Goal: Task Accomplishment & Management: Manage account settings

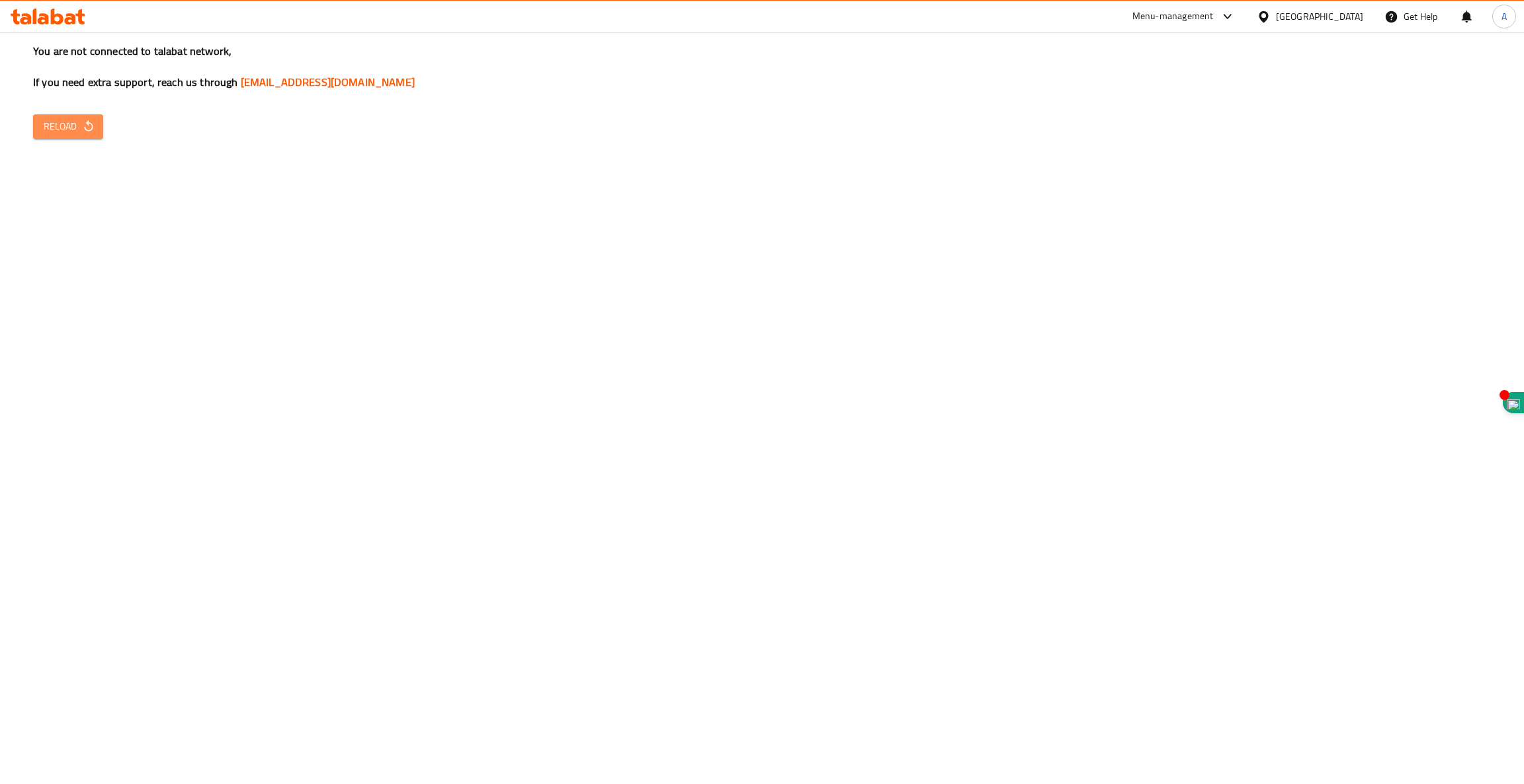
click at [68, 123] on span "Reload" at bounding box center [68, 127] width 49 height 17
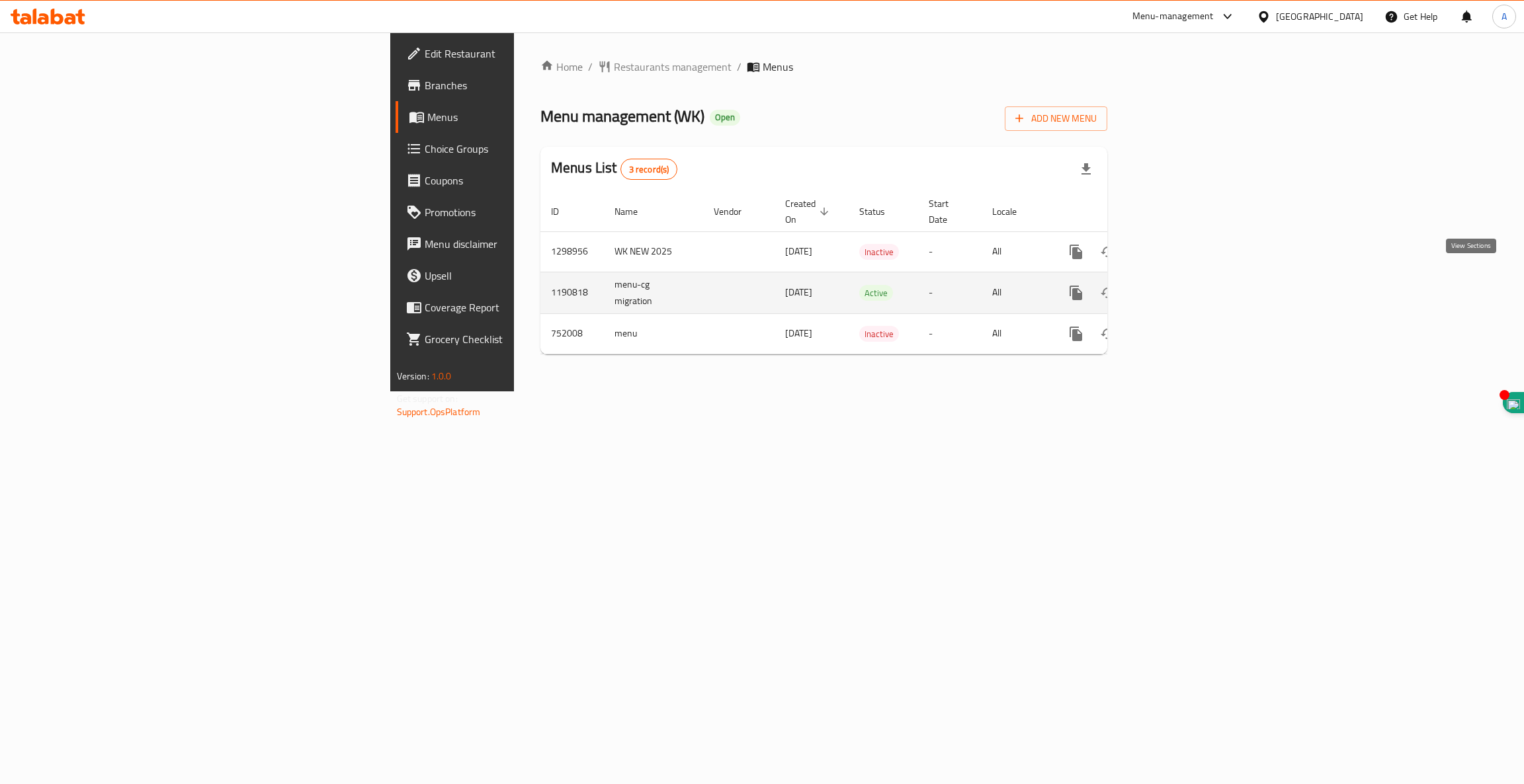
click at [1178, 287] on icon "enhanced table" at bounding box center [1171, 292] width 12 height 12
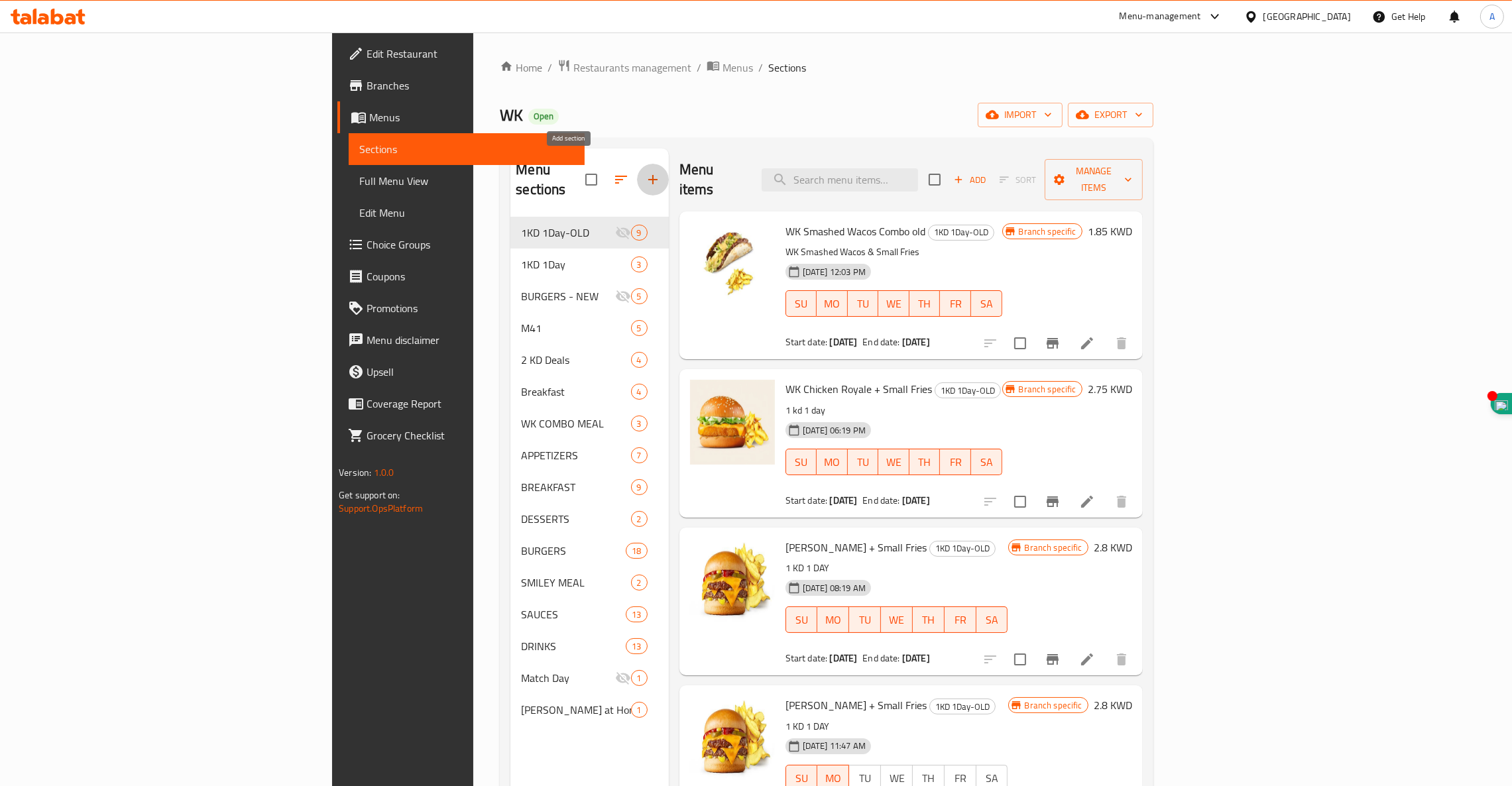
click at [645, 172] on icon "button" at bounding box center [653, 179] width 16 height 16
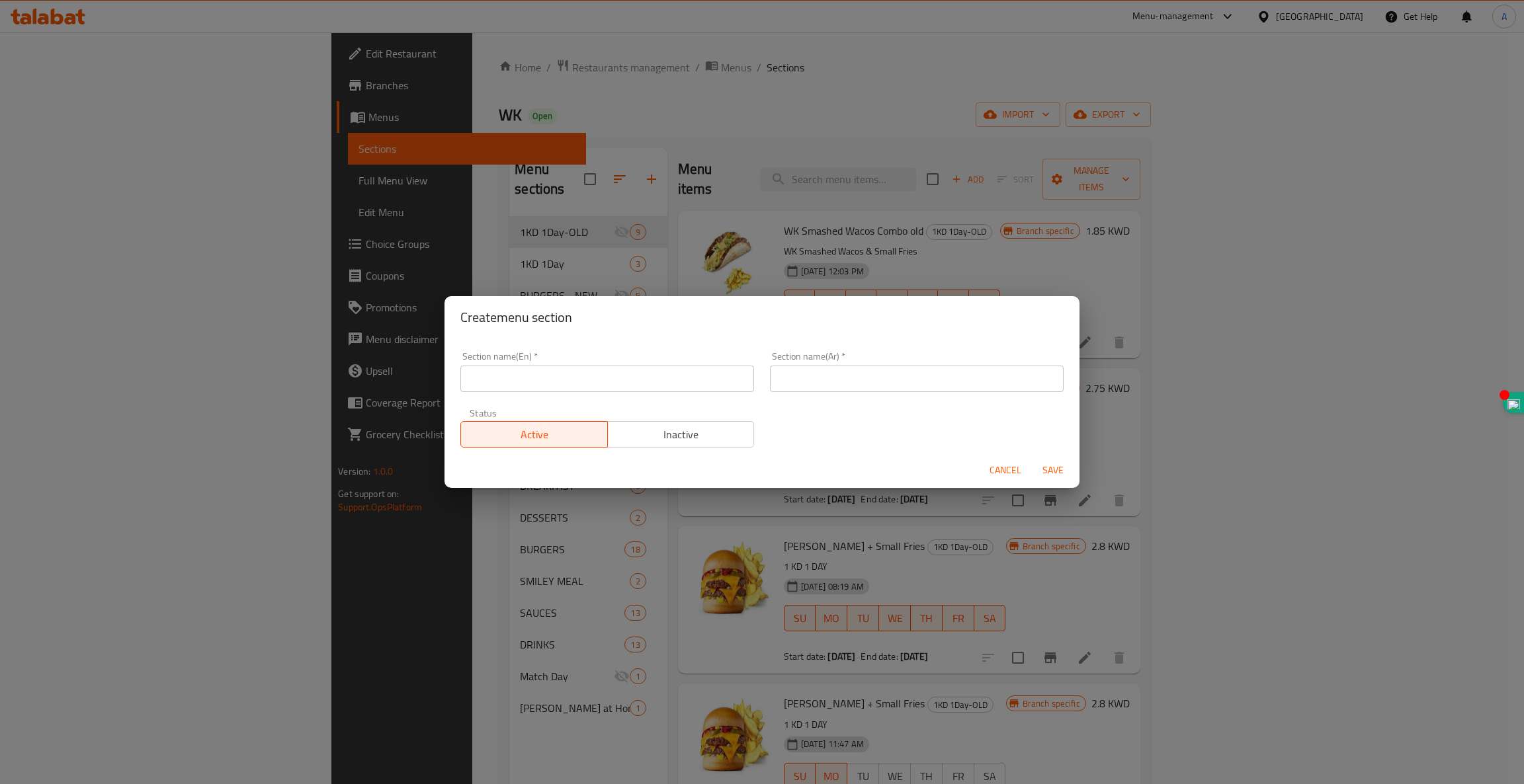
click at [515, 375] on input "text" at bounding box center [607, 379] width 294 height 26
type input "M4G"
click at [1059, 471] on span "Save" at bounding box center [1053, 471] width 32 height 17
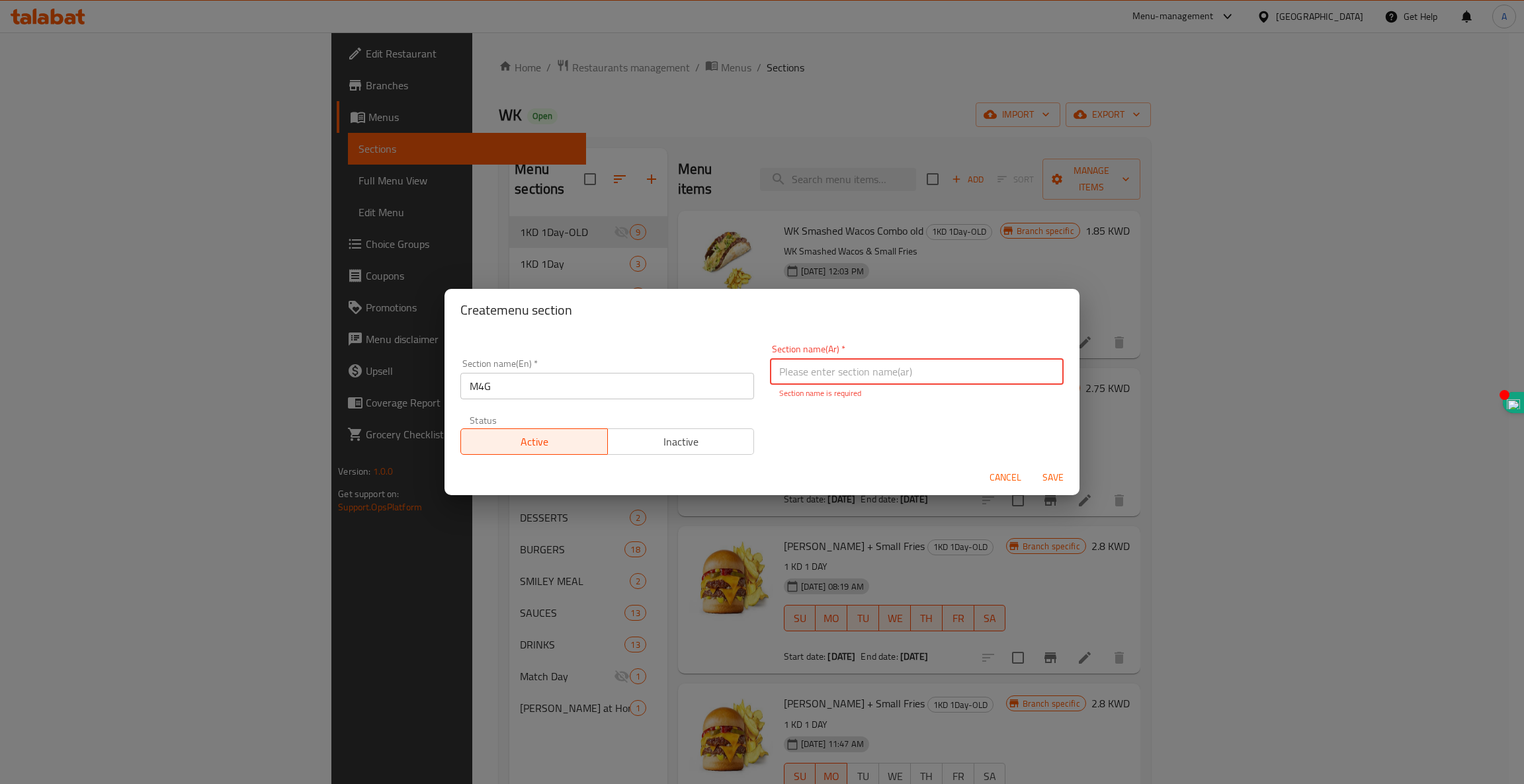
click at [848, 368] on input "text" at bounding box center [917, 372] width 294 height 26
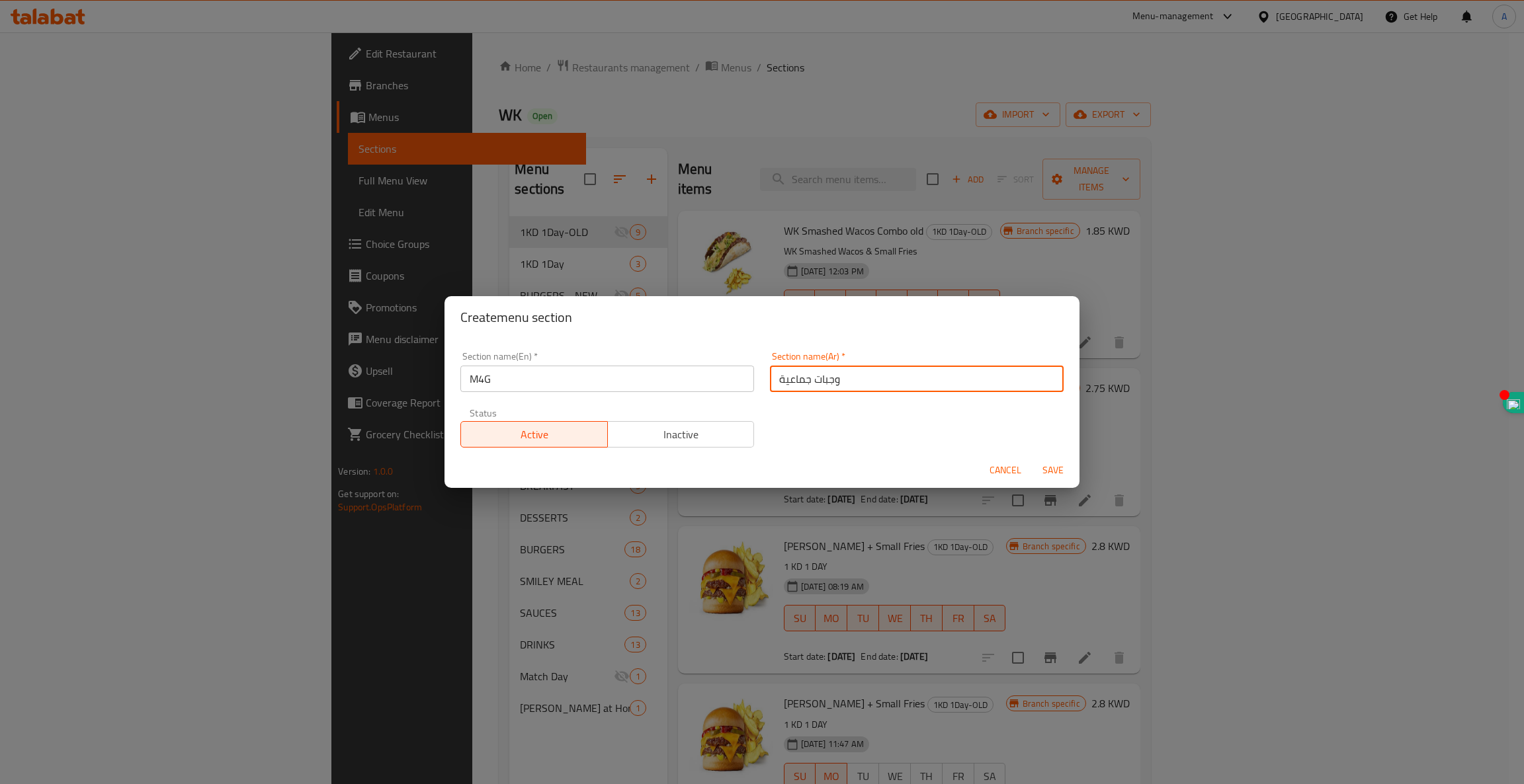
type input "وجبات جماعية"
drag, startPoint x: 1052, startPoint y: 475, endPoint x: 600, endPoint y: 439, distance: 453.4
click at [600, 439] on form "Section name(En)   * M4G Section name(En) * Section name(Ar)   * وجبات جماعية S…" at bounding box center [762, 413] width 635 height 150
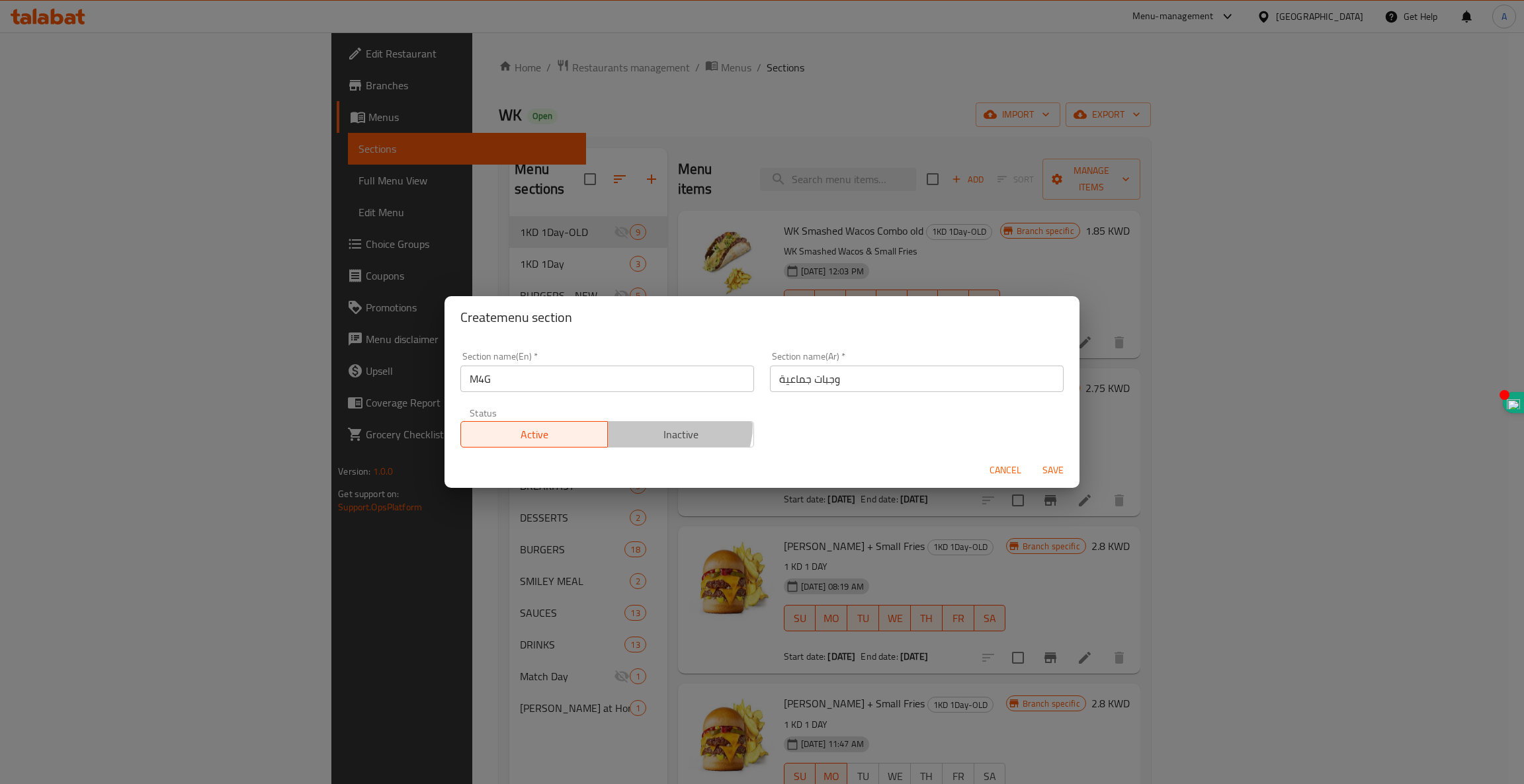
click at [672, 427] on span "Inactive" at bounding box center [681, 435] width 137 height 19
click at [1046, 471] on span "Save" at bounding box center [1053, 471] width 32 height 17
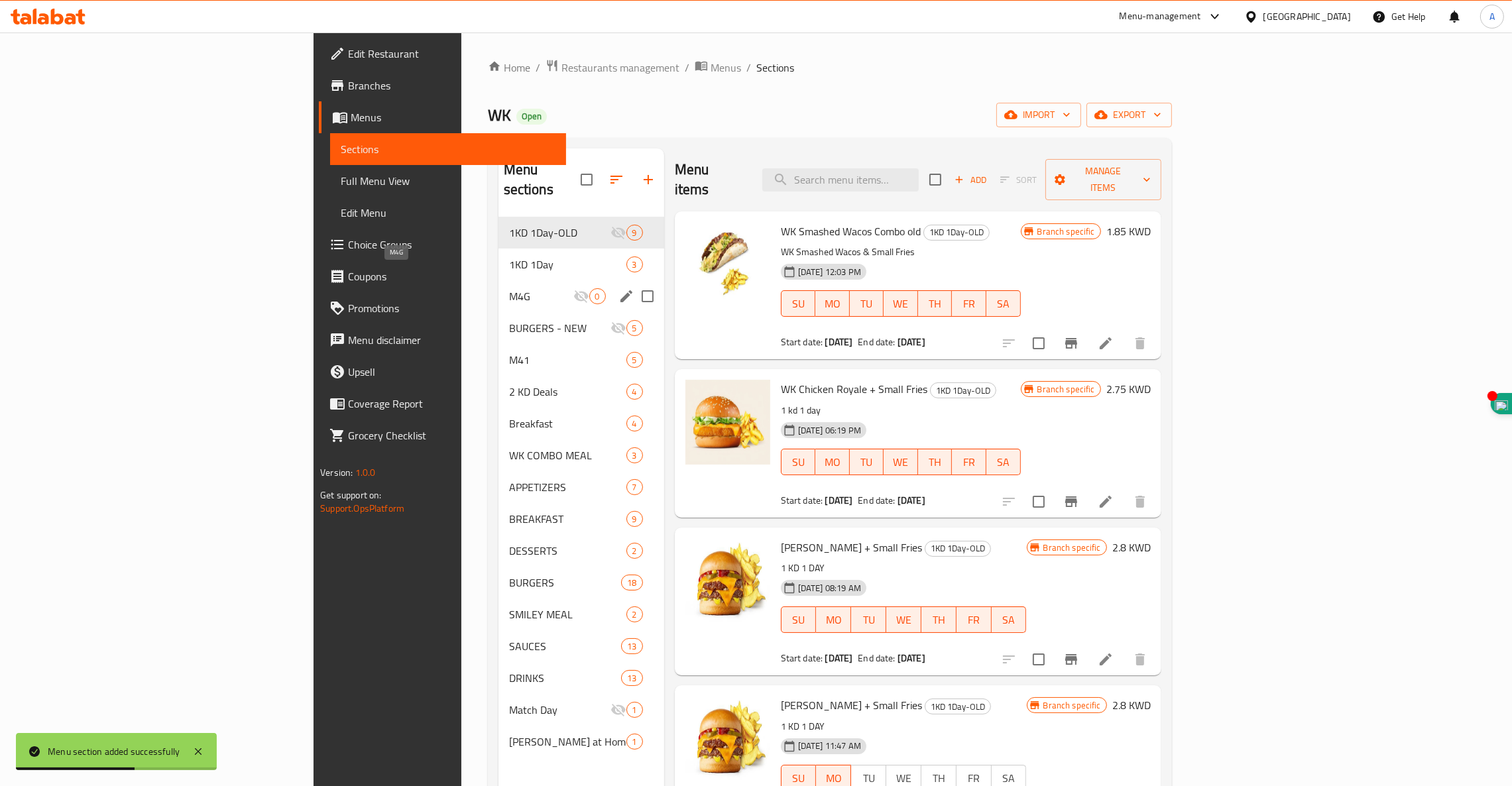
click at [509, 288] on span "M4G" at bounding box center [541, 296] width 64 height 16
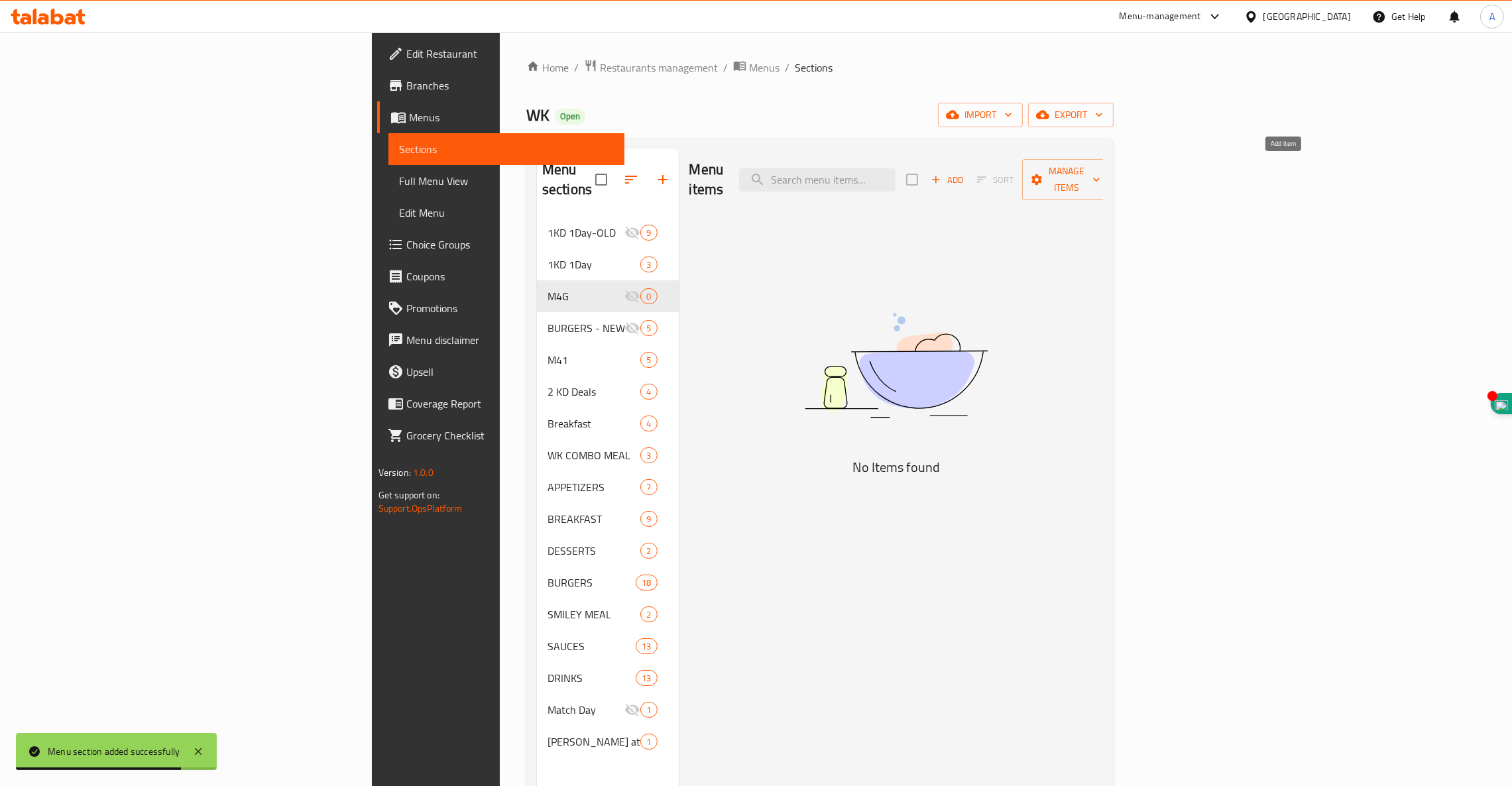
click at [965, 172] on span "Add" at bounding box center [947, 180] width 36 height 15
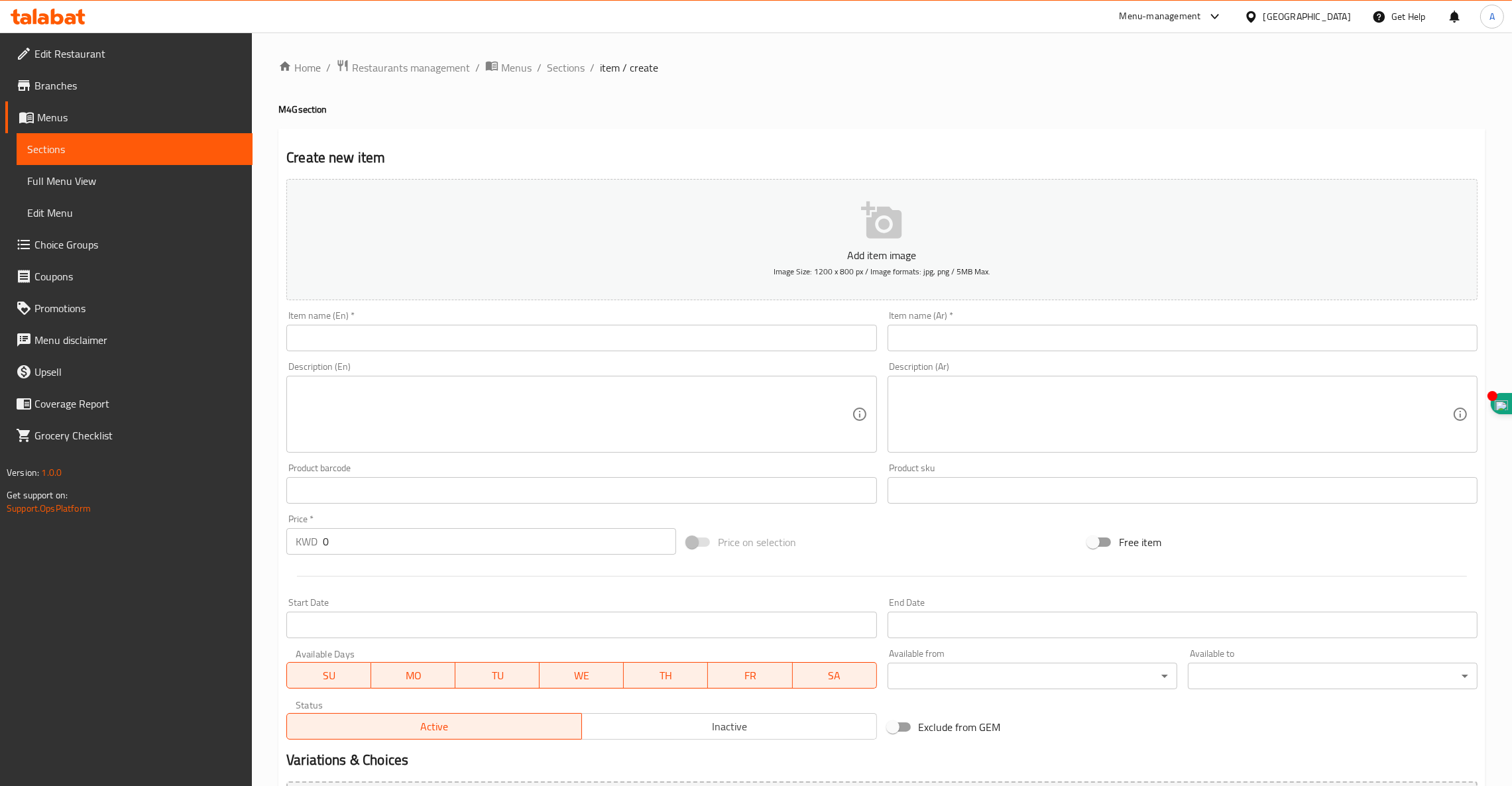
click at [373, 336] on input "text" at bounding box center [581, 338] width 590 height 27
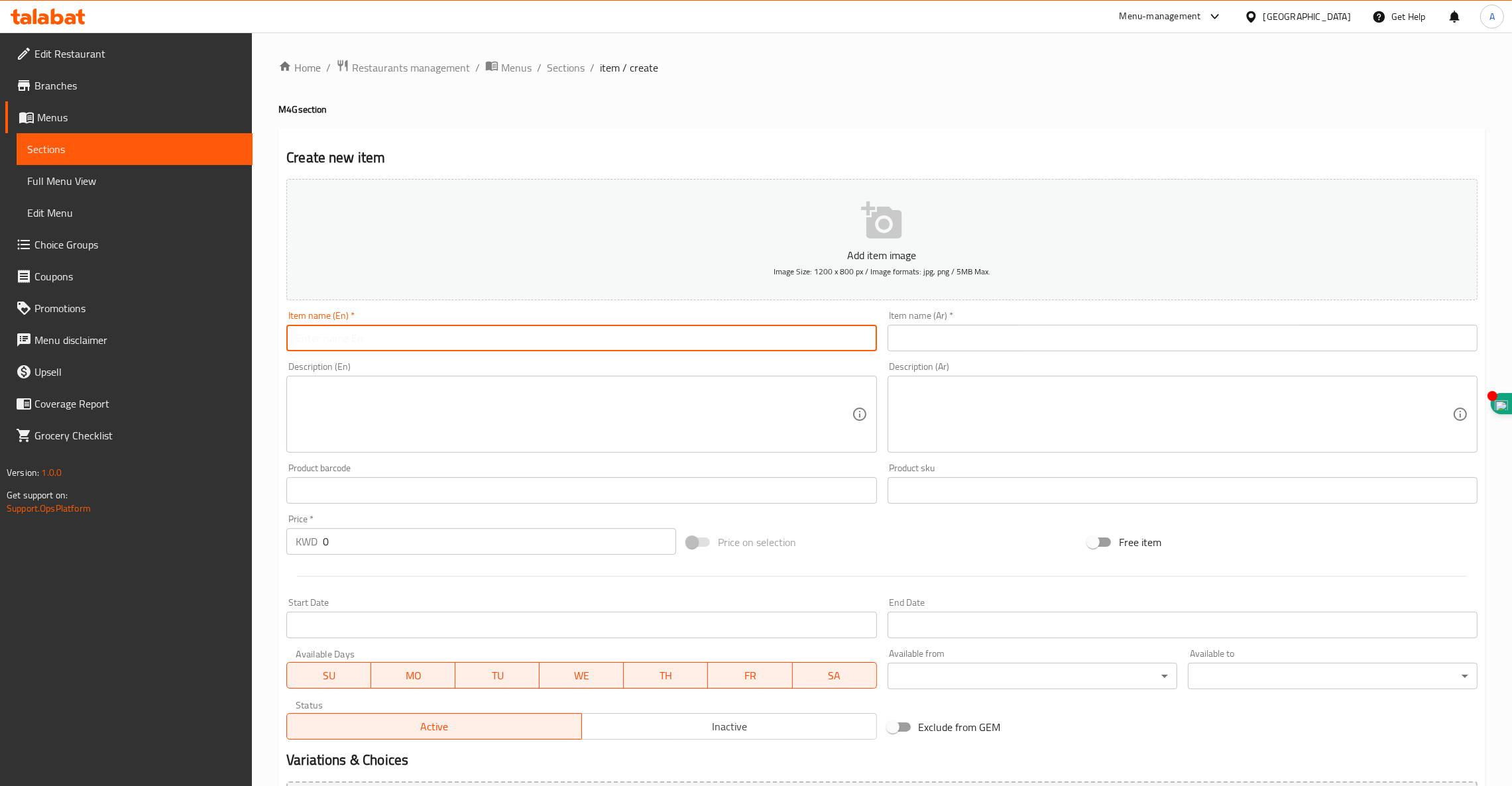
paste input "Little Royale Chicken"
type input "Little Royale Chicken"
click at [1100, 340] on input "text" at bounding box center [1183, 338] width 590 height 27
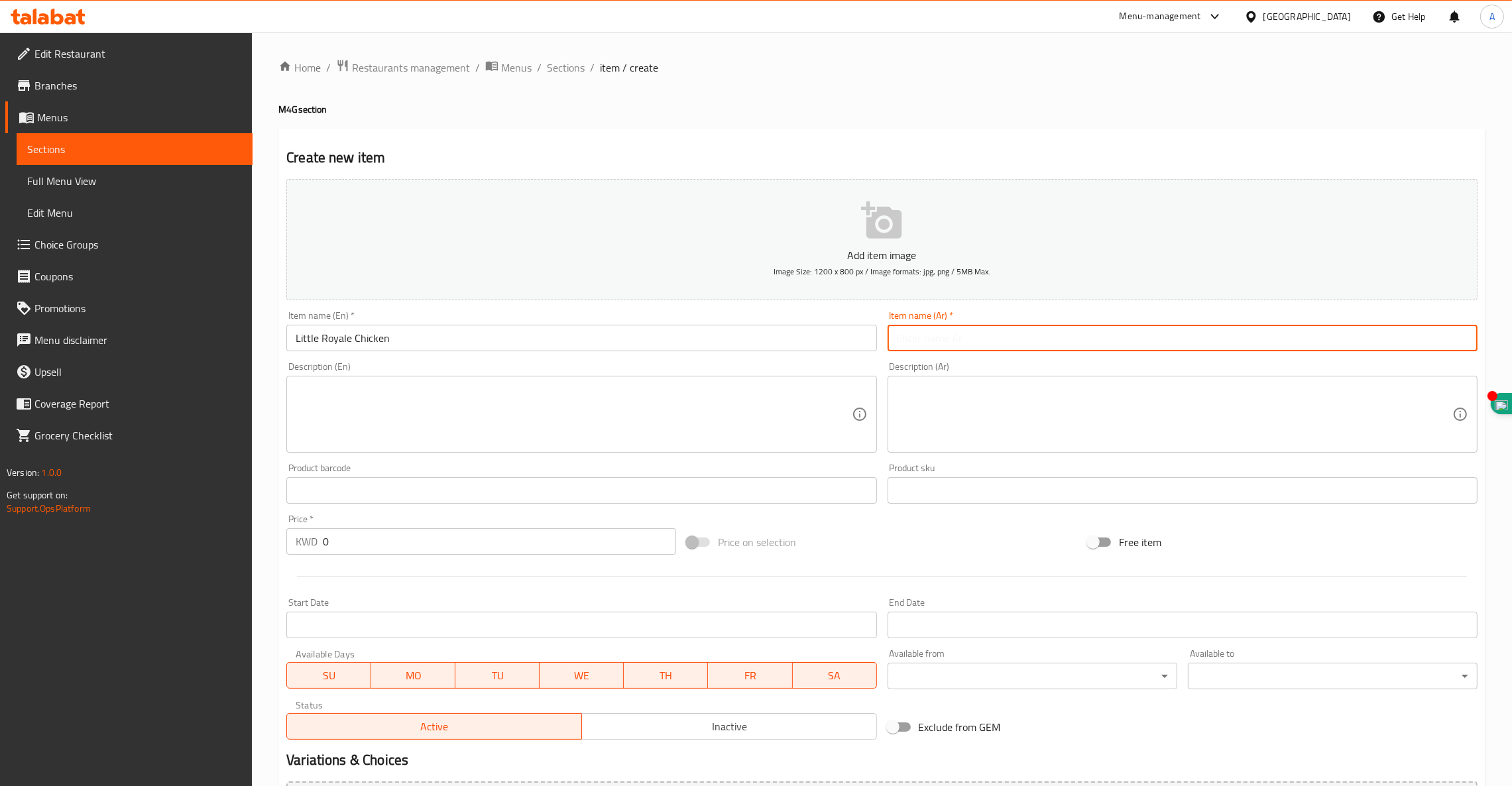
paste input "ليتل تشكن رويال"
type input "ليتل تشكن رويال"
click at [380, 406] on textarea at bounding box center [574, 415] width 556 height 63
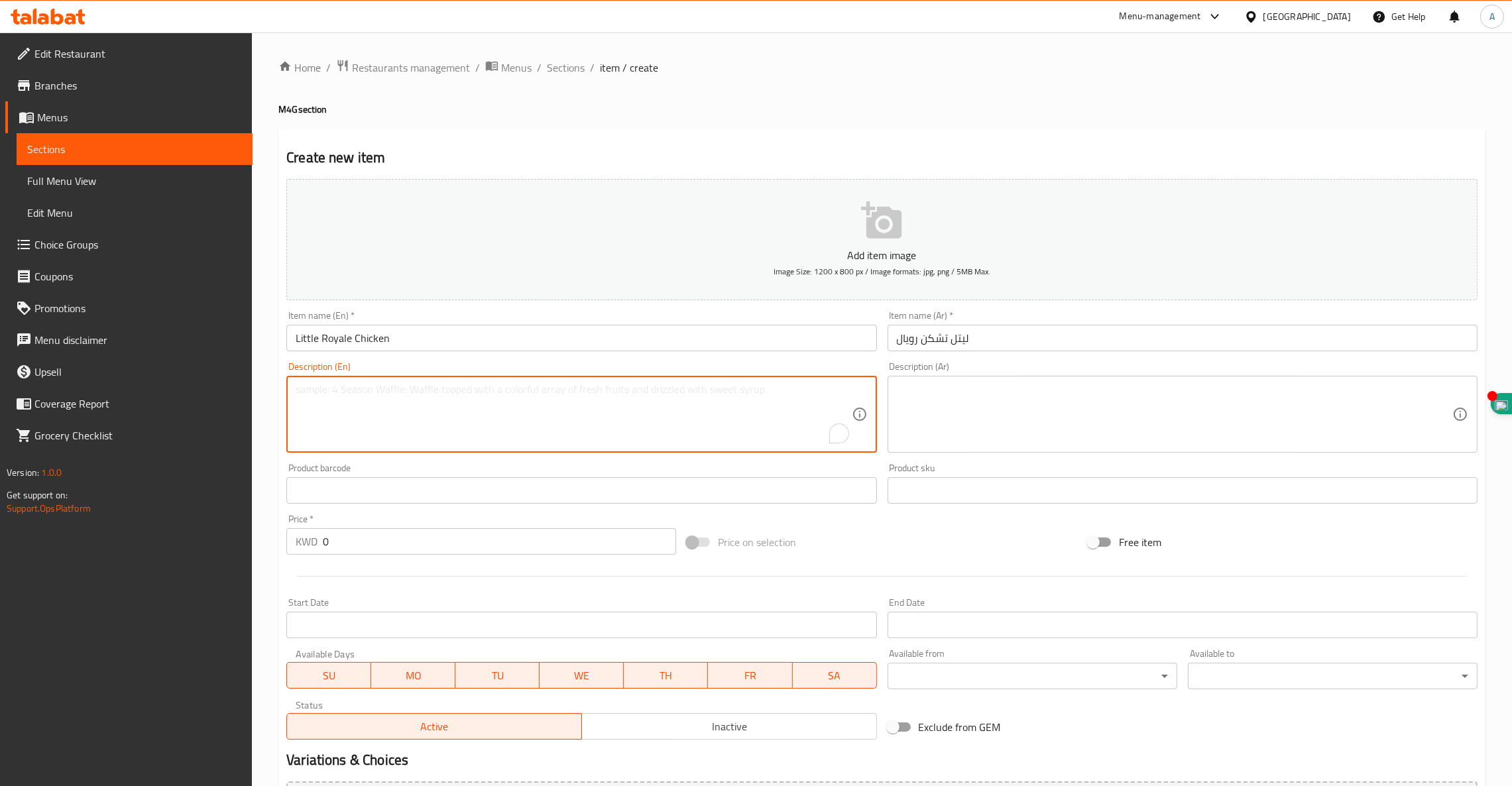
paste textarea "4 Little Royale Chicken, 4 Small Fries & 4 Drinks"
type textarea "4 Little Royale Chicken, 4 Small Fries & 4 Drinks"
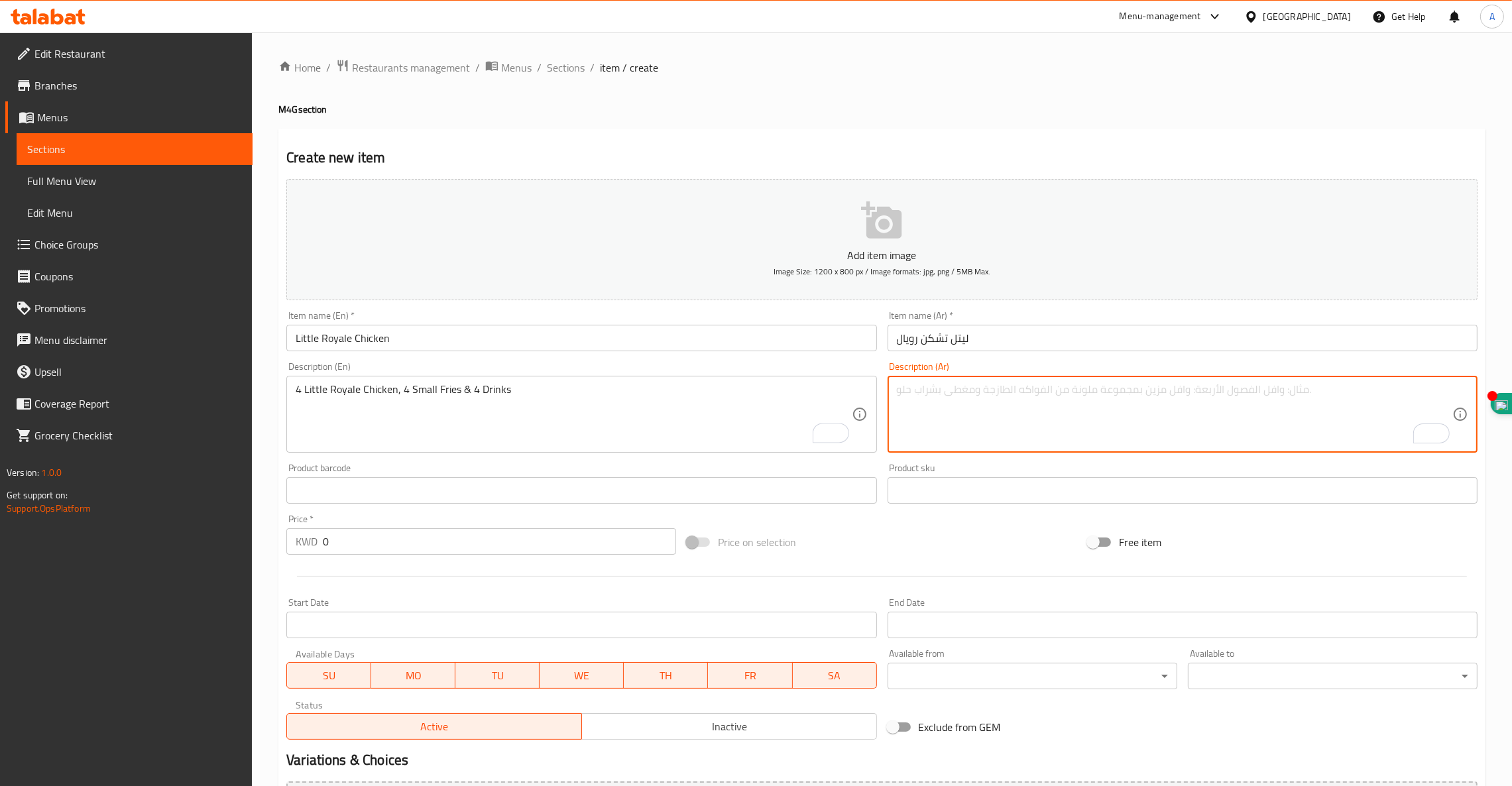
paste textarea "ليتل رويال تشكن، ٤ فرايز (صغير)، ٤ مشروب٤"
type textarea "ليتل رويال تشكن، ٤ فرايز (صغير)، ٤ مشروب٤"
drag, startPoint x: 200, startPoint y: 538, endPoint x: 156, endPoint y: 544, distance: 44.4
click at [156, 544] on div "Edit Restaurant Branches Menus Sections Full Menu View Edit Menu Choice Groups …" at bounding box center [756, 484] width 1512 height 904
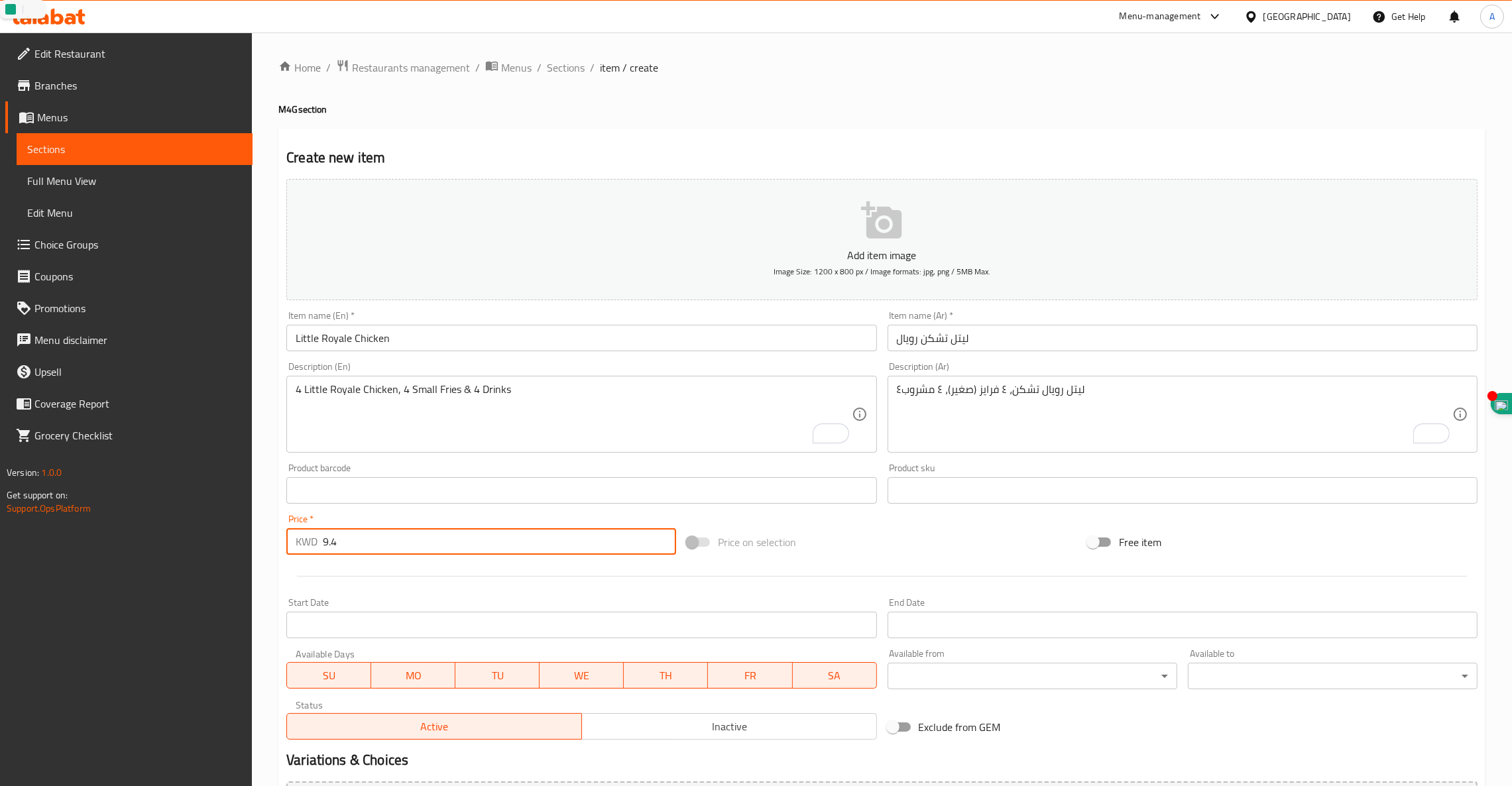
type input "9.4"
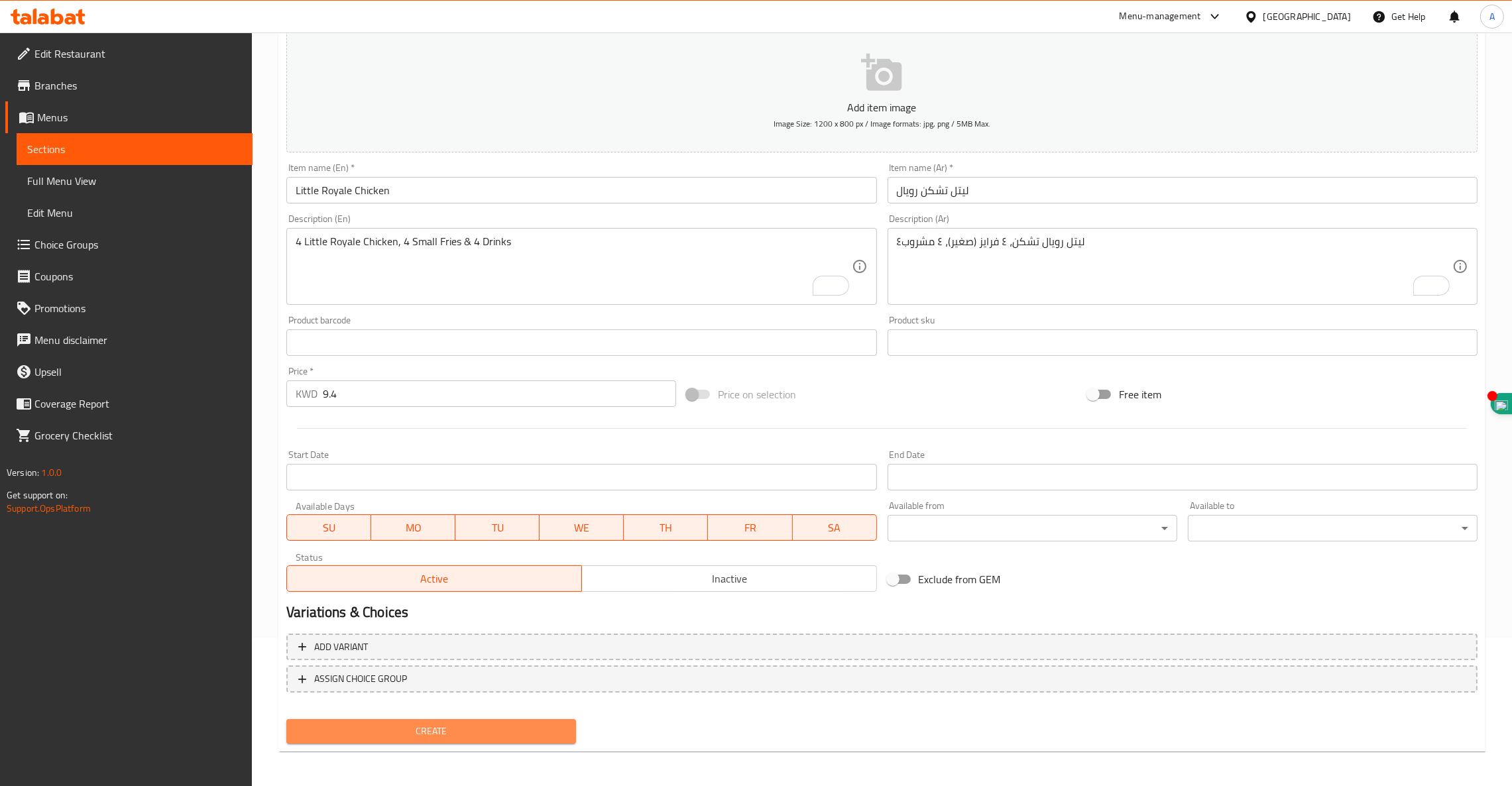
click at [409, 719] on button "Create" at bounding box center [431, 731] width 290 height 24
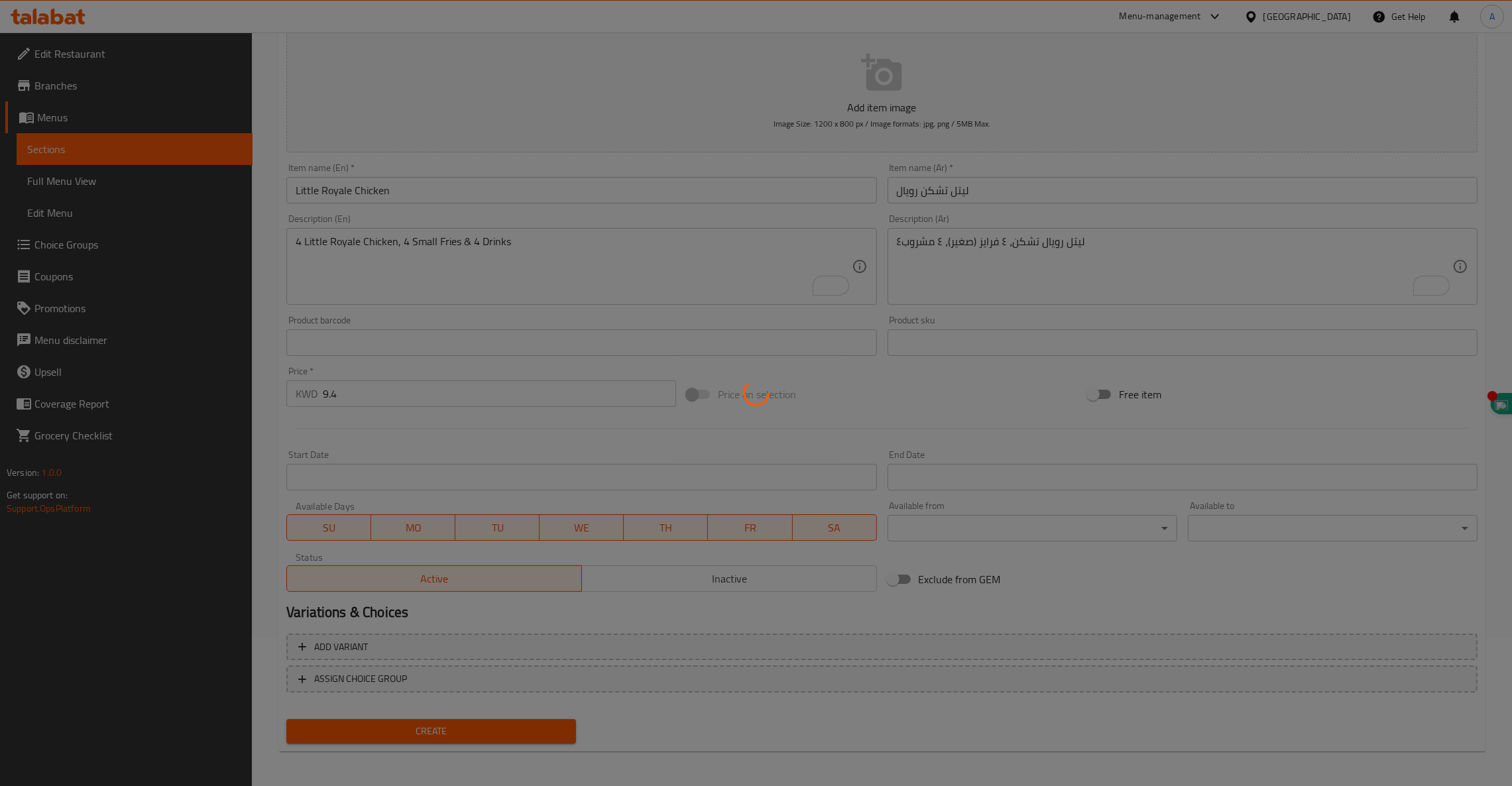
type input "0"
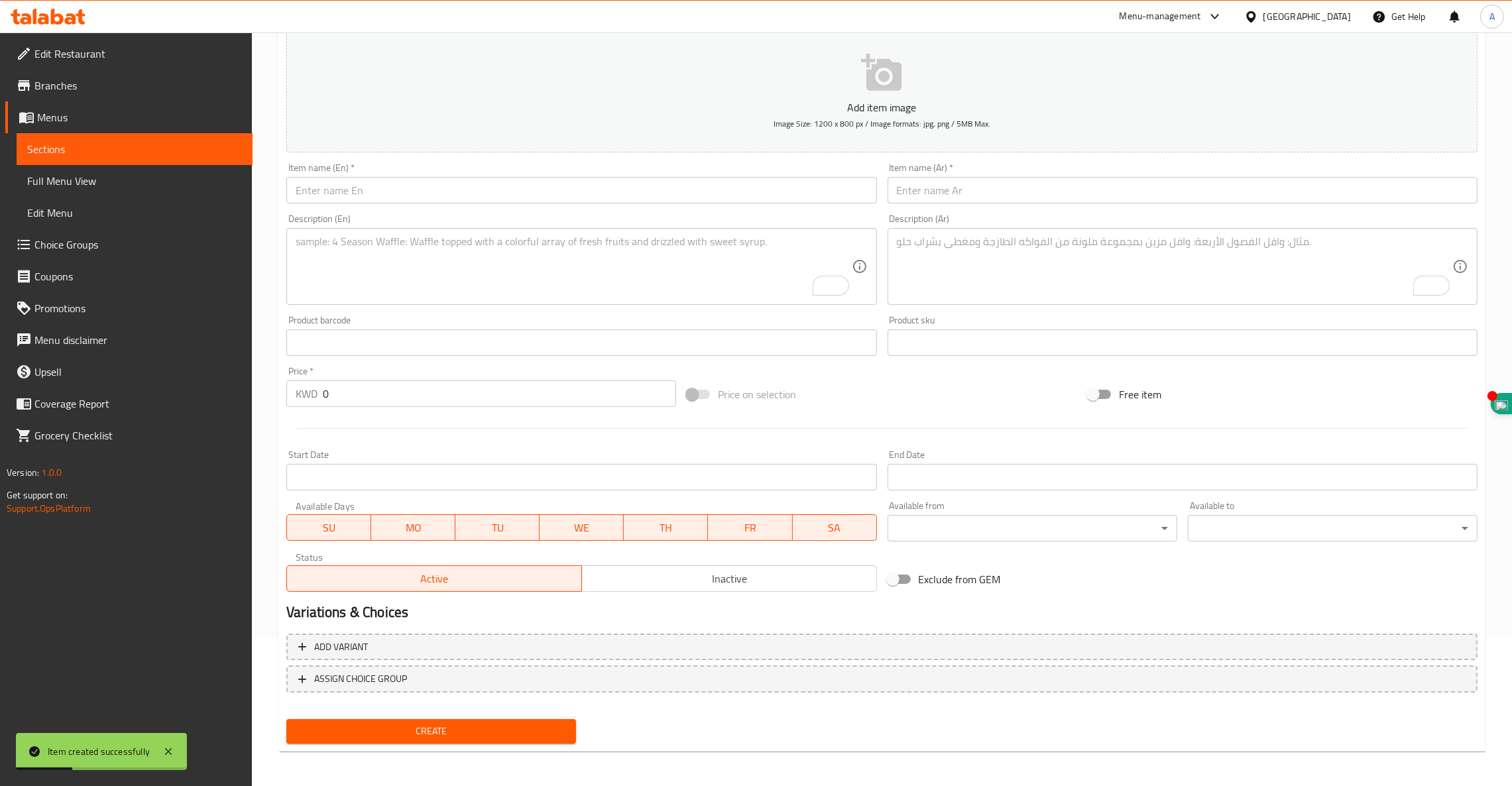
scroll to position [0, 0]
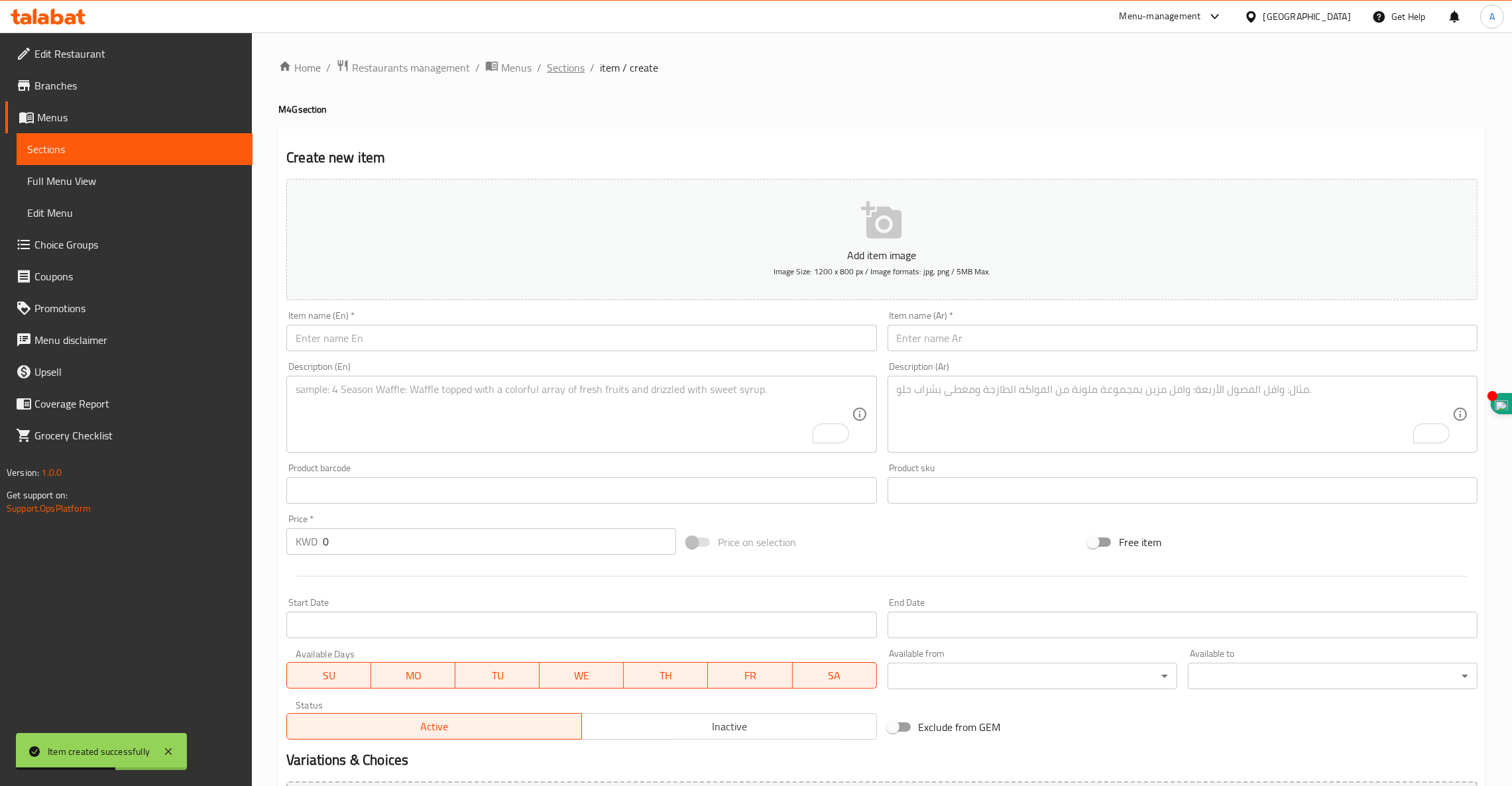
click at [574, 64] on span "Sections" at bounding box center [566, 67] width 38 height 16
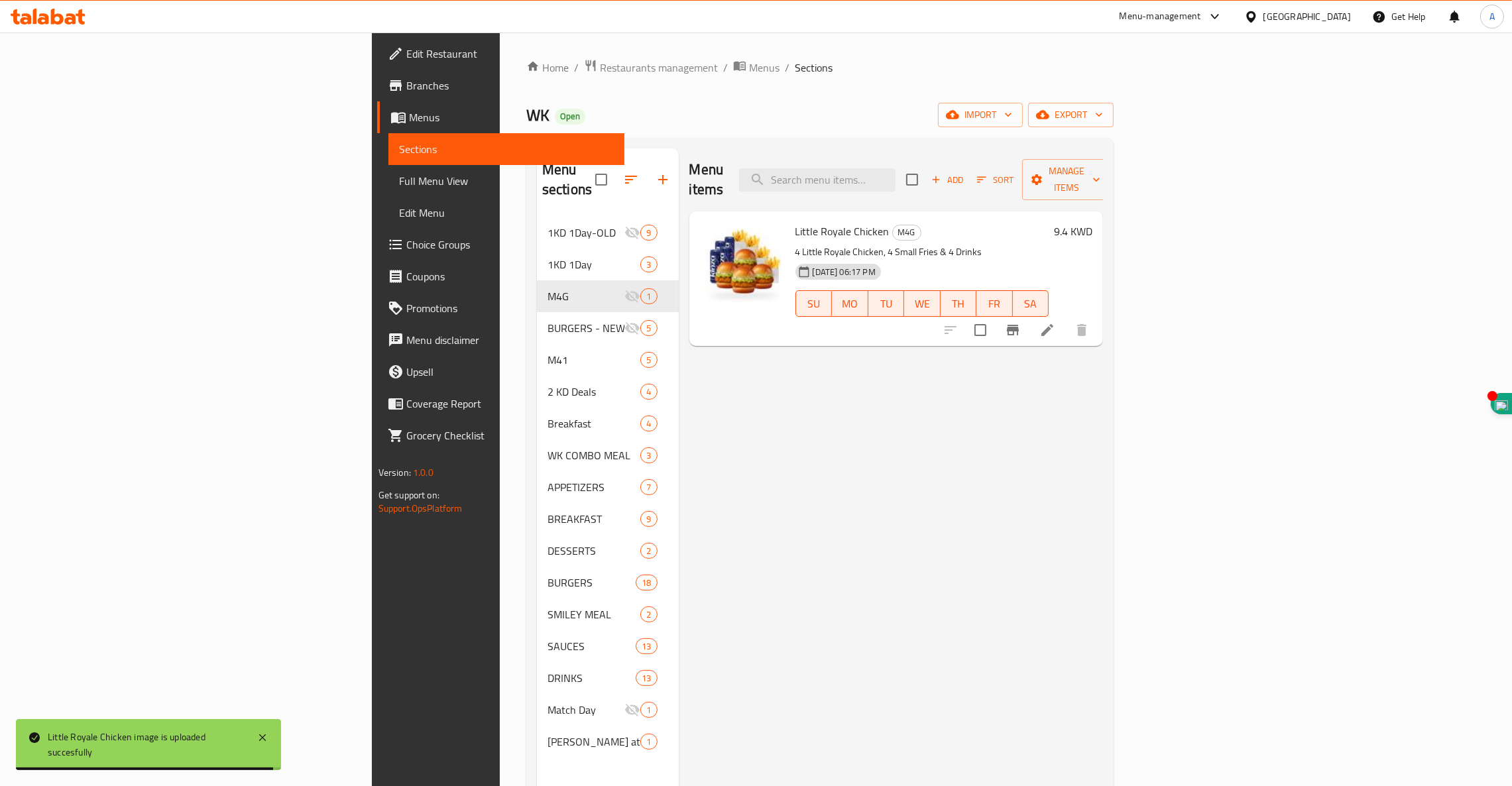
click at [406, 242] on span "Choice Groups" at bounding box center [510, 244] width 207 height 16
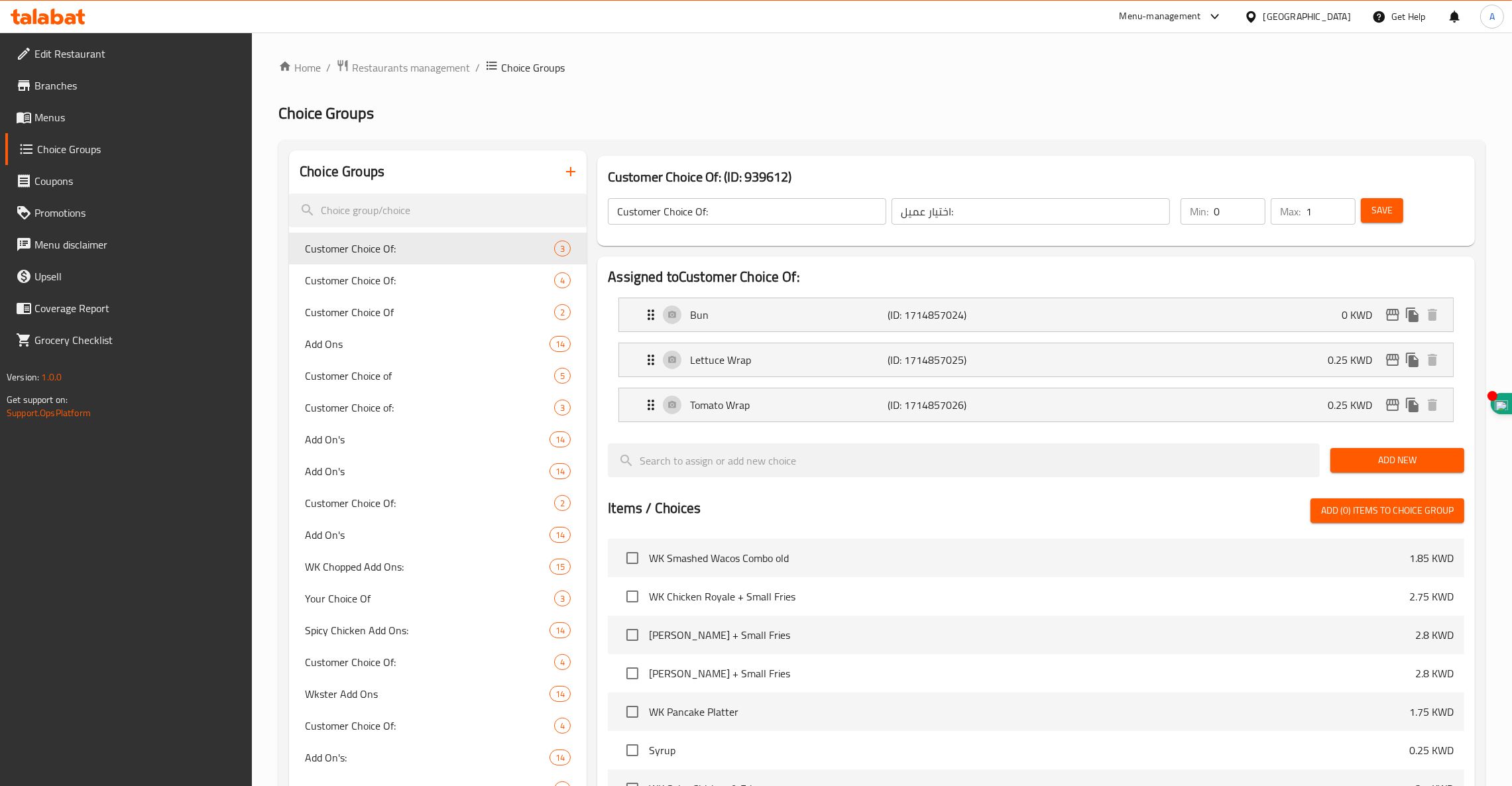
click at [567, 172] on icon "button" at bounding box center [570, 171] width 9 height 9
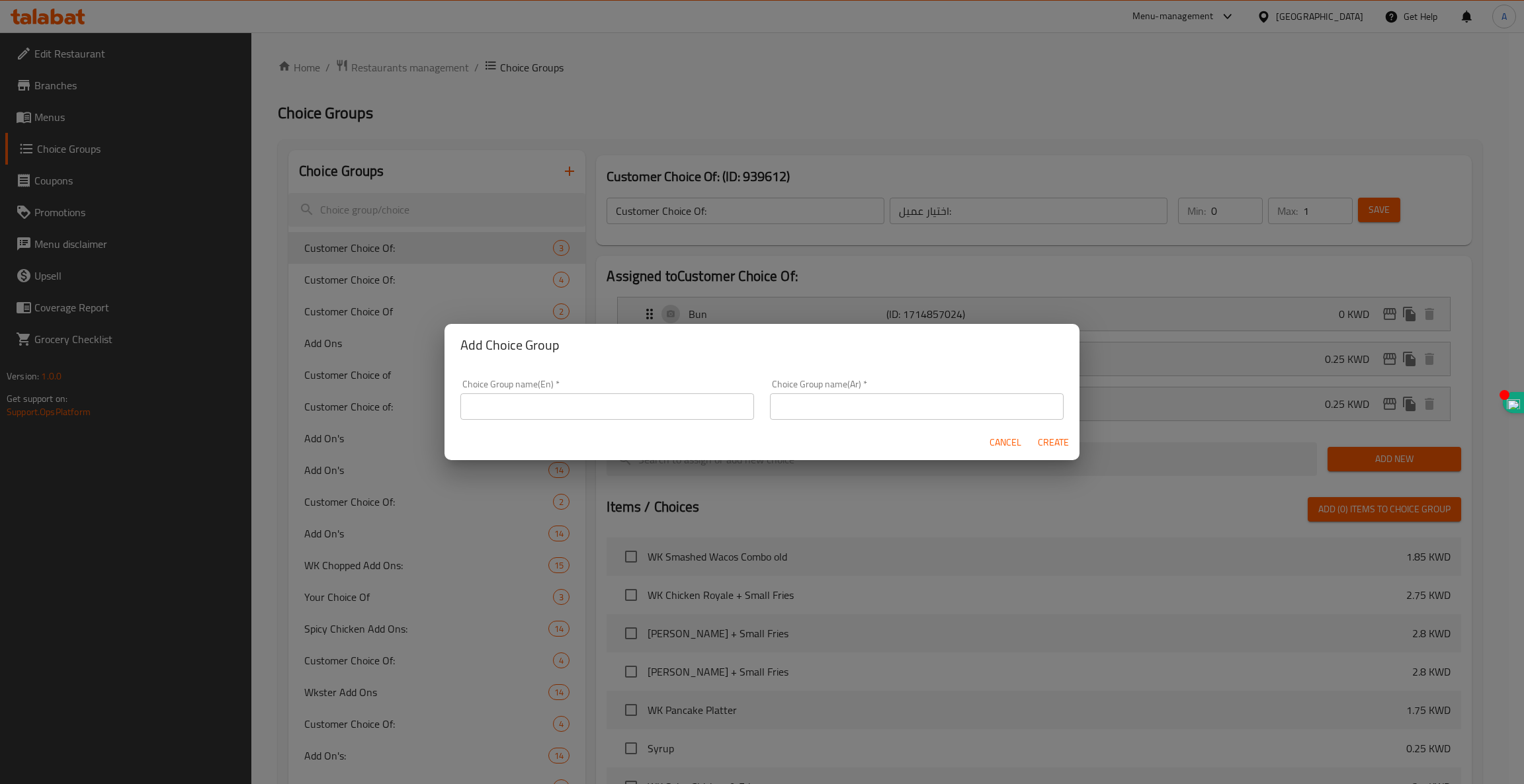
click at [518, 414] on input "text" at bounding box center [607, 407] width 294 height 26
type input "A"
type input "Your Choice of (M4G)`"
click at [818, 405] on input "هختيارك من" at bounding box center [917, 407] width 294 height 26
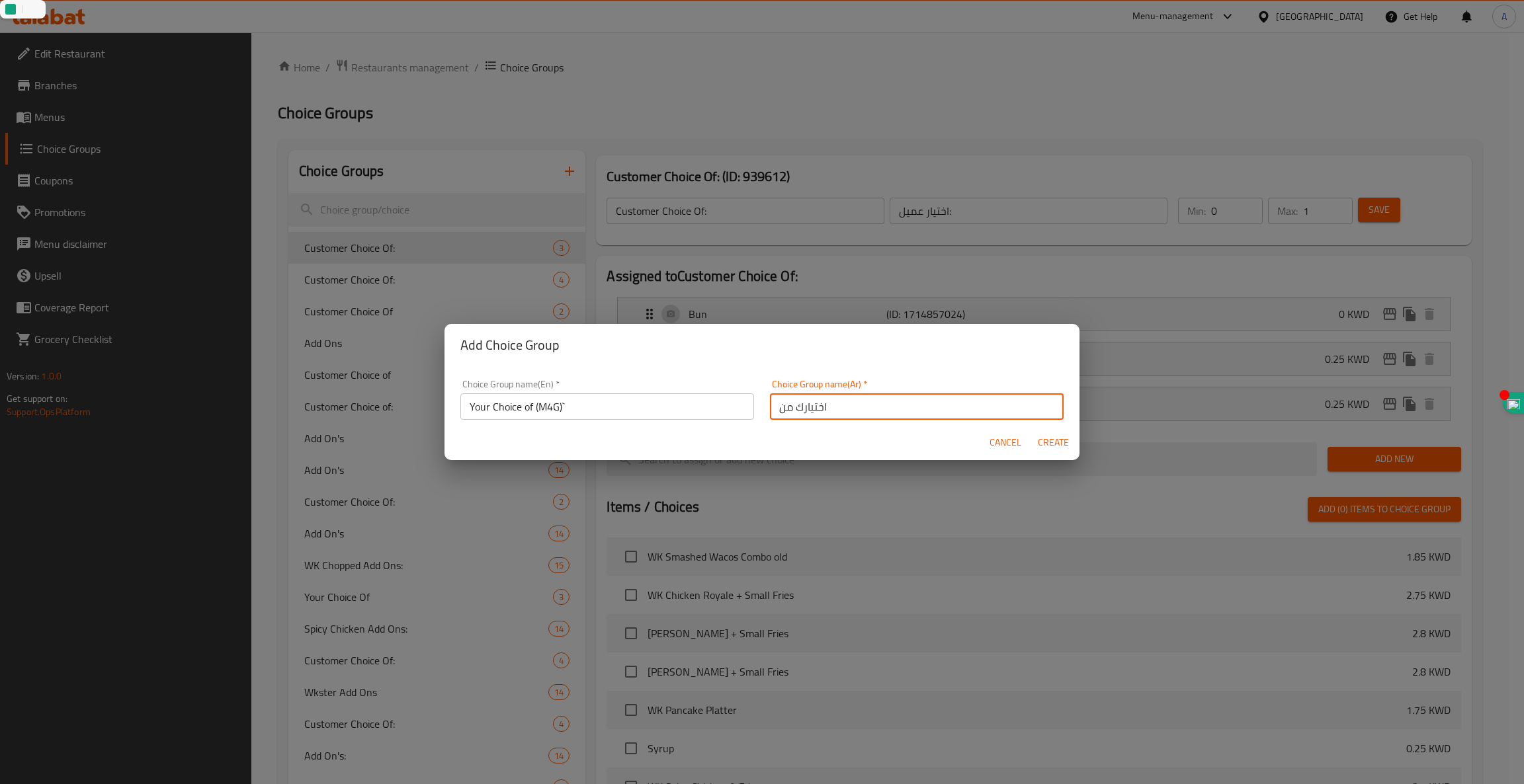
type input "اختيارك من"
drag, startPoint x: 1052, startPoint y: 441, endPoint x: 769, endPoint y: 425, distance: 283.5
click at [769, 425] on form "Choice Group name(En)   * Your Choice of (M4G)` Choice Group name(En) * Choice …" at bounding box center [762, 413] width 635 height 94
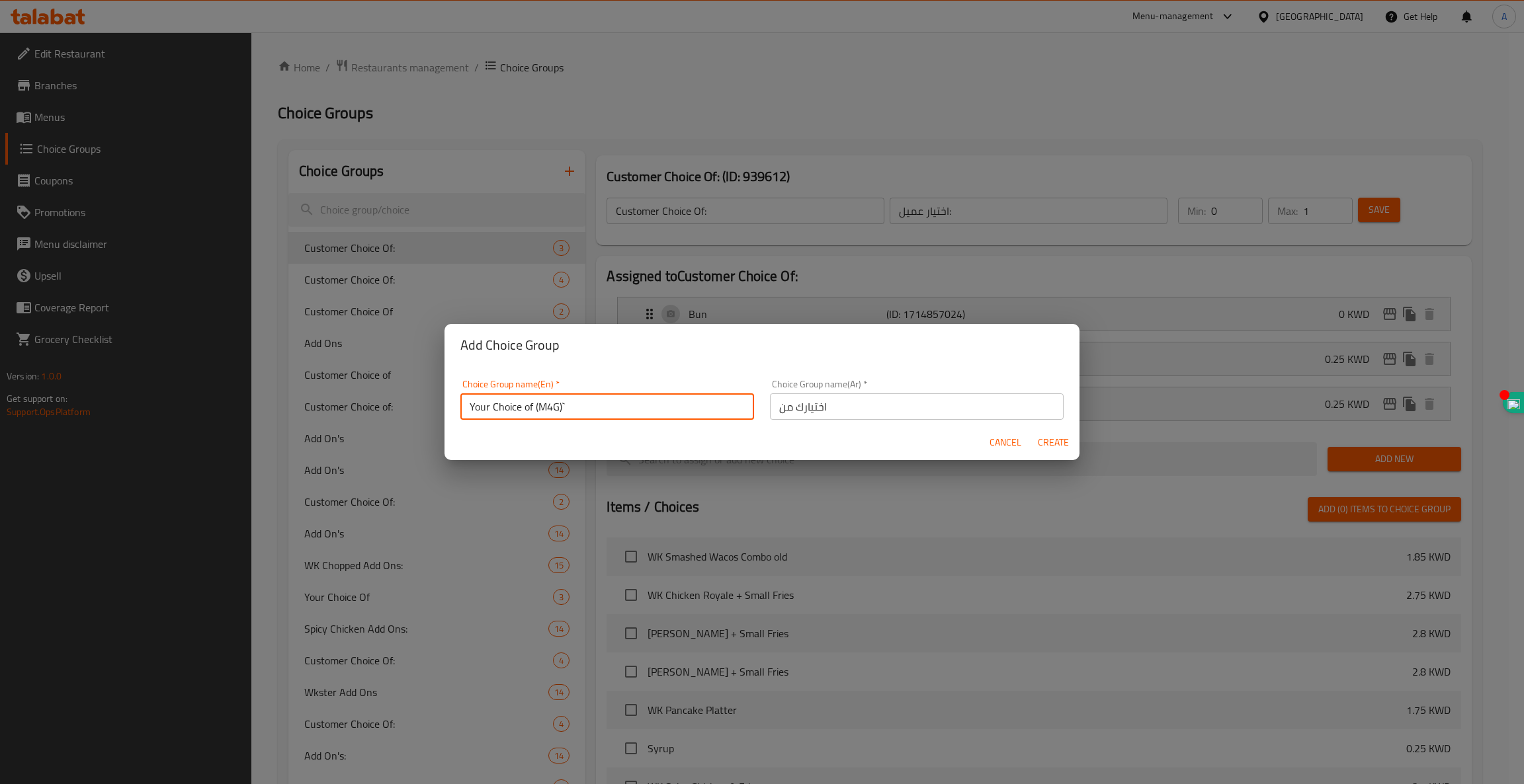
click at [653, 414] on input "Your Choice of (M4G)`" at bounding box center [607, 407] width 294 height 26
type input "Your Choice of (M4G)"
click at [1048, 439] on span "Create" at bounding box center [1053, 443] width 32 height 17
type input "Your Choice of (M4G)"
type input "اختيارك من"
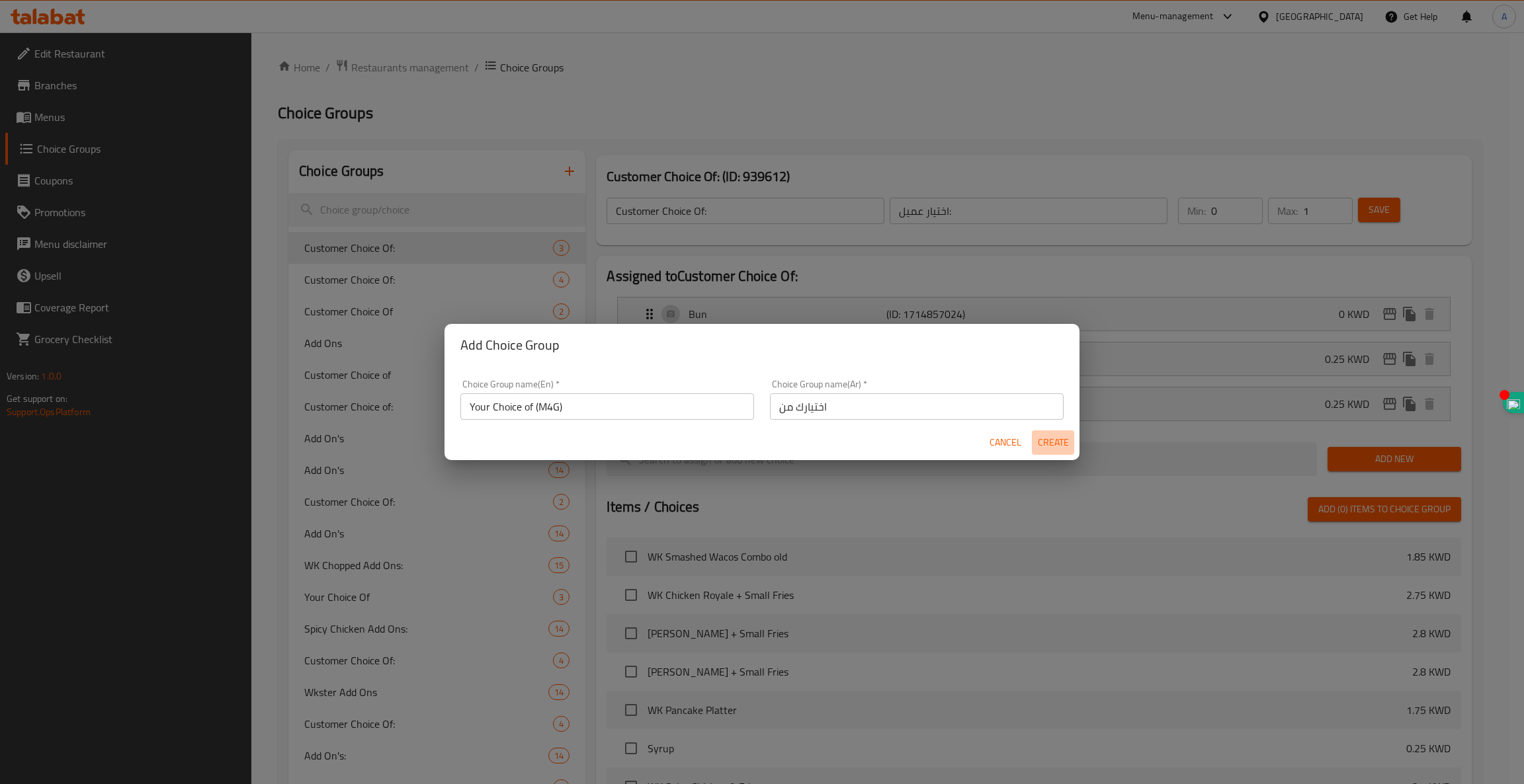
type input "0"
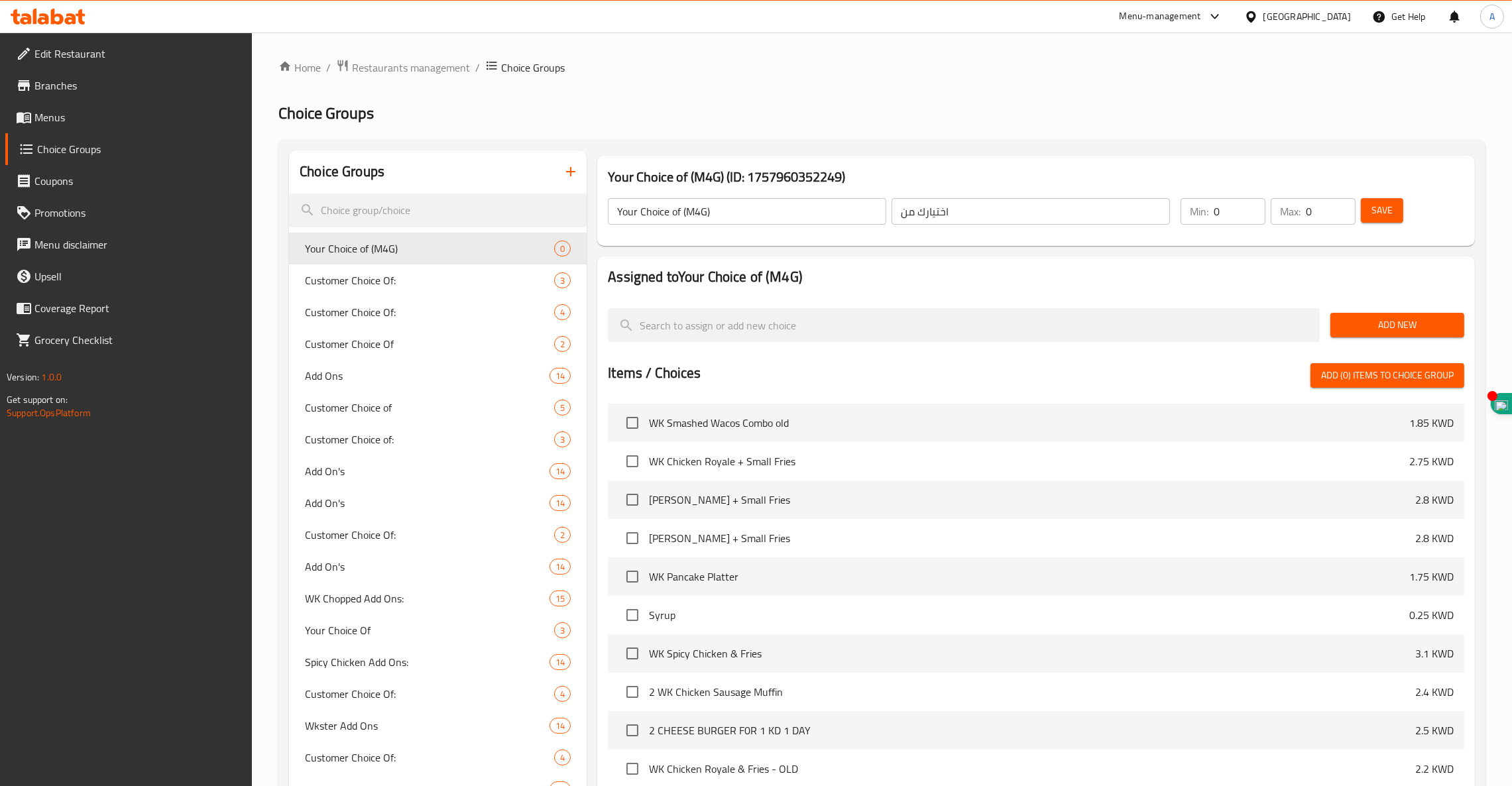
click at [1233, 218] on input "0" at bounding box center [1240, 212] width 52 height 27
click at [1398, 205] on button "Save" at bounding box center [1382, 210] width 43 height 24
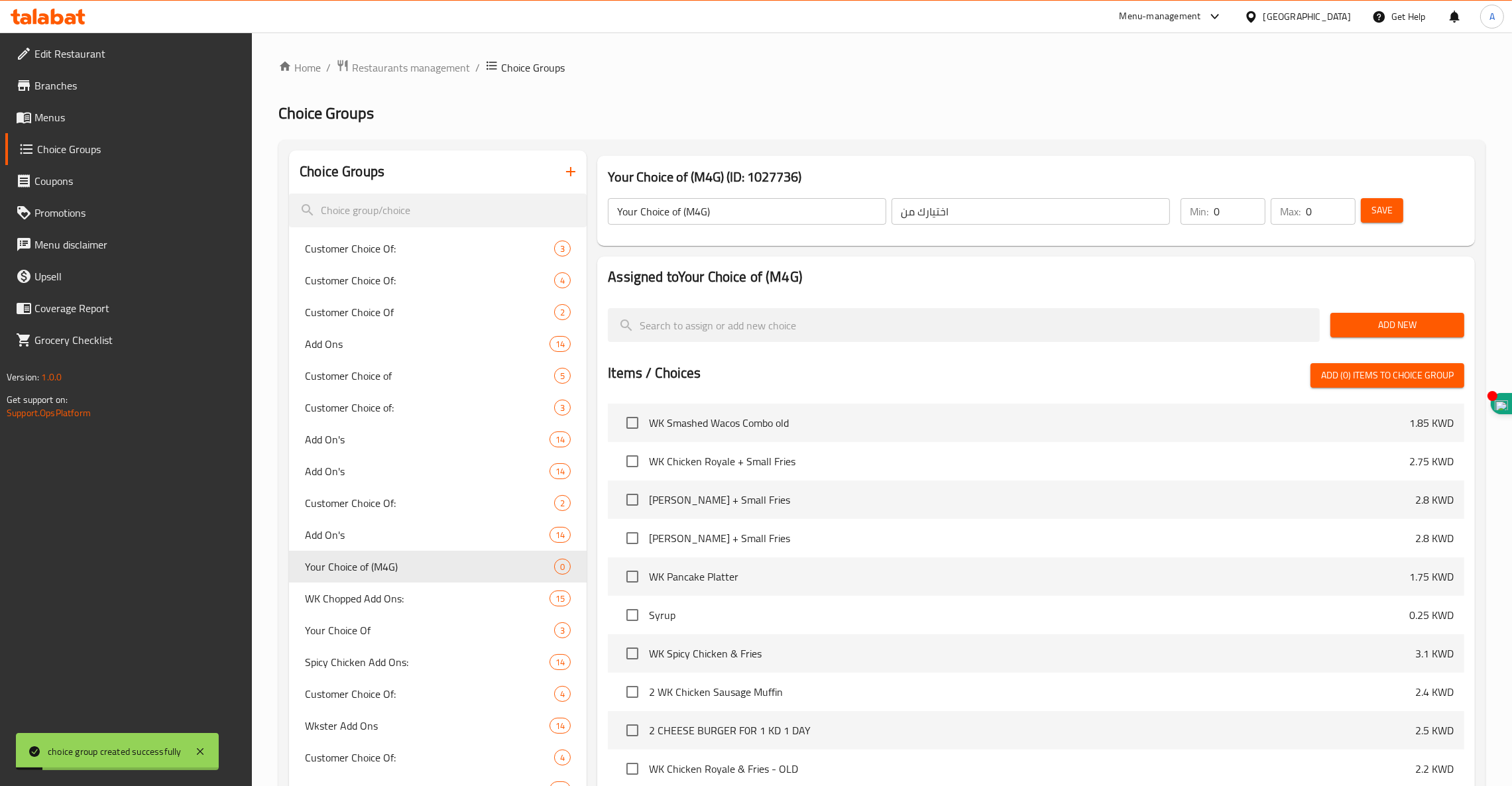
click at [1403, 332] on span "Add New" at bounding box center [1397, 325] width 112 height 17
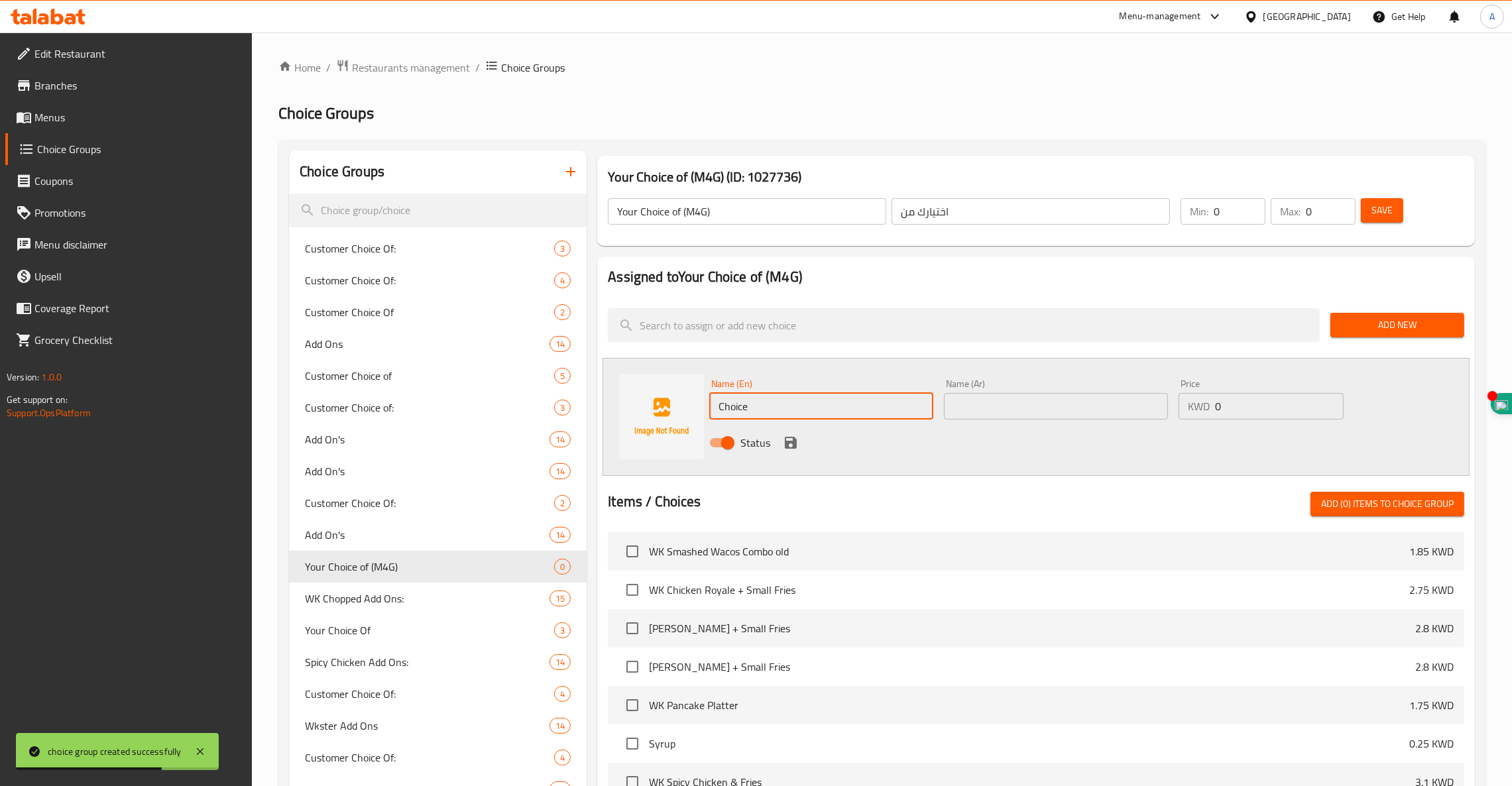
drag, startPoint x: 763, startPoint y: 403, endPoint x: 614, endPoint y: 398, distance: 149.1
click at [614, 398] on div "Name (En) Choice Name (En) Name (Ar) Name (Ar) Price KWD 0 Price Status" at bounding box center [1036, 417] width 867 height 118
paste input "No Lettu"
type input "No Lettuce"
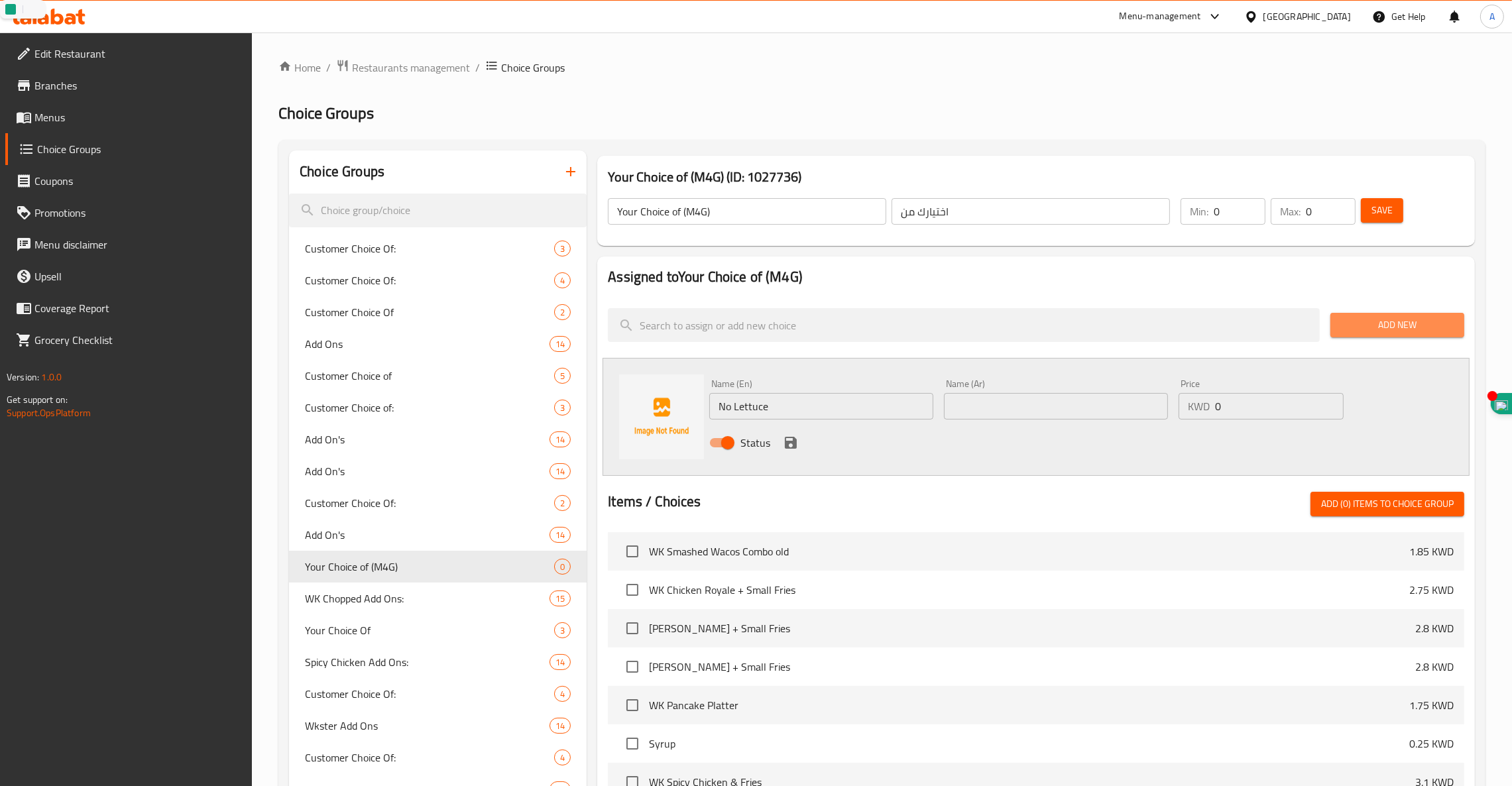
click at [1402, 329] on span "Add New" at bounding box center [1397, 325] width 112 height 17
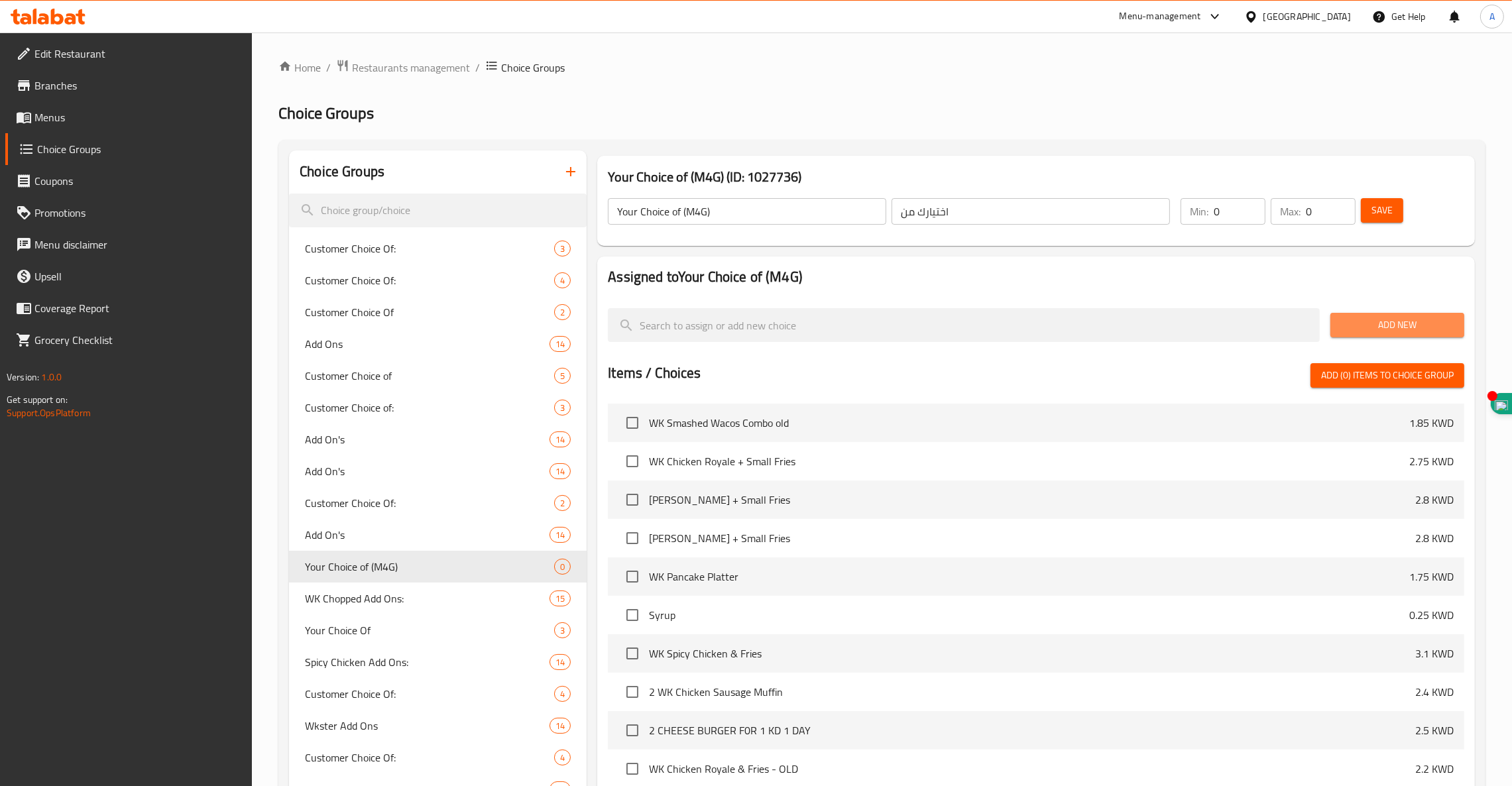
click at [1384, 322] on span "Add New" at bounding box center [1397, 325] width 112 height 17
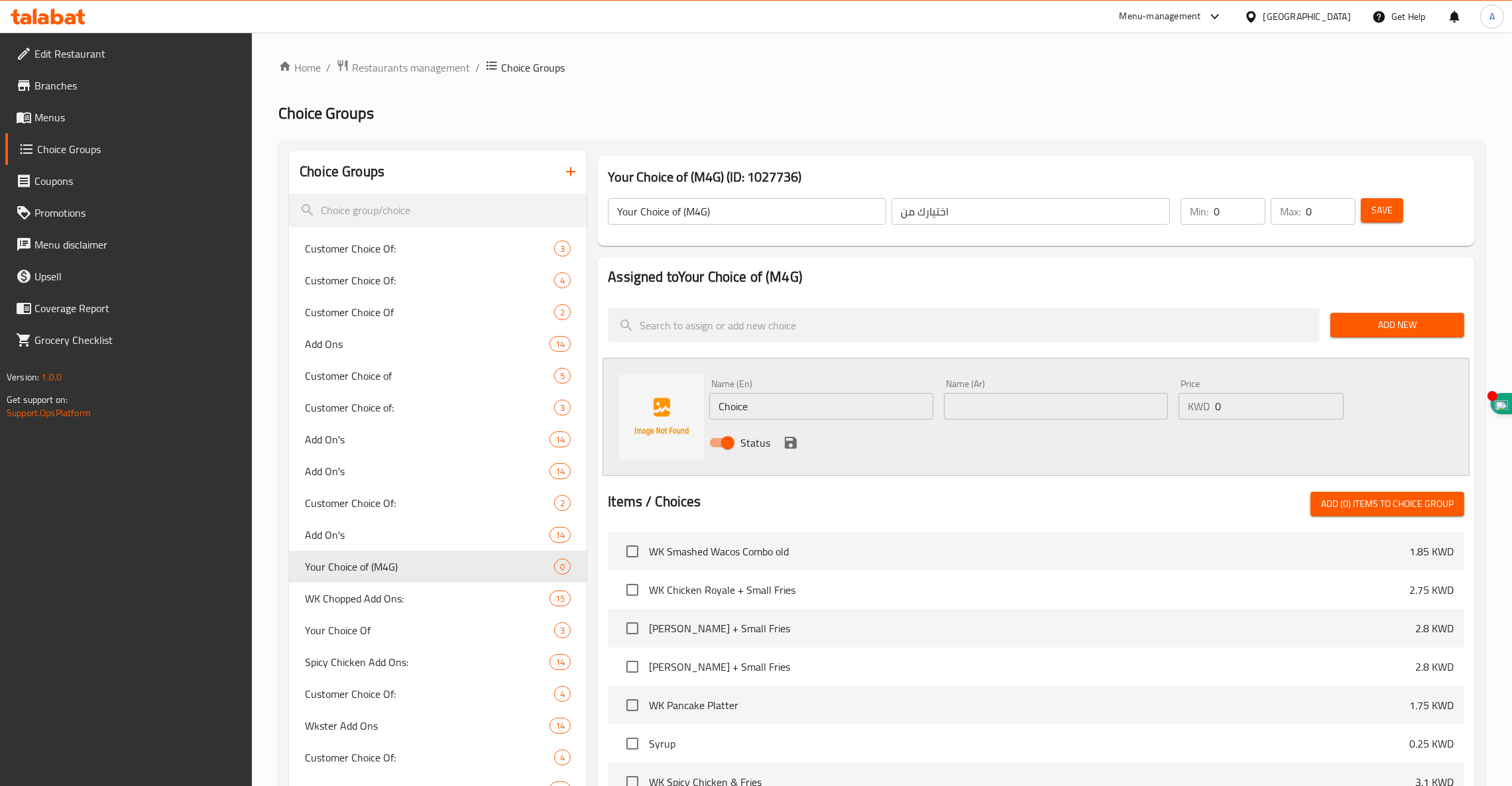
click at [780, 404] on input "Choice" at bounding box center [821, 406] width 224 height 27
type input "C"
click at [865, 416] on input "text" at bounding box center [821, 406] width 224 height 27
paste input "No Lettuce"
type input "No Lettuce"
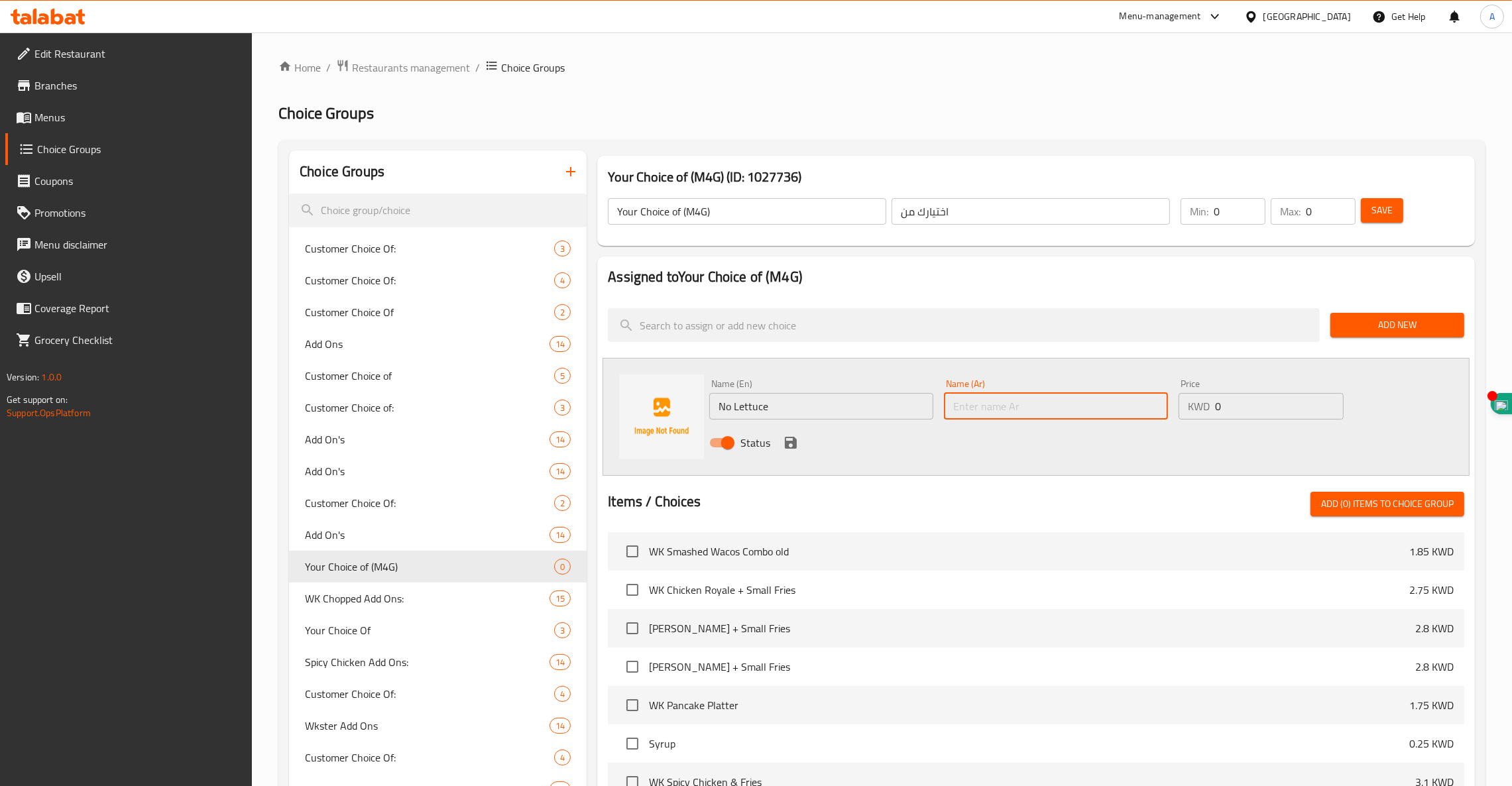
paste input "بدون خس"
type input "بدون خس"
click at [788, 438] on icon "save" at bounding box center [790, 443] width 12 height 12
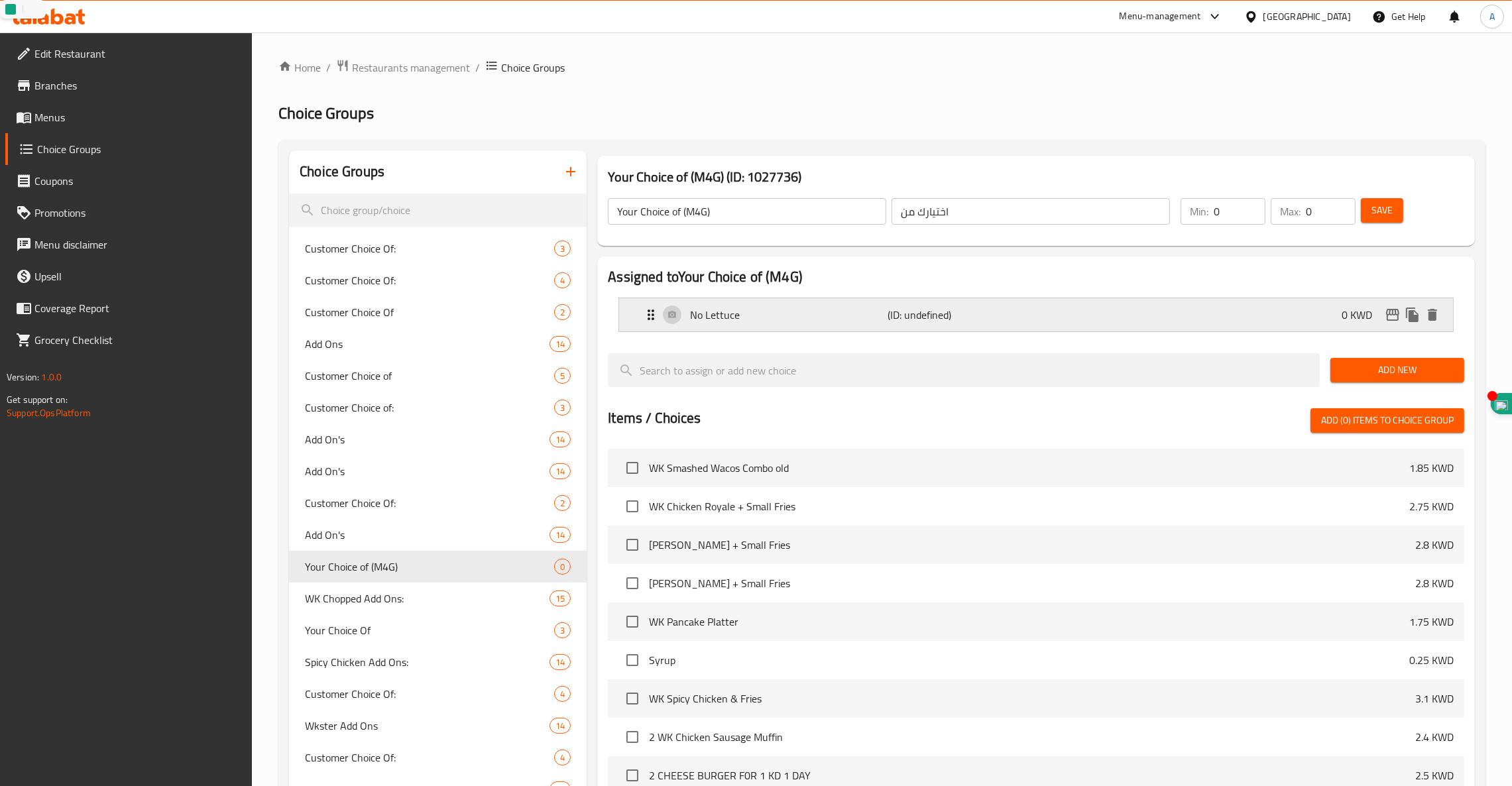
drag, startPoint x: 1406, startPoint y: 368, endPoint x: 1411, endPoint y: 309, distance: 59.2
click at [1411, 309] on div "Assigned to Your Choice of (M4G) No Lettuce (ID: undefined) 0 KWD Name (En) No …" at bounding box center [1036, 591] width 877 height 669
click at [1393, 364] on span "Add New" at bounding box center [1397, 371] width 112 height 17
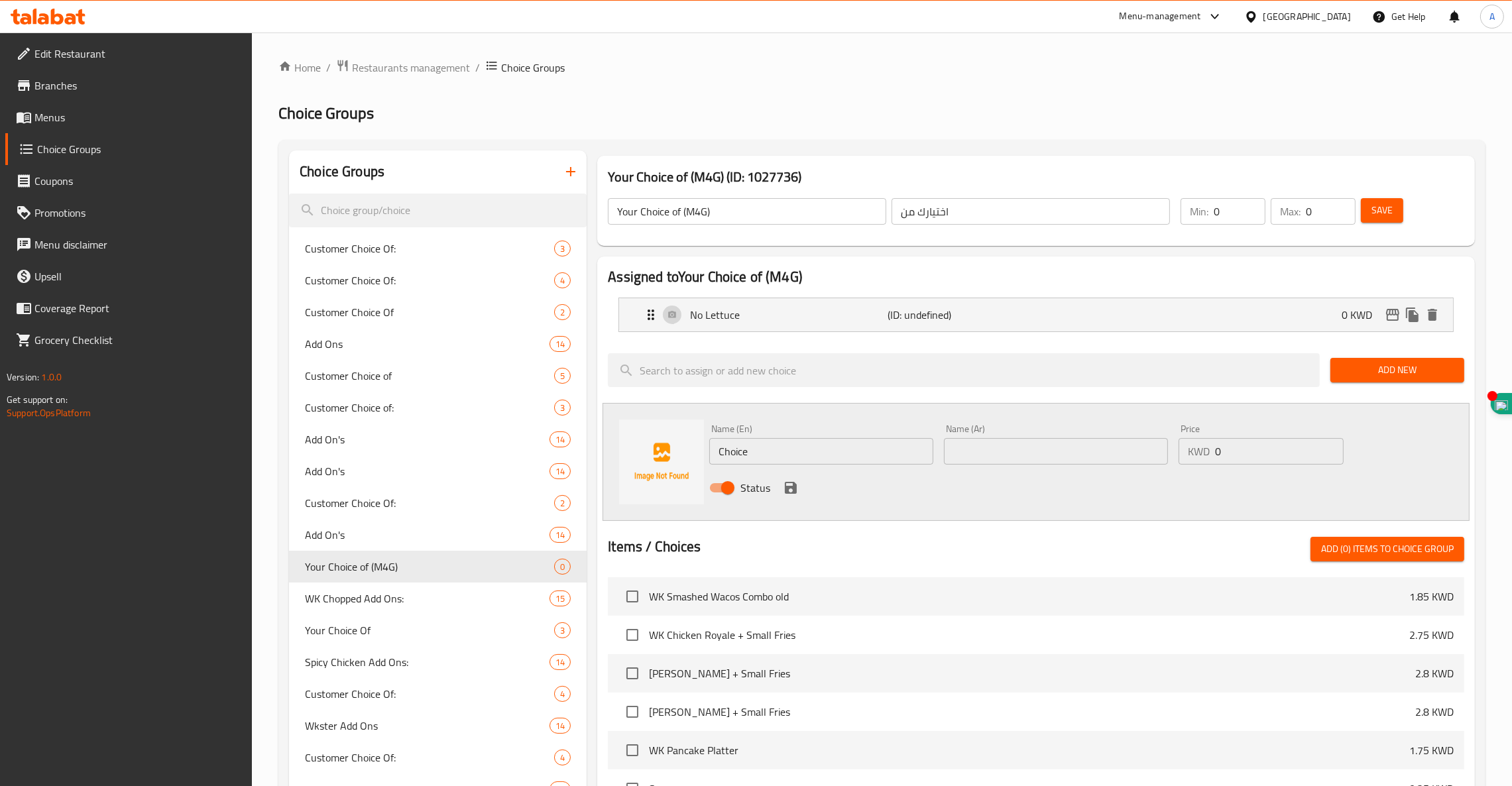
drag, startPoint x: 811, startPoint y: 449, endPoint x: 626, endPoint y: 452, distance: 185.0
click at [626, 452] on div "Name (En) Choice Name (En) Name (Ar) Name (Ar) Price KWD 0 Price Status" at bounding box center [1036, 461] width 867 height 118
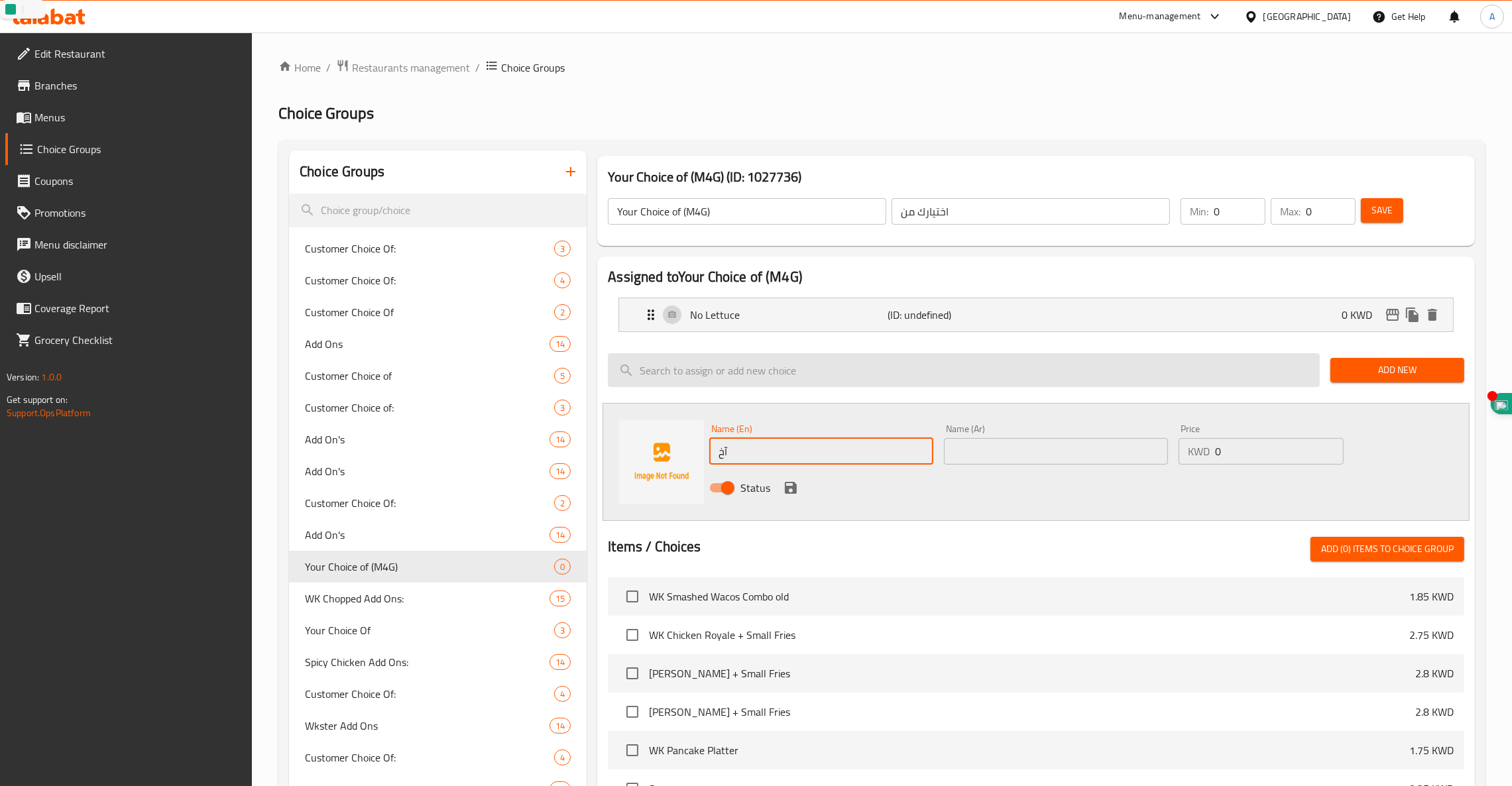
type input "آ"
paste input "Mayonsaise"
type input "No Mayonsaise"
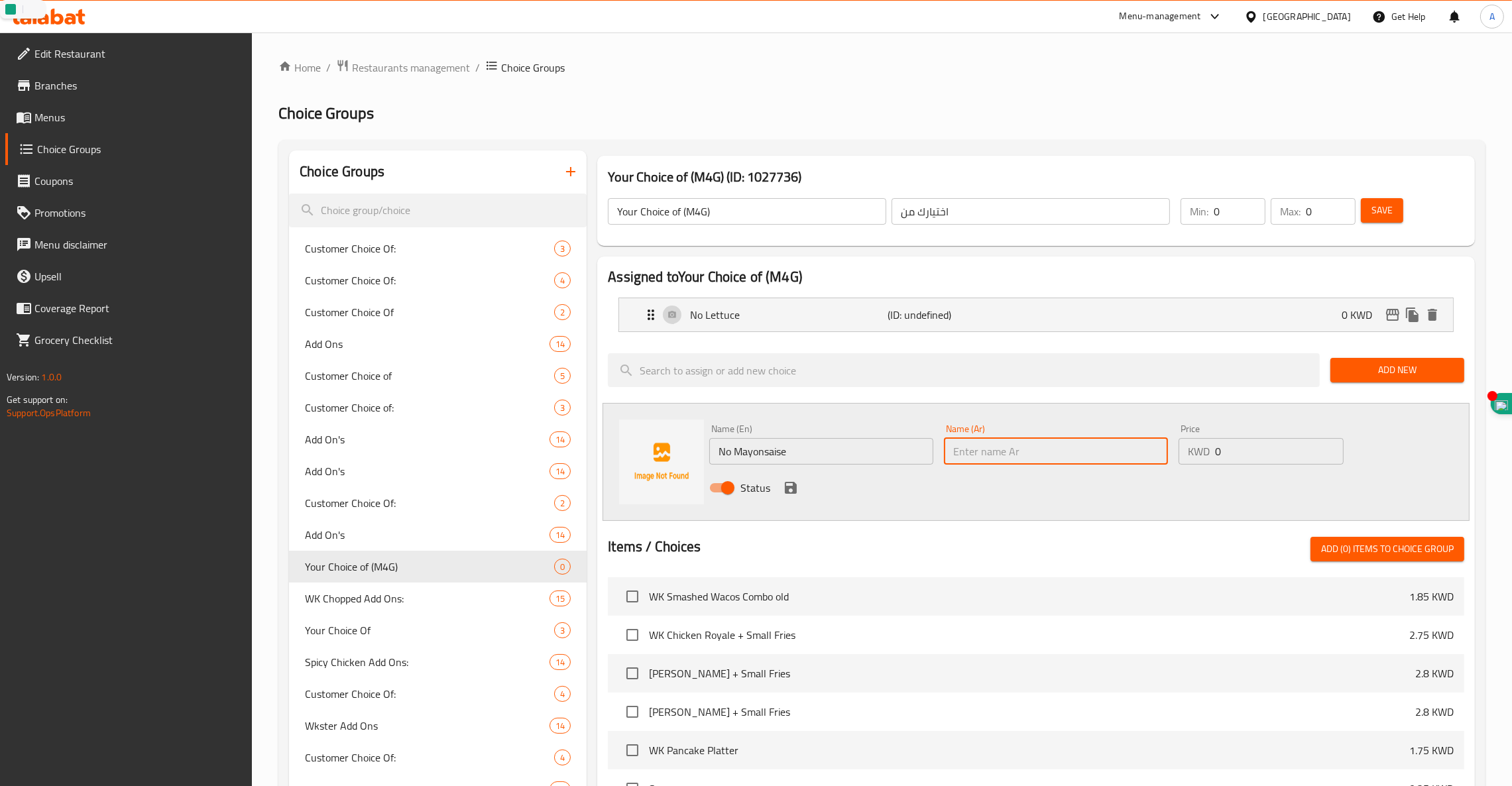
paste input "بدون مايونيز"
type input "بدون مايونيز"
click at [763, 459] on input "No Mayonsaise" at bounding box center [821, 452] width 224 height 27
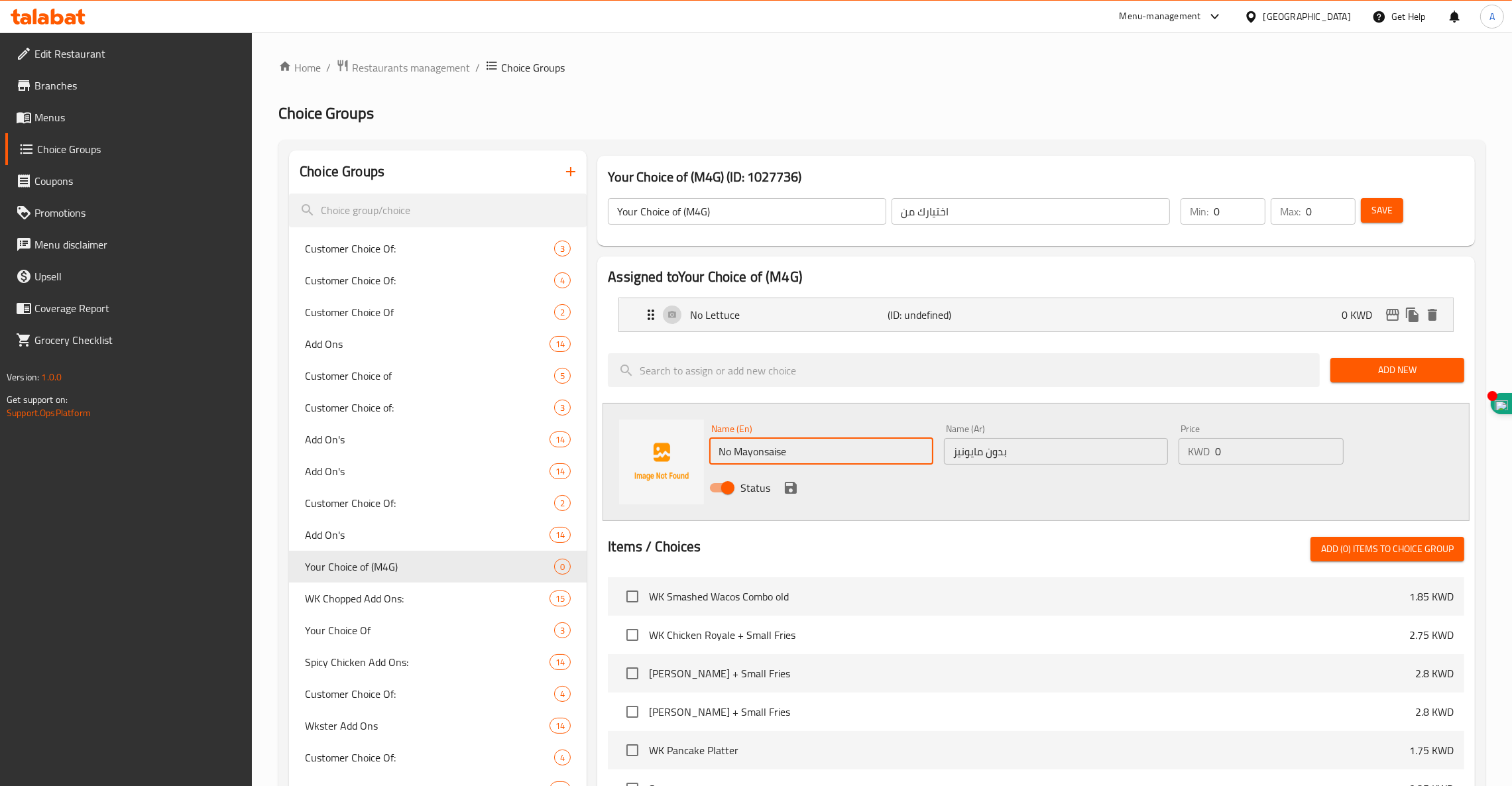
click at [759, 445] on input "No Mayonsaise" at bounding box center [821, 452] width 224 height 27
type input "No Mayonnaise"
click at [790, 489] on icon "save" at bounding box center [790, 487] width 12 height 12
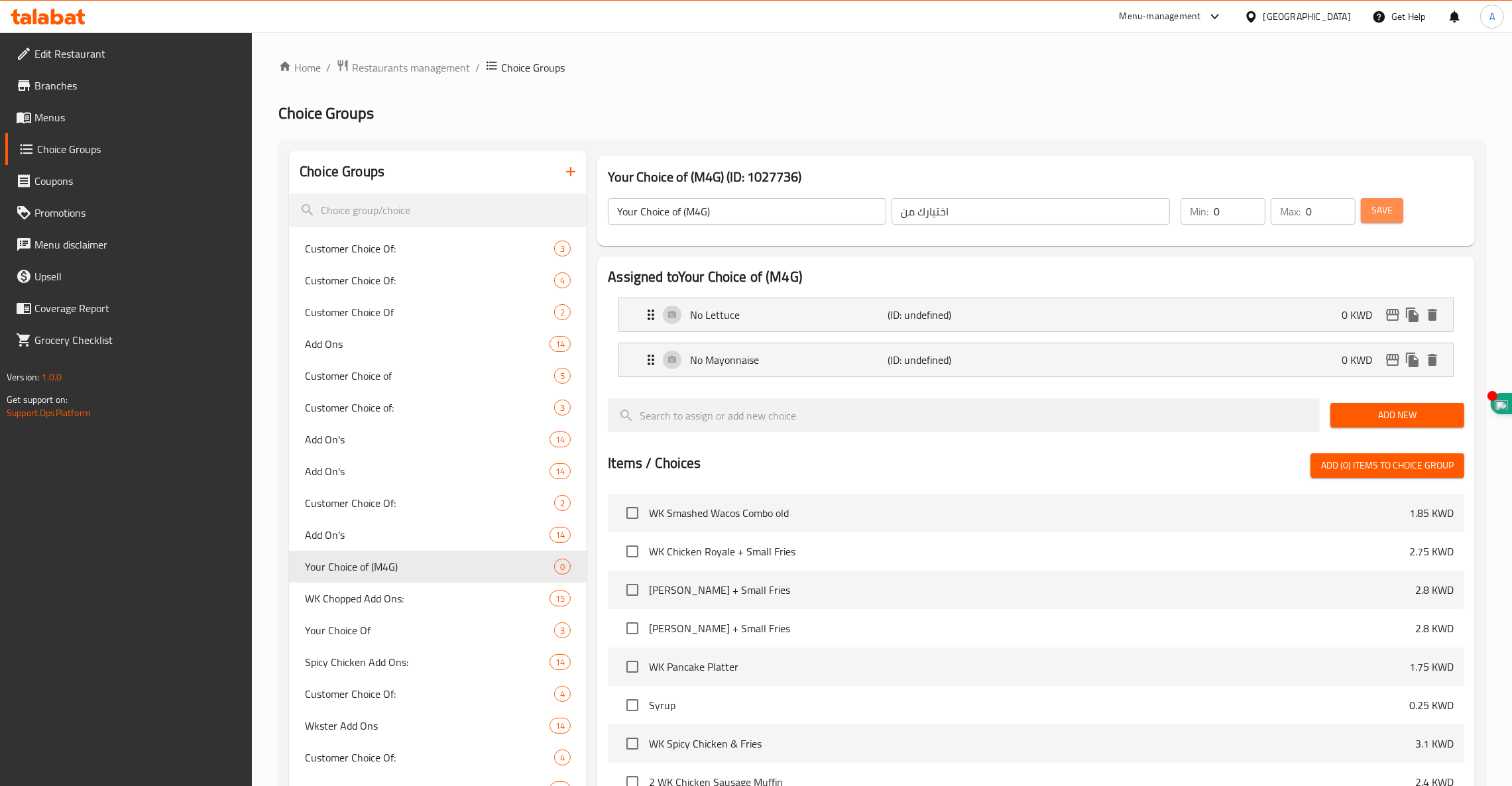
click at [1378, 205] on span "Save" at bounding box center [1382, 211] width 21 height 17
click at [570, 175] on icon "button" at bounding box center [570, 172] width 16 height 16
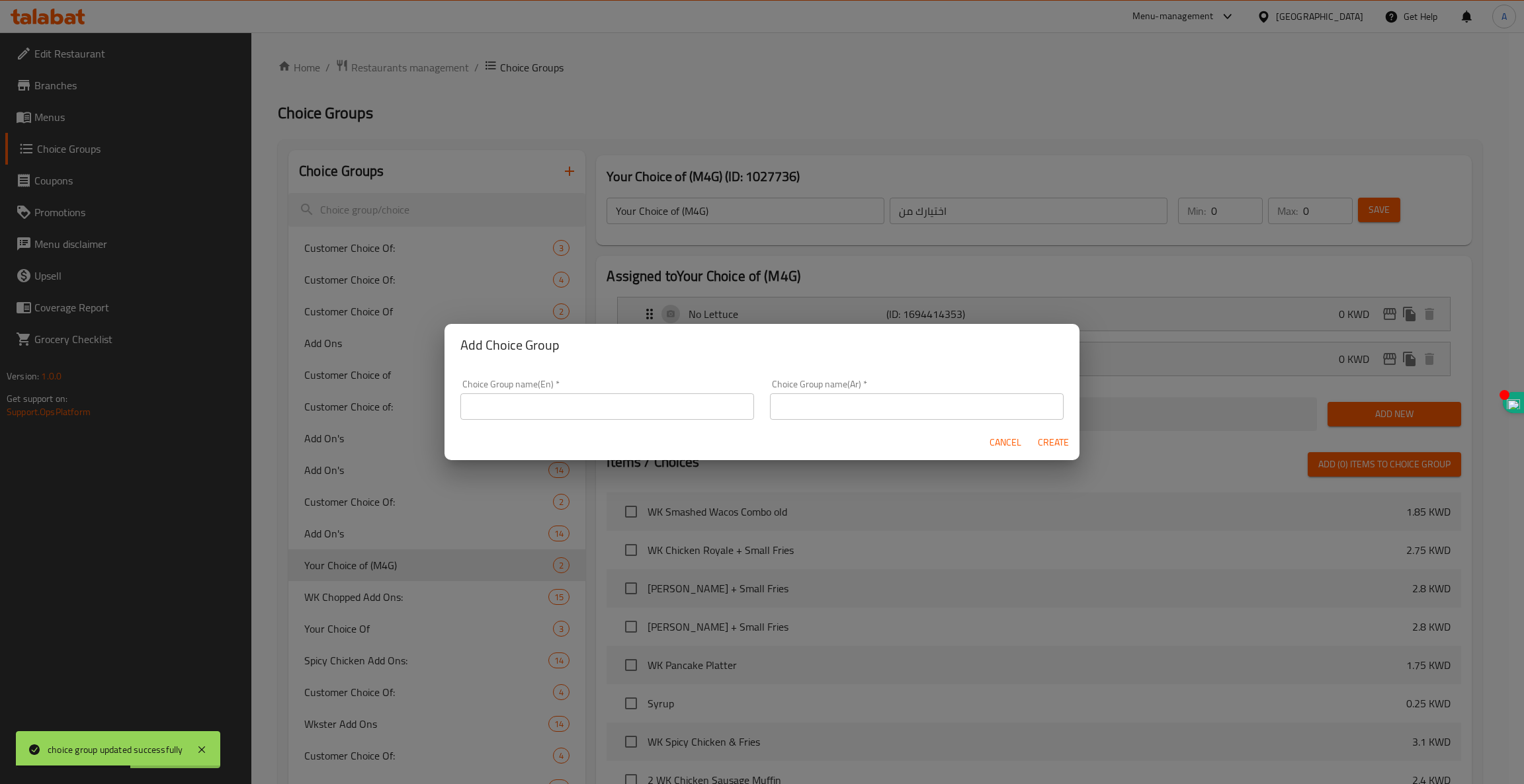
click at [550, 413] on input "text" at bounding box center [607, 407] width 294 height 26
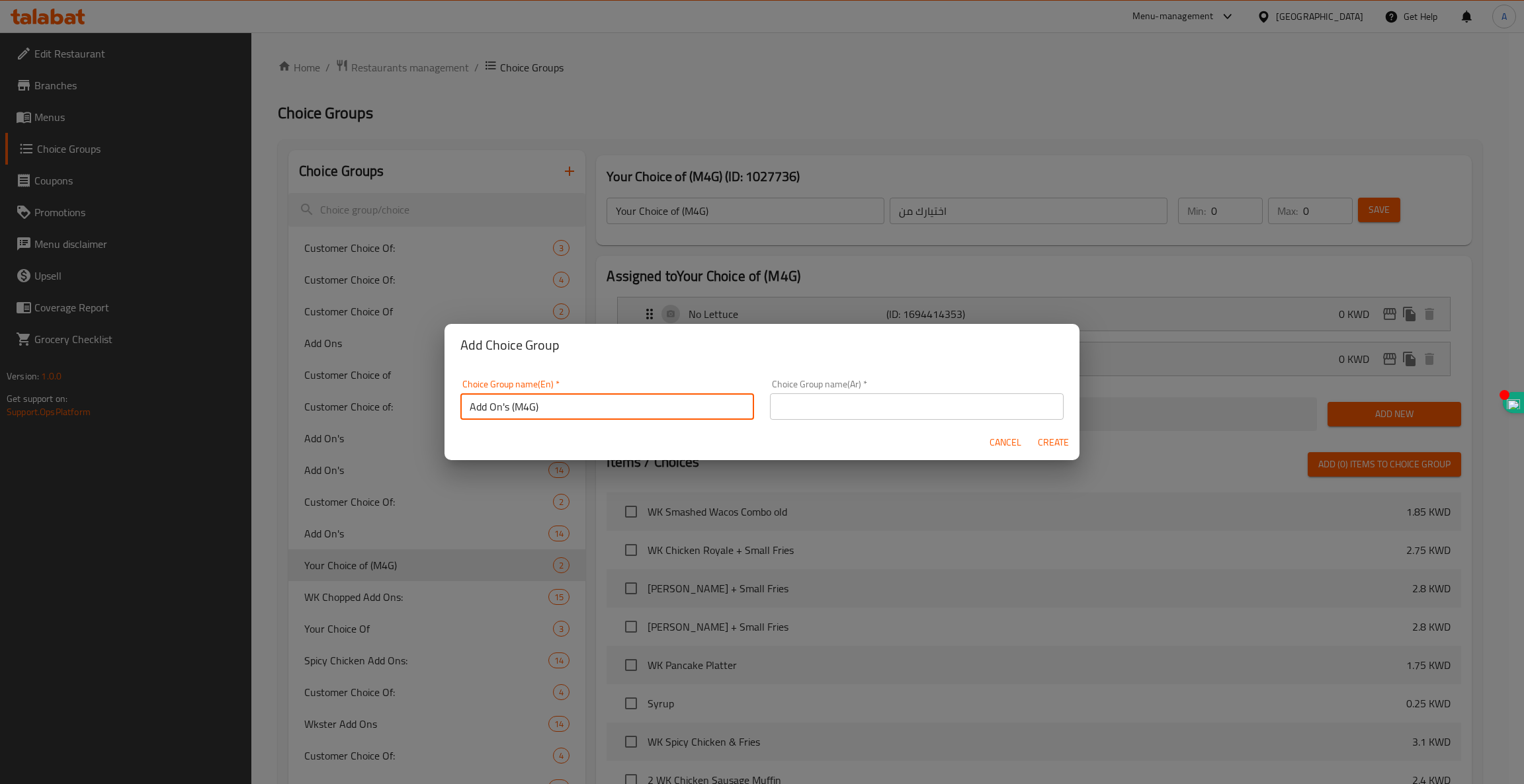
type input "Add On's (M4G)"
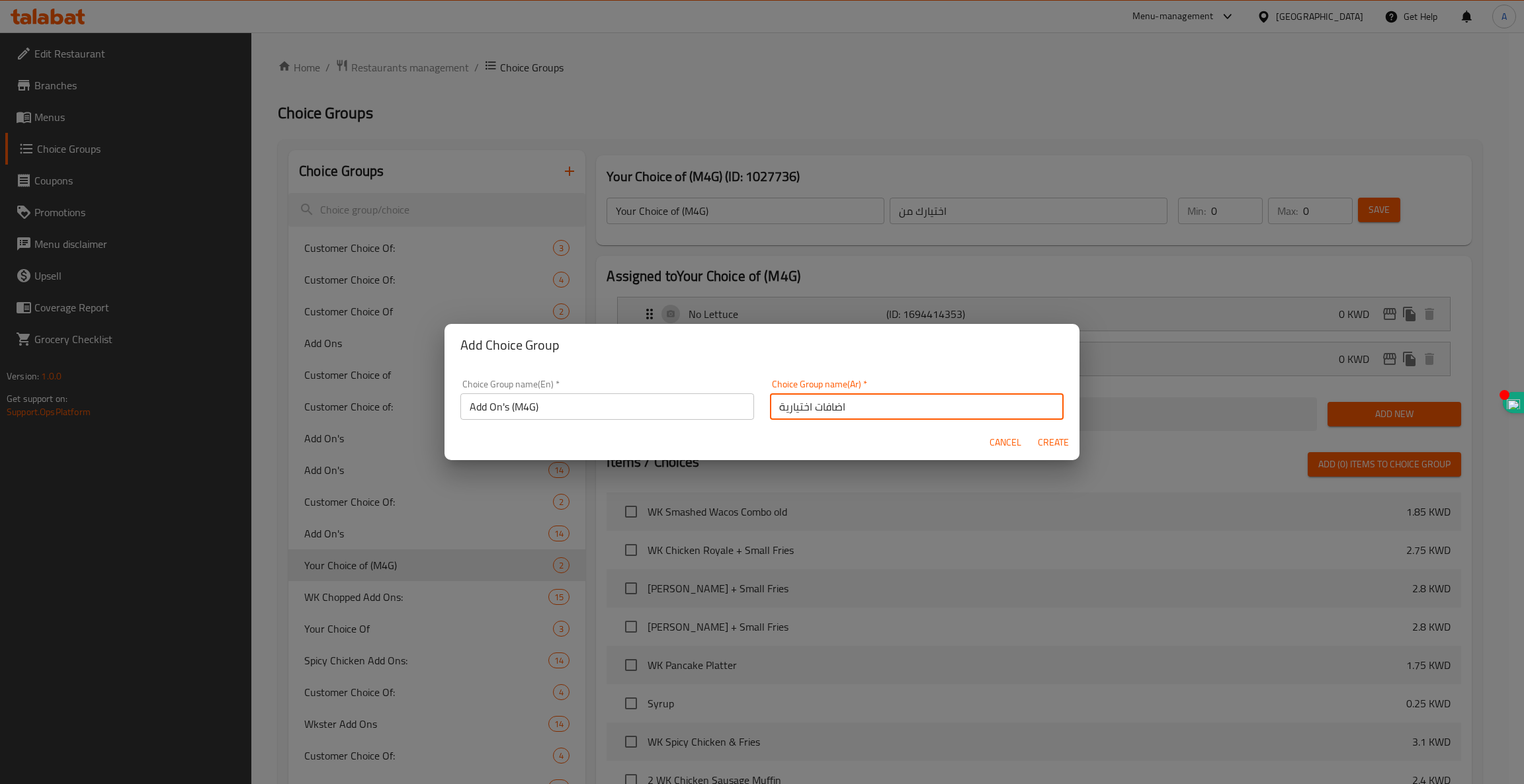
type input "اضافات اختيارية"
click at [1048, 443] on span "Create" at bounding box center [1053, 443] width 32 height 17
type input "Add On's (M4G)"
type input "اضافات اختيارية"
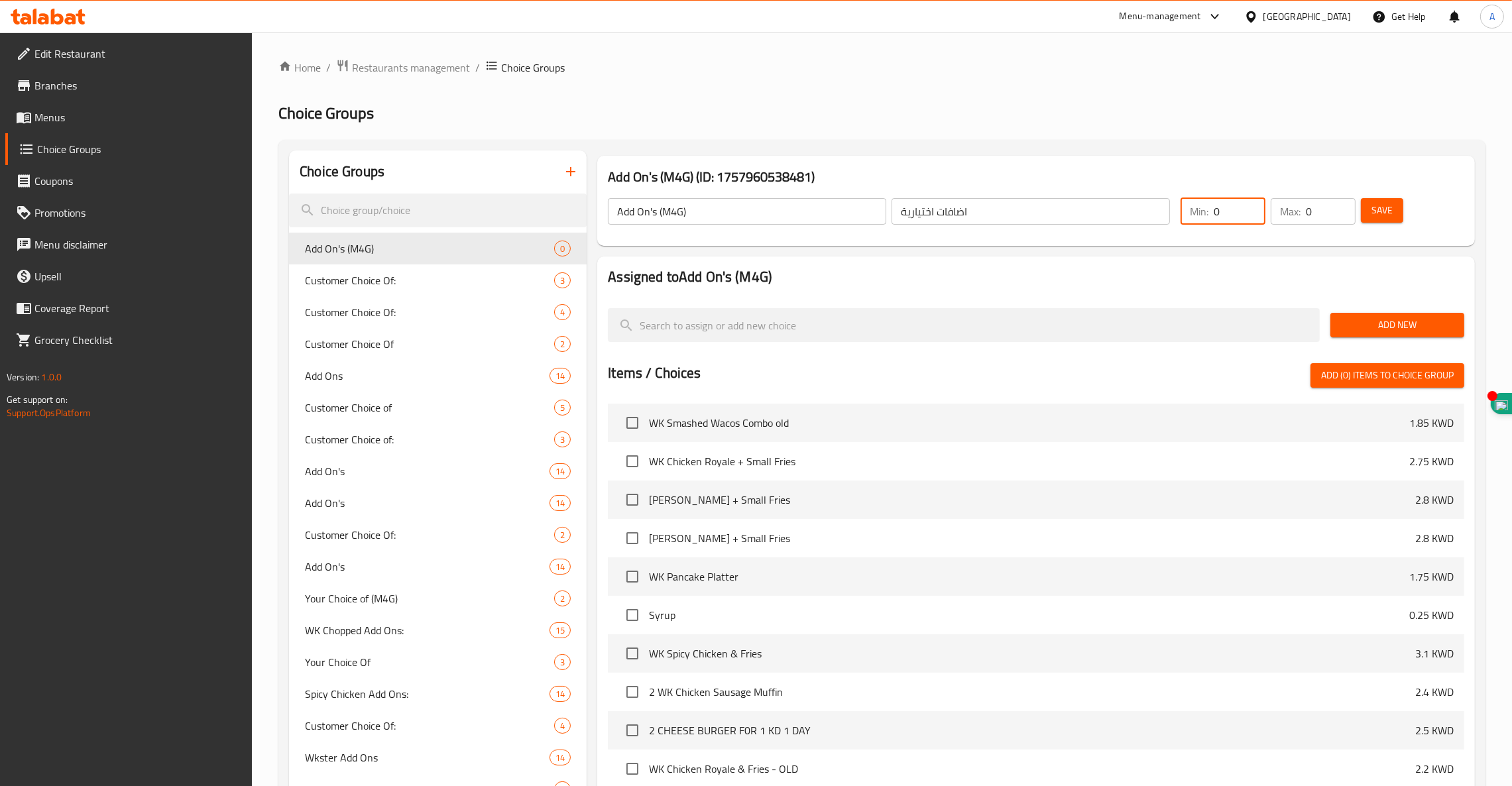
drag, startPoint x: 1232, startPoint y: 214, endPoint x: 910, endPoint y: 230, distance: 322.4
click at [910, 230] on div "Add On's (M4G) ​ اضافات اختيارية ​ Min: 0 ​ Max: 0 ​ Save" at bounding box center [1036, 212] width 867 height 59
type input "1"
type input "14"
click at [1378, 211] on span "Save" at bounding box center [1382, 211] width 21 height 17
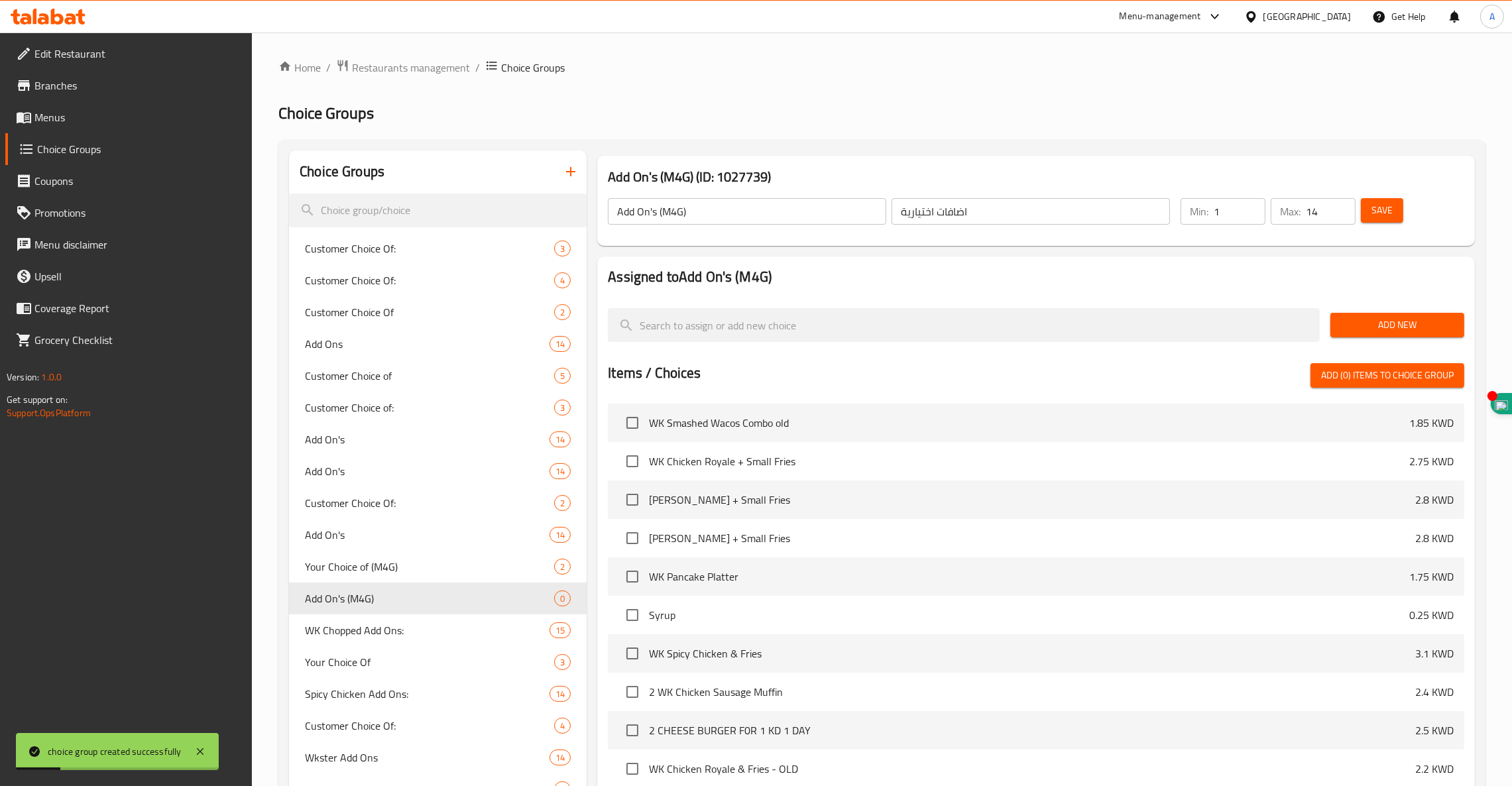
click at [1392, 327] on span "Add New" at bounding box center [1397, 325] width 112 height 17
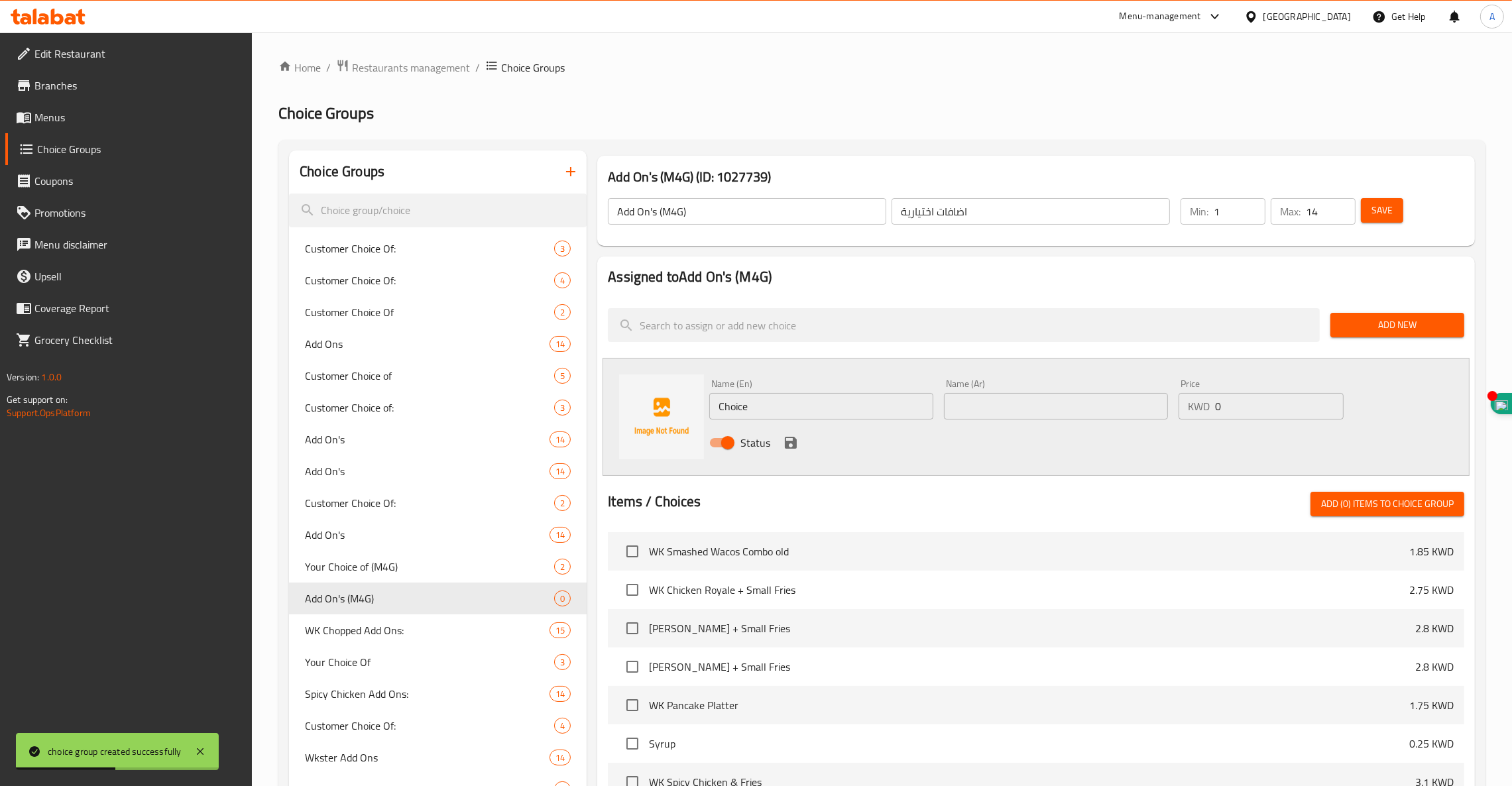
paste input "Extra Cheese 4 Pcs"
type input "Extra Cheese 4 Pcs"
click at [1017, 408] on input "text" at bounding box center [1055, 406] width 224 height 27
paste input "زيادة جبن ٤ قطع"
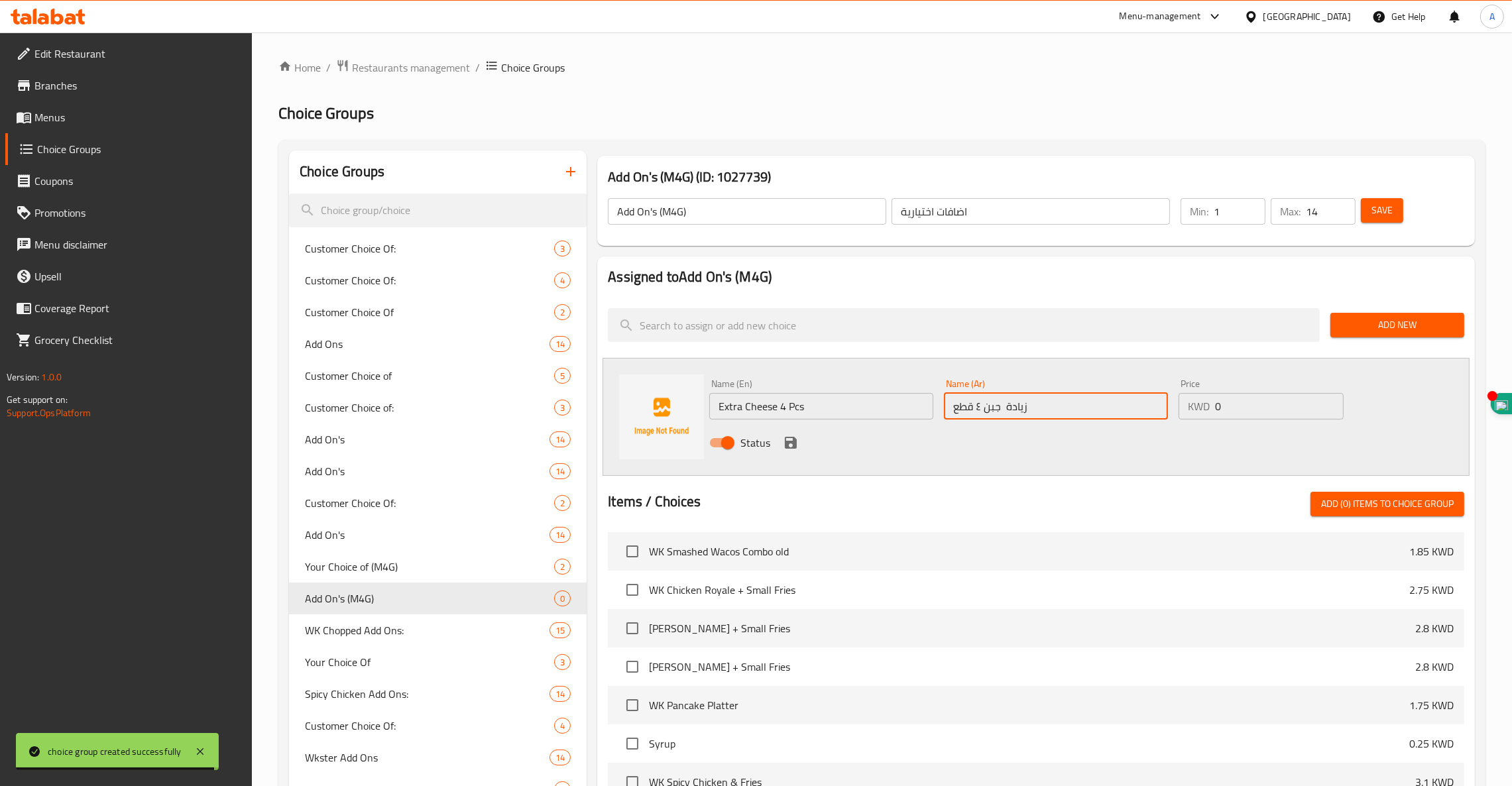
type input "زيادة جبن ٤ قطع"
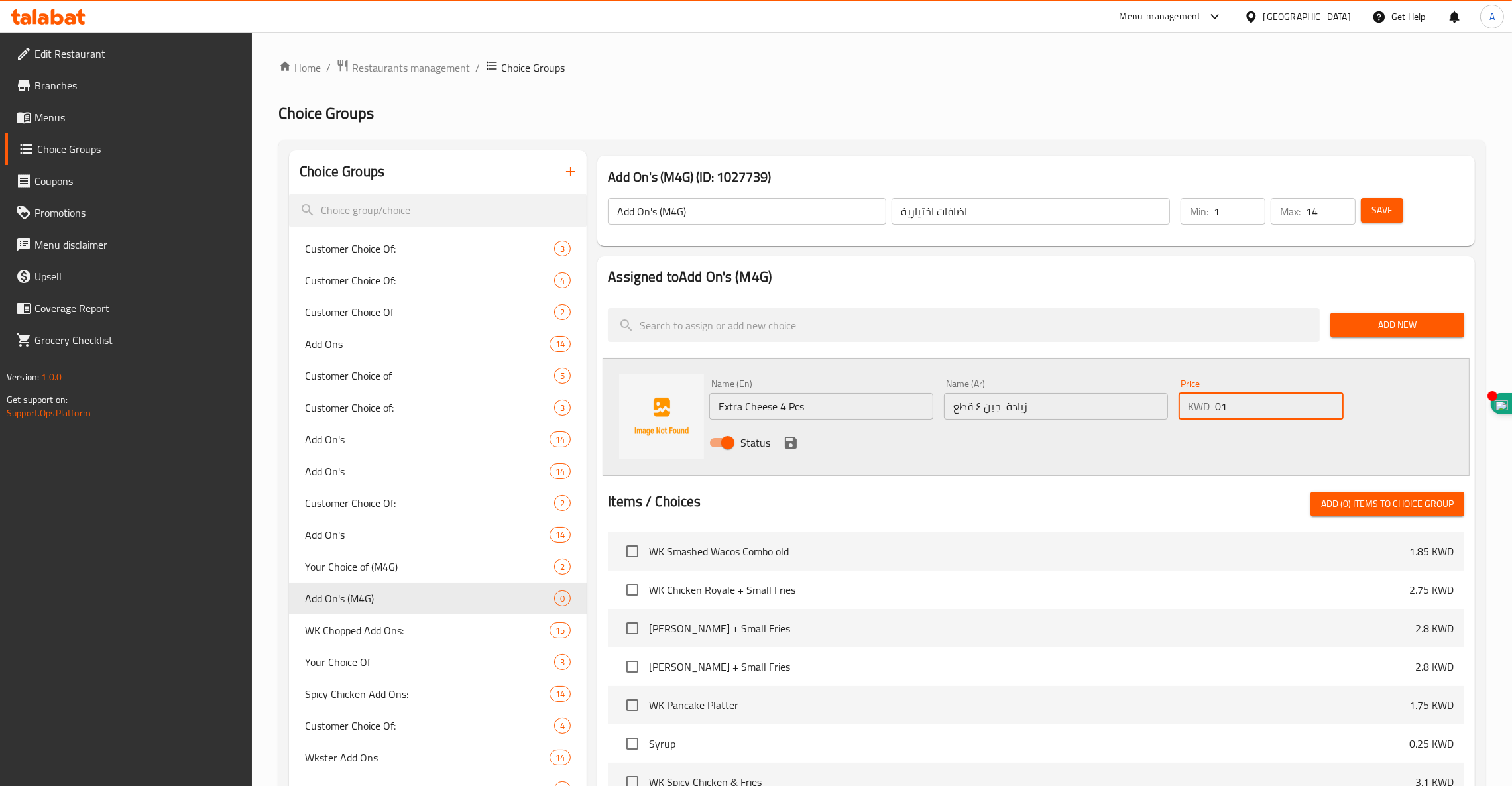
type input "0"
type input "1"
click at [793, 443] on icon "save" at bounding box center [790, 443] width 12 height 12
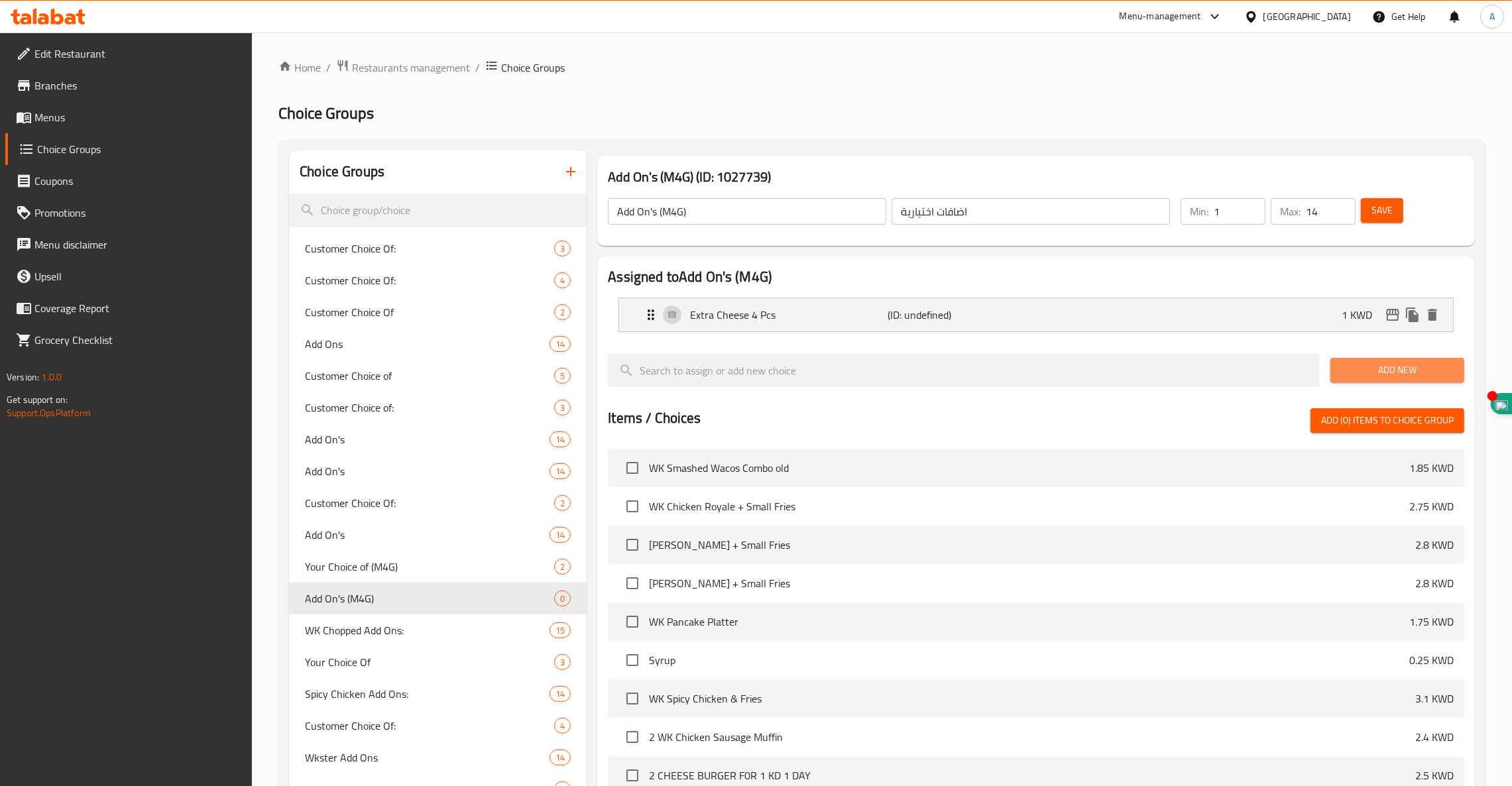
click at [1402, 365] on span "Add New" at bounding box center [1397, 371] width 112 height 17
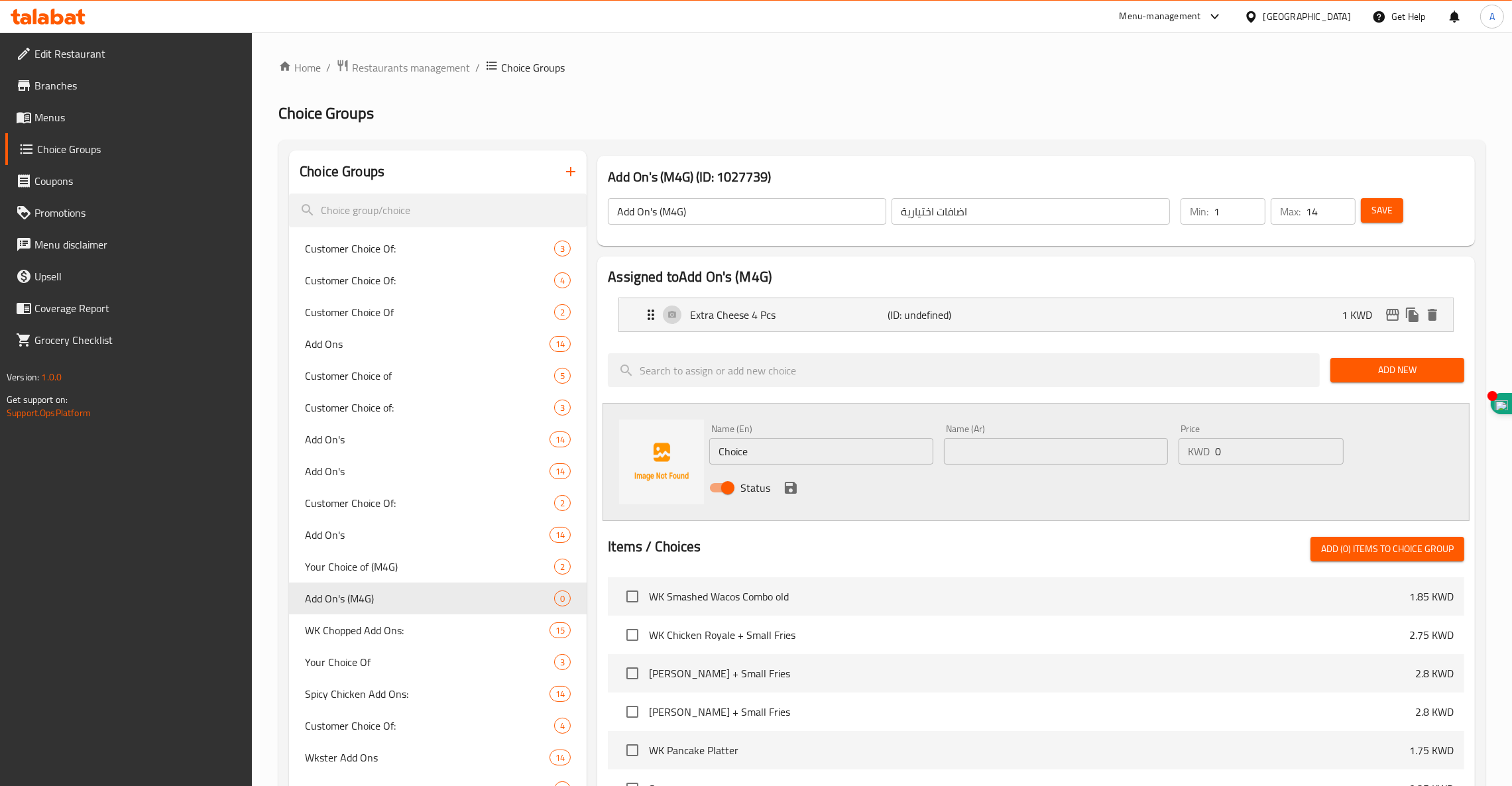
click at [1069, 456] on input "text" at bounding box center [1055, 452] width 224 height 27
paste input "زيادة صوص بيج وك خالي من زيت البذور ٤ قطع"
type input "زيادة صوص بيج وك خالي من زيت البذور ٤ قطع"
paste input "Extra Seed Oil Free Big WK Sauce 4 Pcs"
type input "Extra Seed Oil Free Big WK Sauce 4 Pcs"
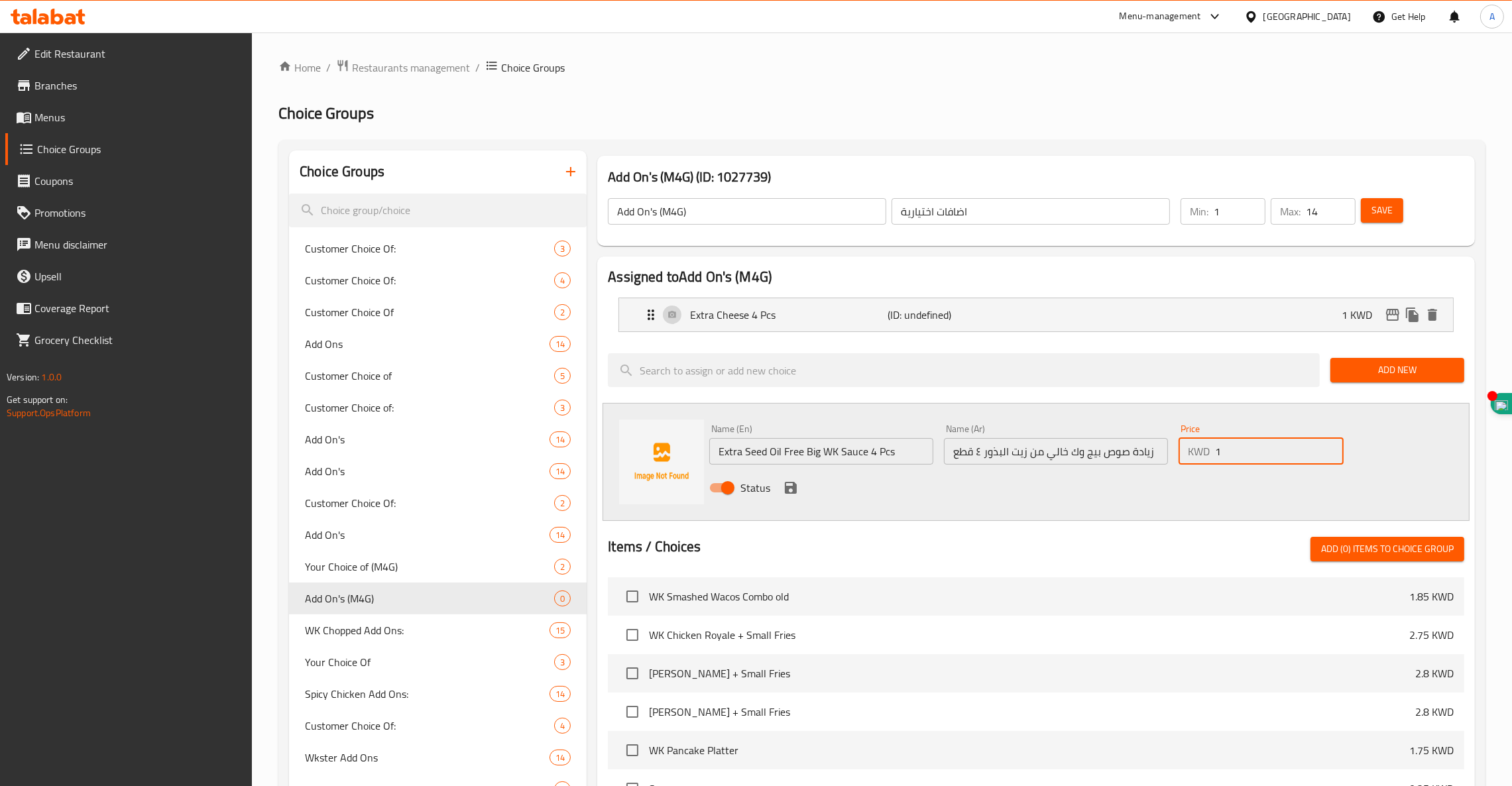
type input "1"
click at [787, 484] on icon "save" at bounding box center [791, 488] width 16 height 16
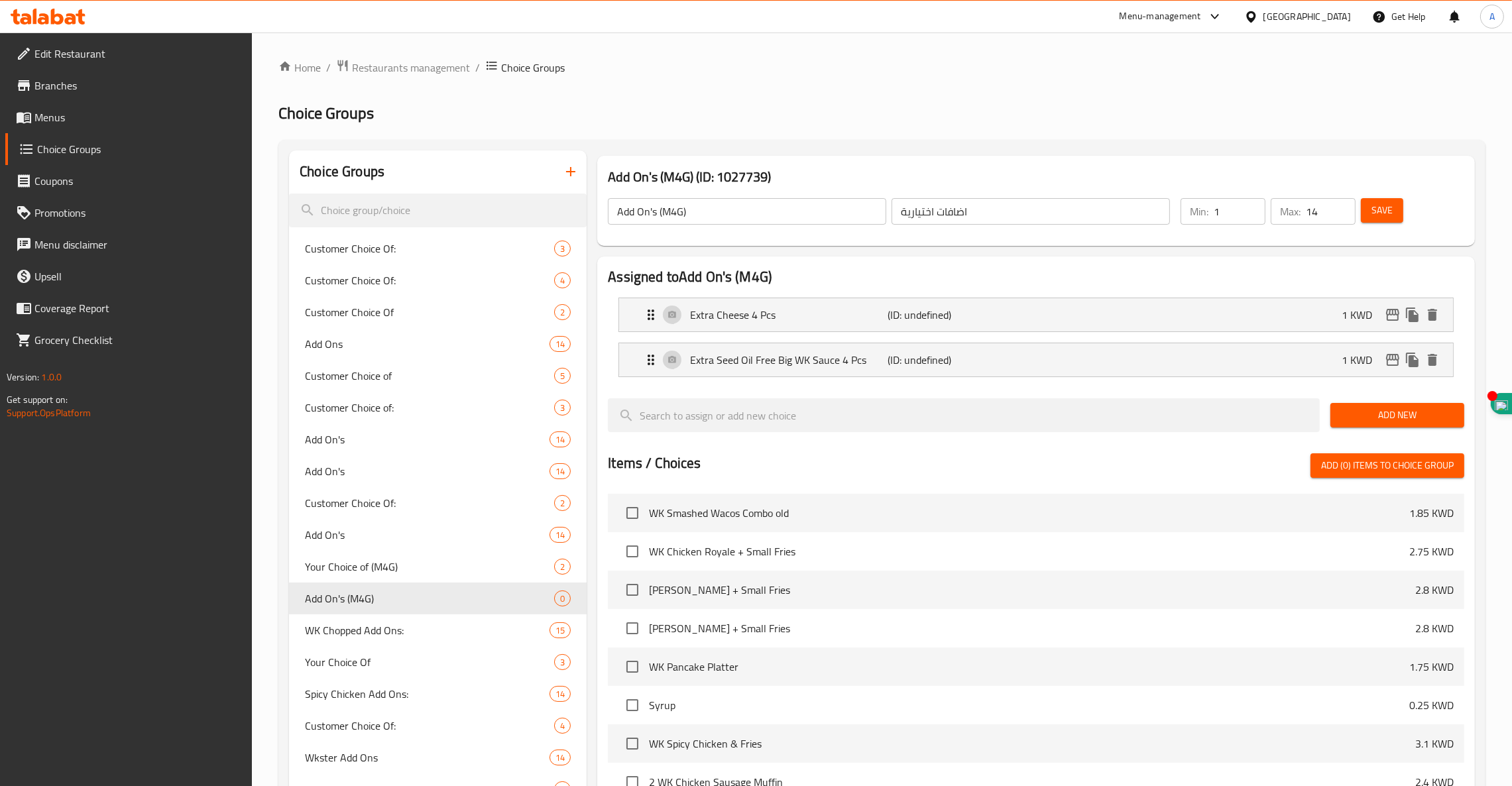
click at [1418, 415] on span "Add New" at bounding box center [1397, 415] width 112 height 17
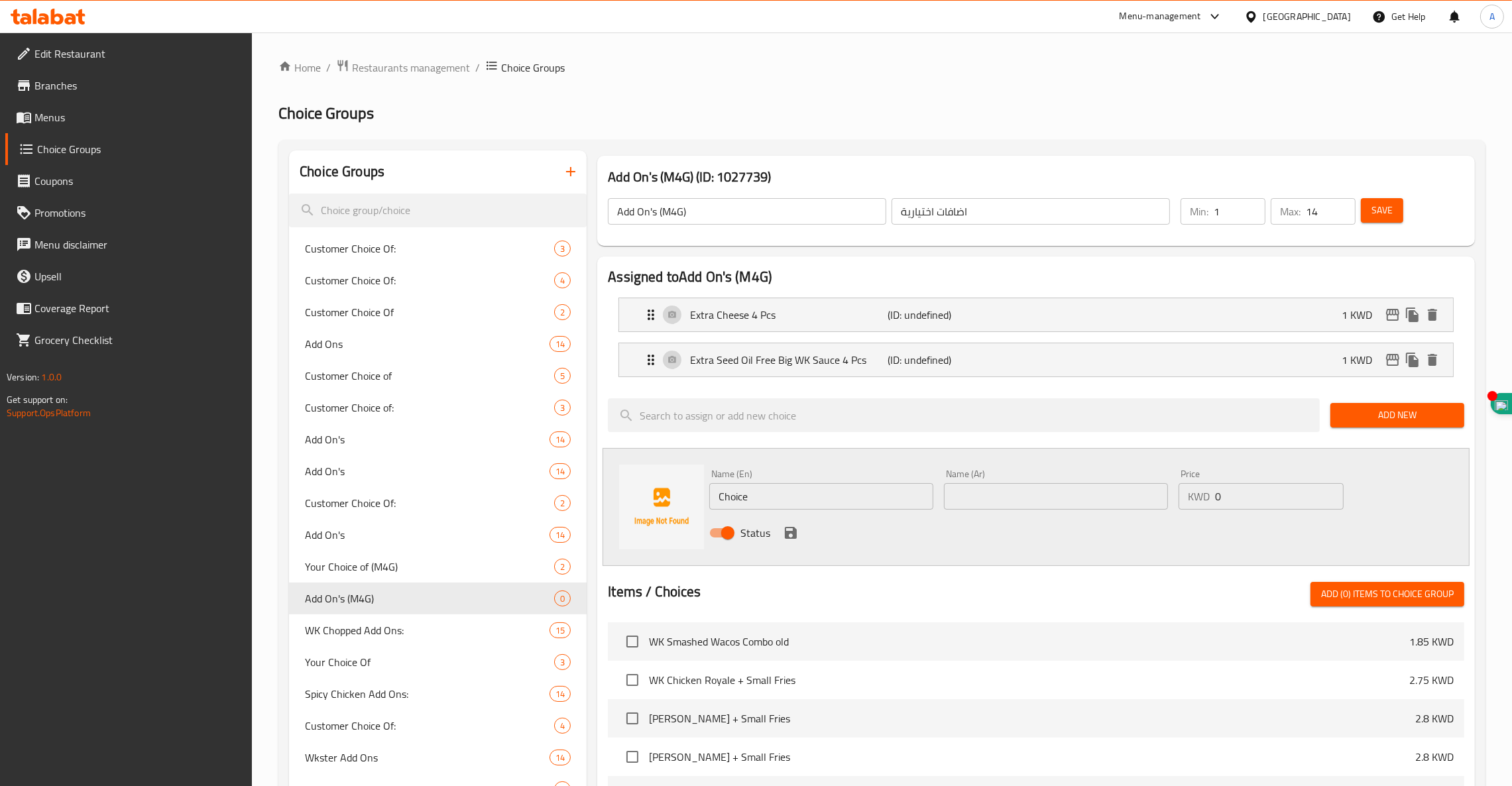
drag, startPoint x: 778, startPoint y: 504, endPoint x: 424, endPoint y: 507, distance: 354.0
paste input "Extra Mayonnaise 4 Pcs"
type input "Extra Mayonnaise 4 Pcs"
click at [982, 552] on div "Name (En) Extra Mayonnaise 4 Pcs Name (En) Name (Ar) Name (Ar) Price KWD 0 Pric…" at bounding box center [1036, 507] width 867 height 118
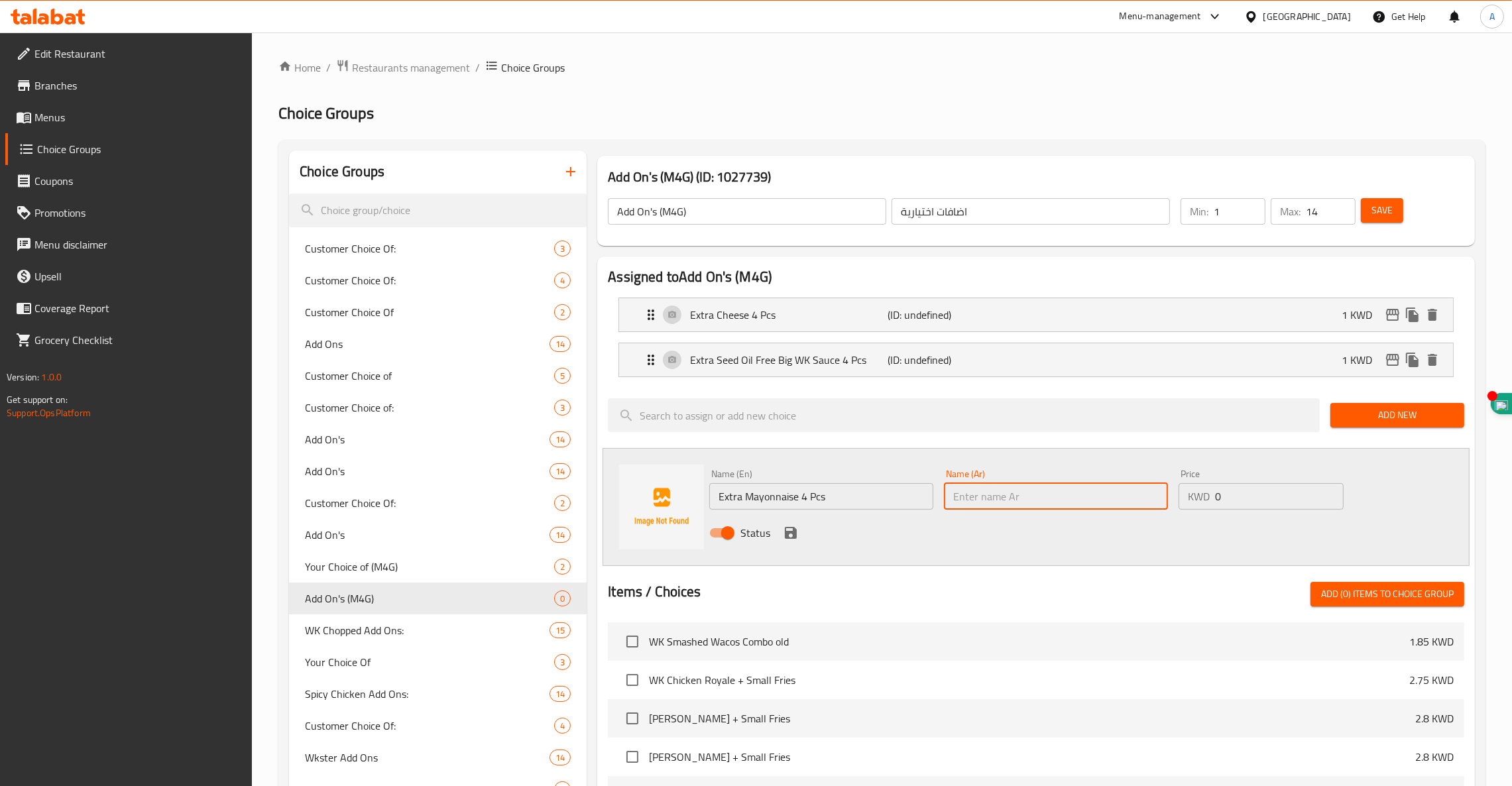
click at [972, 497] on input "text" at bounding box center [1055, 496] width 224 height 27
paste input "زيادة مايونيز ٤ قطع"
type input "زيادة مايونيز ٤ قطع"
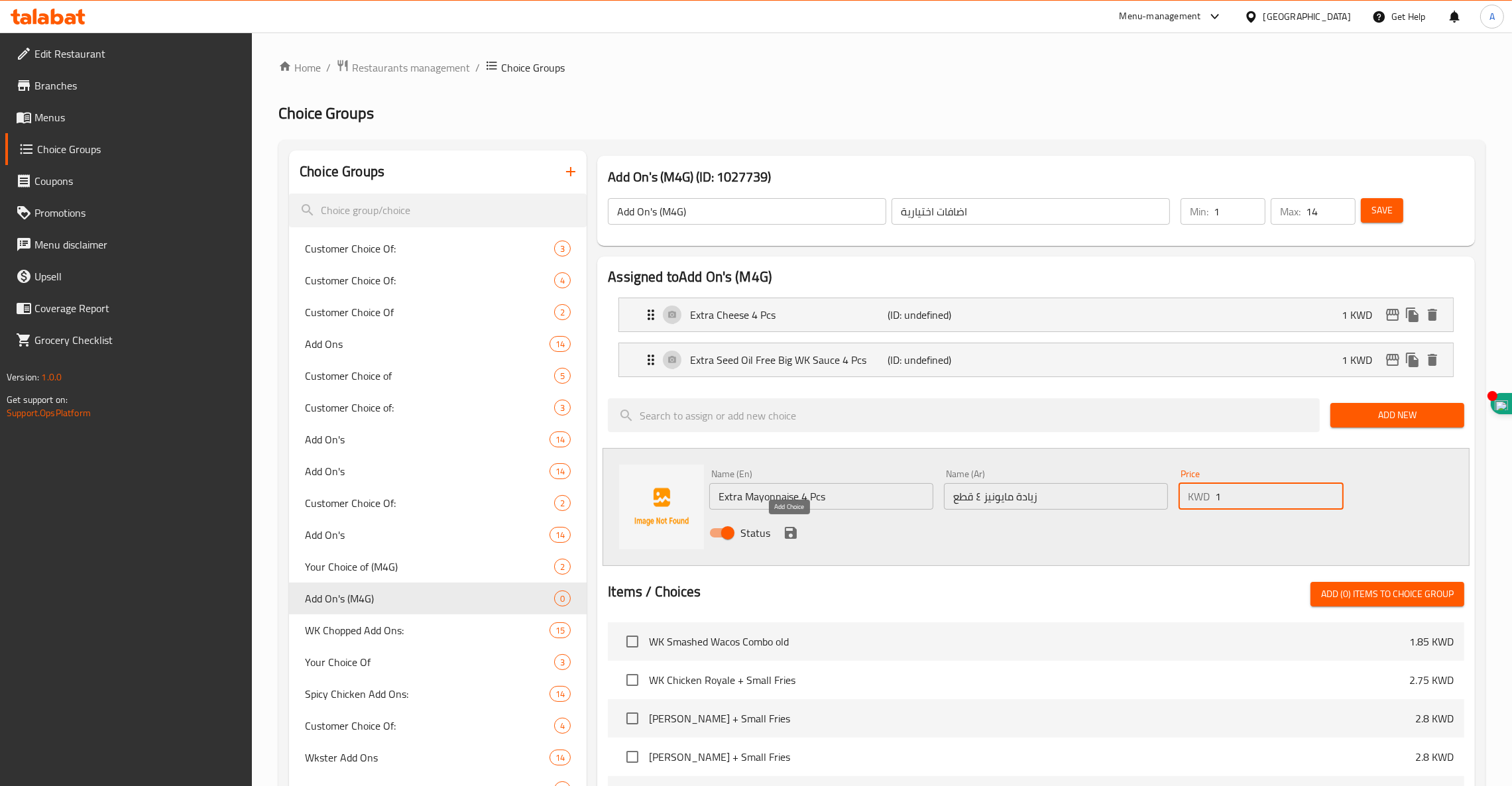
type input "1"
click at [789, 535] on icon "save" at bounding box center [791, 533] width 16 height 16
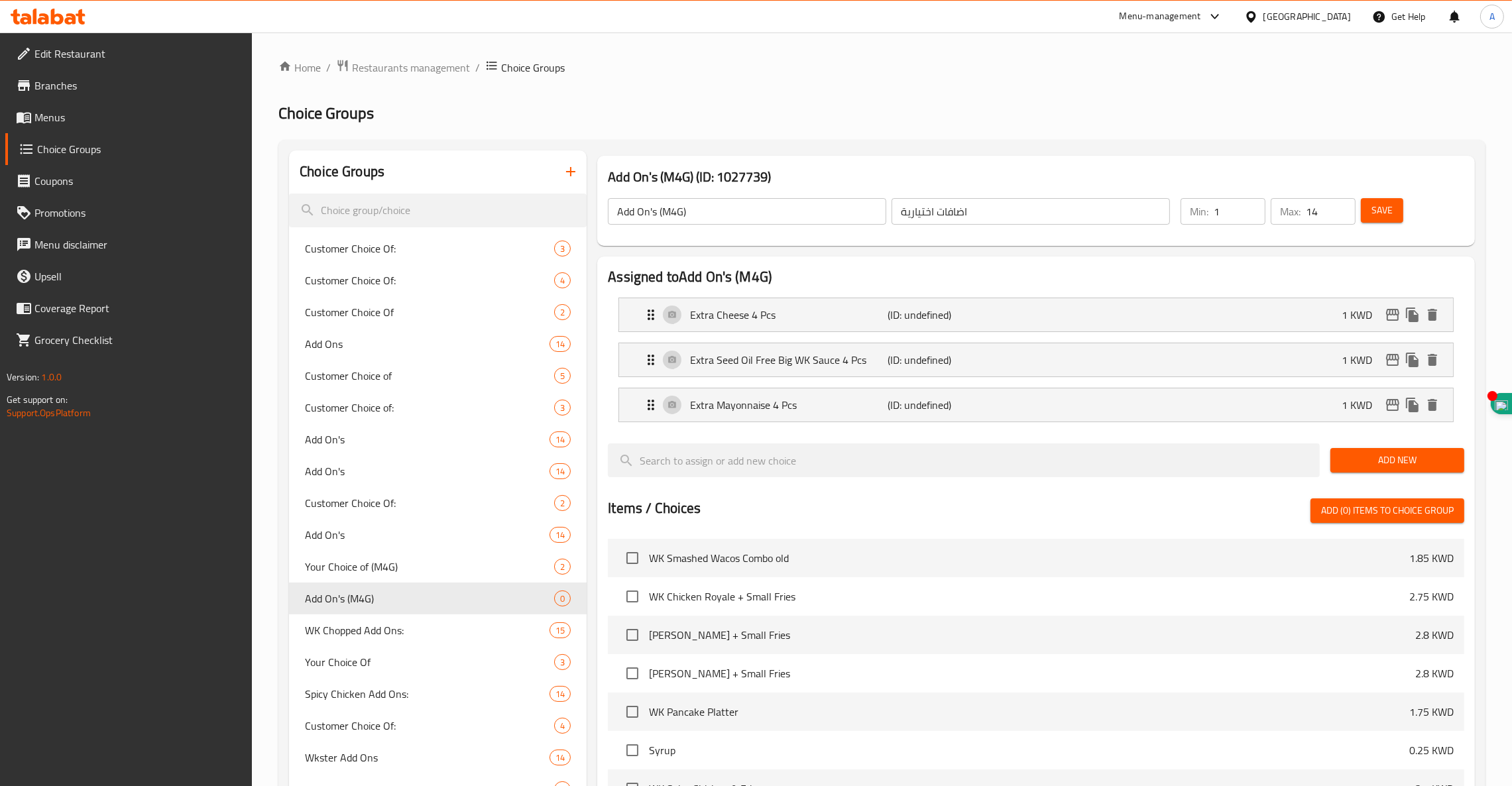
click at [1395, 461] on span "Add New" at bounding box center [1397, 461] width 112 height 17
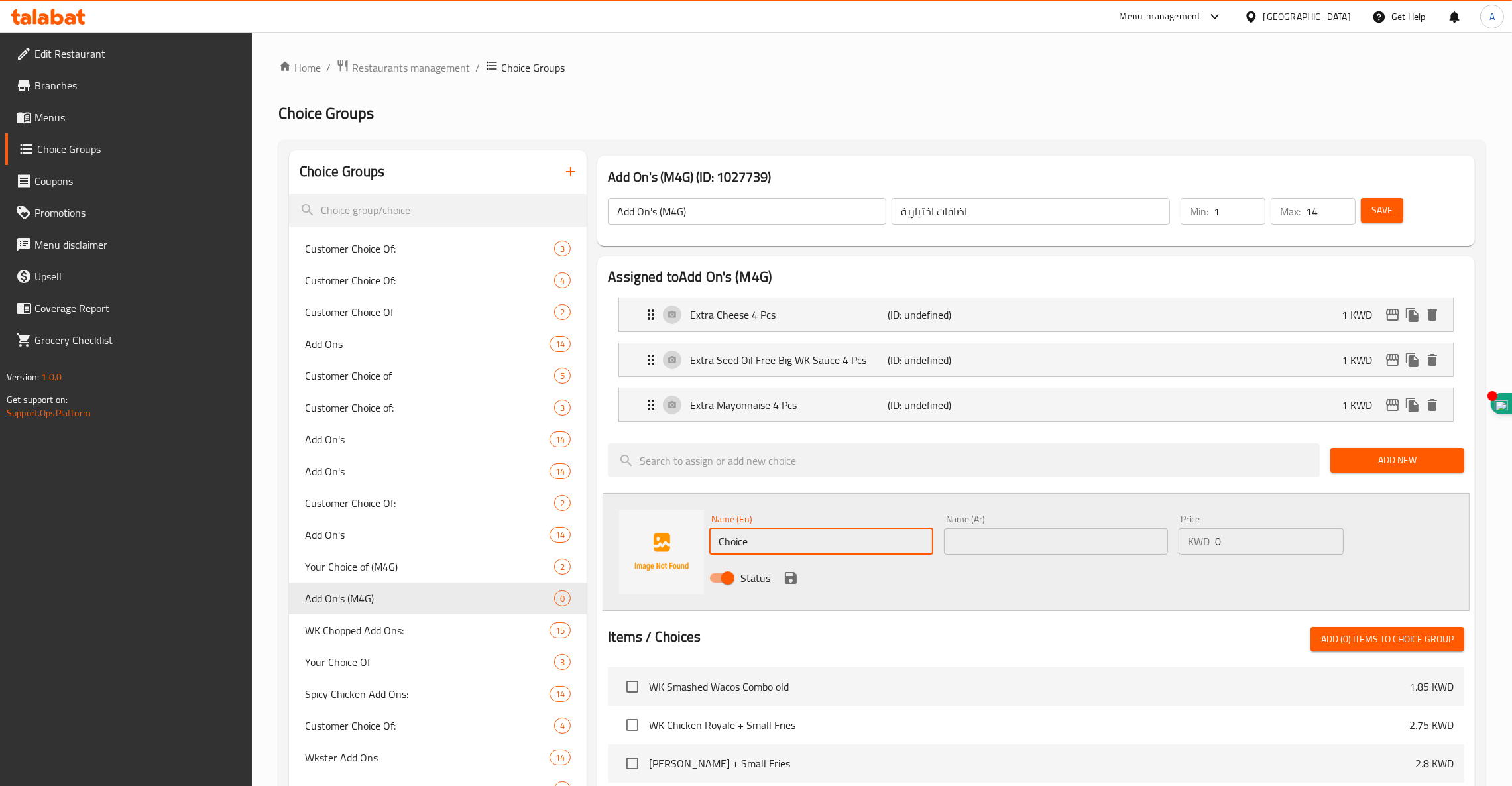
drag, startPoint x: 774, startPoint y: 542, endPoint x: 477, endPoint y: 551, distance: 297.1
paste input "Extra Big WK Sauce 4 Pcs"
type input "Extra Big WK Sauce 4 Pcs"
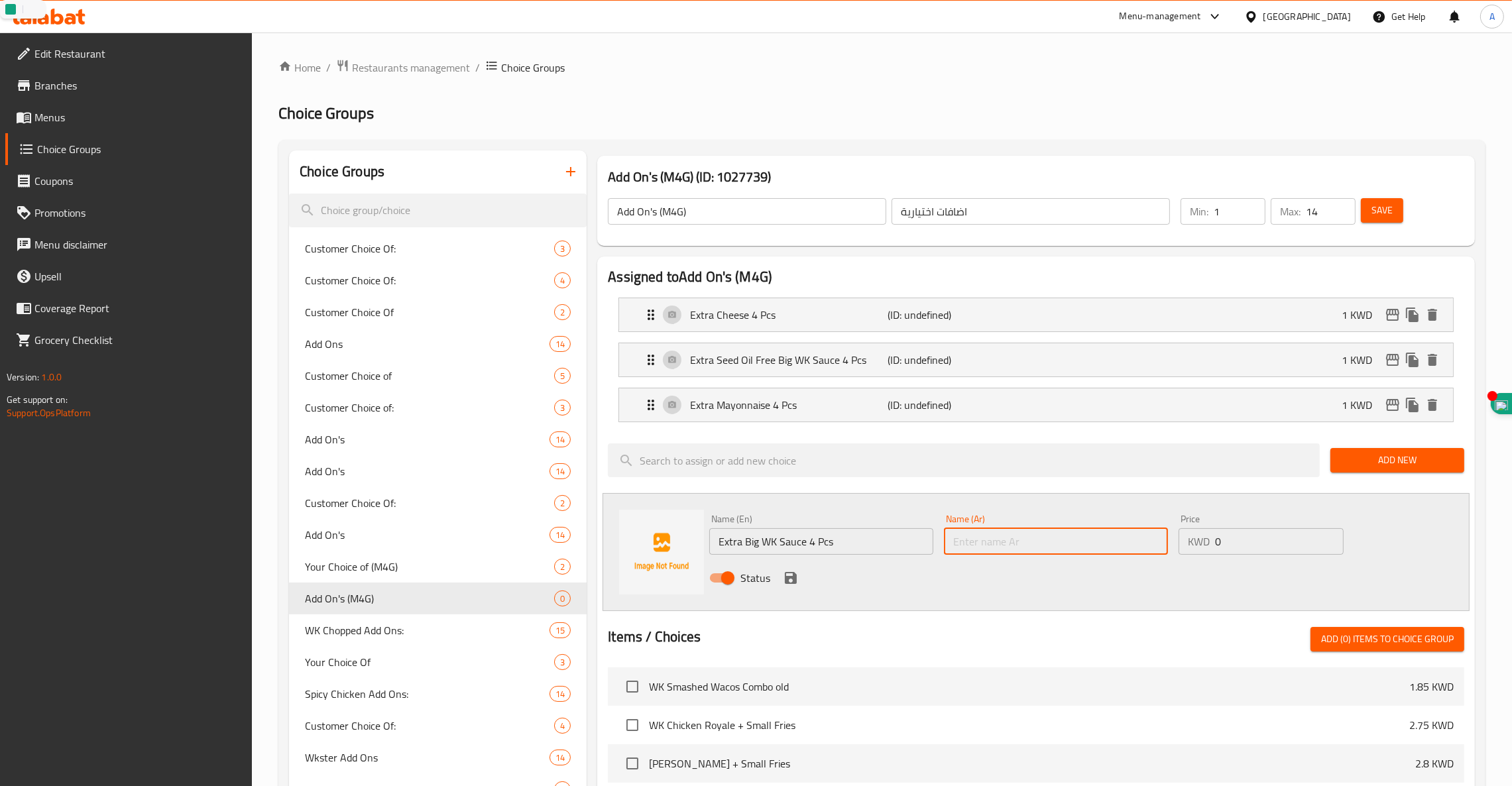
paste input "زيادة بيج وك صوص ٤ قطع"
type input "زيادة بيج وك صوص ٤ قطع"
type input "1"
click at [790, 579] on icon "save" at bounding box center [790, 578] width 12 height 12
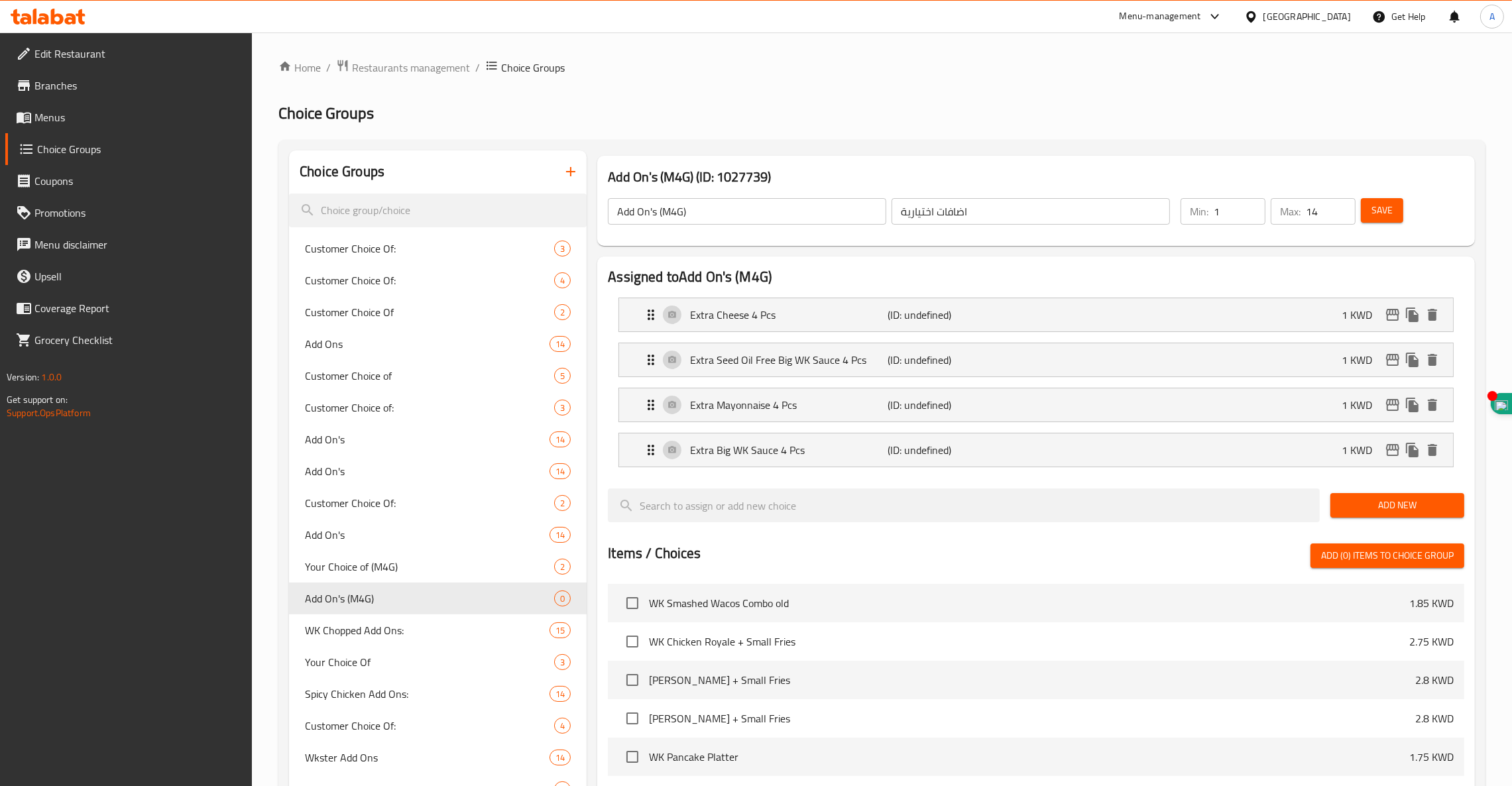
click at [1402, 512] on span "Add New" at bounding box center [1397, 505] width 112 height 17
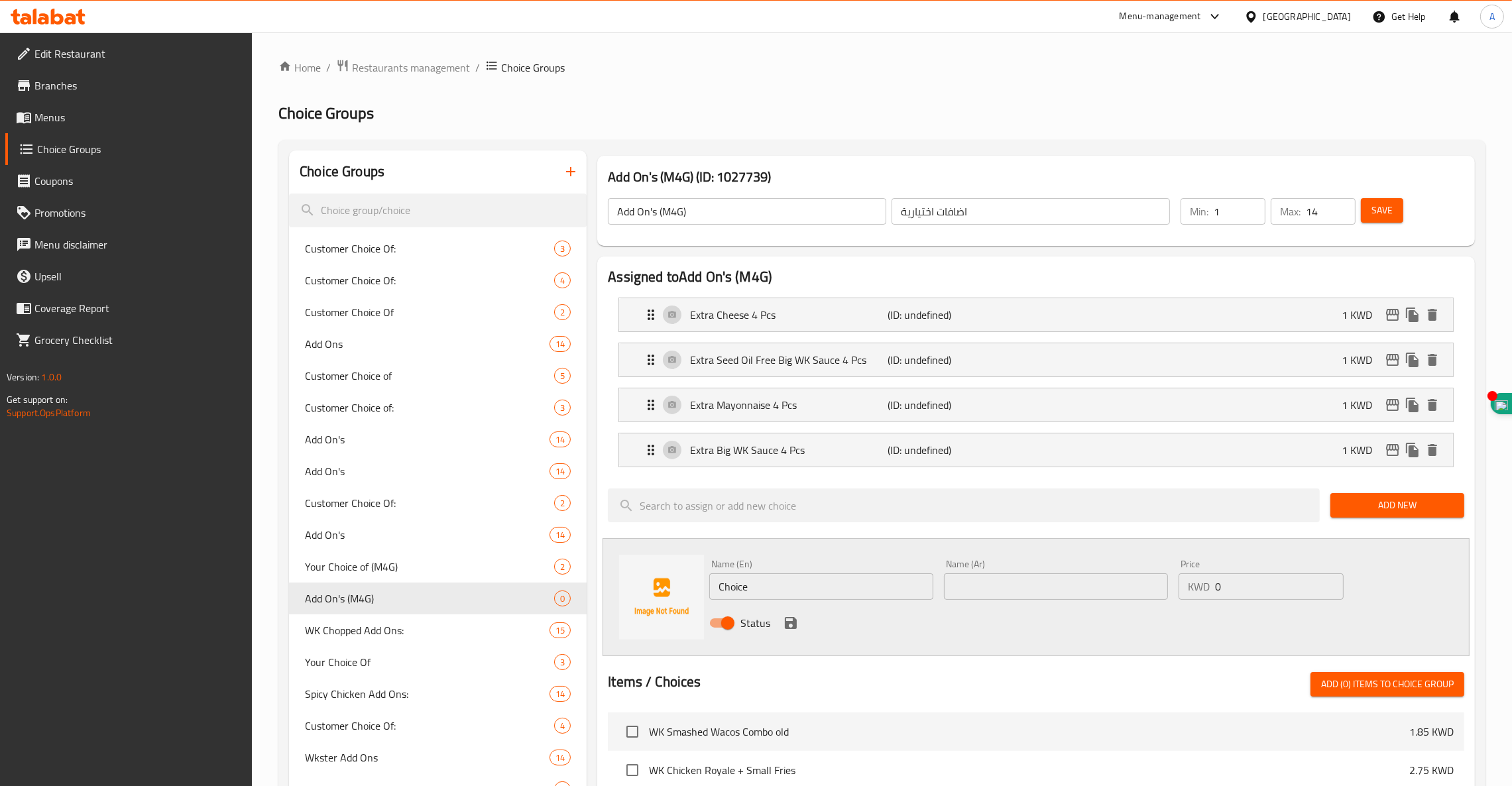
click at [1016, 591] on input "text" at bounding box center [1055, 587] width 224 height 27
paste input "زيادة وك باربيكيو صوص ٤ قطع"
type input "زيادة وك باربيكيو صوص ٤ قطع"
paste input "Extra Big WK Sauce 4 Pcs"
type input "Extra Big WK Sauce 4 Pcs"
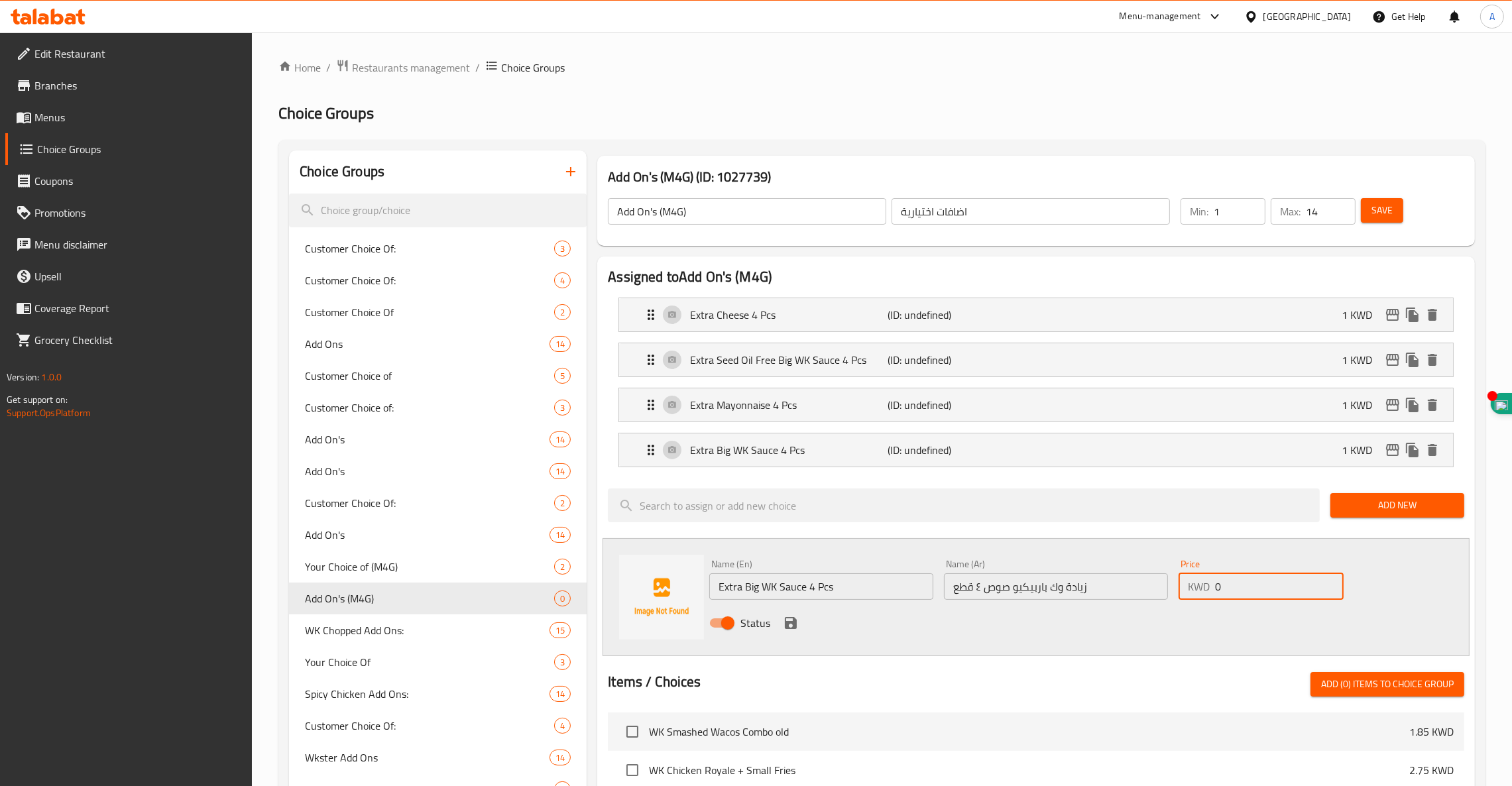
drag, startPoint x: 1229, startPoint y: 587, endPoint x: 1103, endPoint y: 600, distance: 126.7
click at [1103, 600] on div "Name (En) Extra Big WK Sauce 4 Pcs Name (En) Name (Ar) زيادة وك باربيكيو صوص ٤ …" at bounding box center [1056, 598] width 704 height 87
type input "1"
click at [795, 627] on icon "save" at bounding box center [790, 623] width 12 height 12
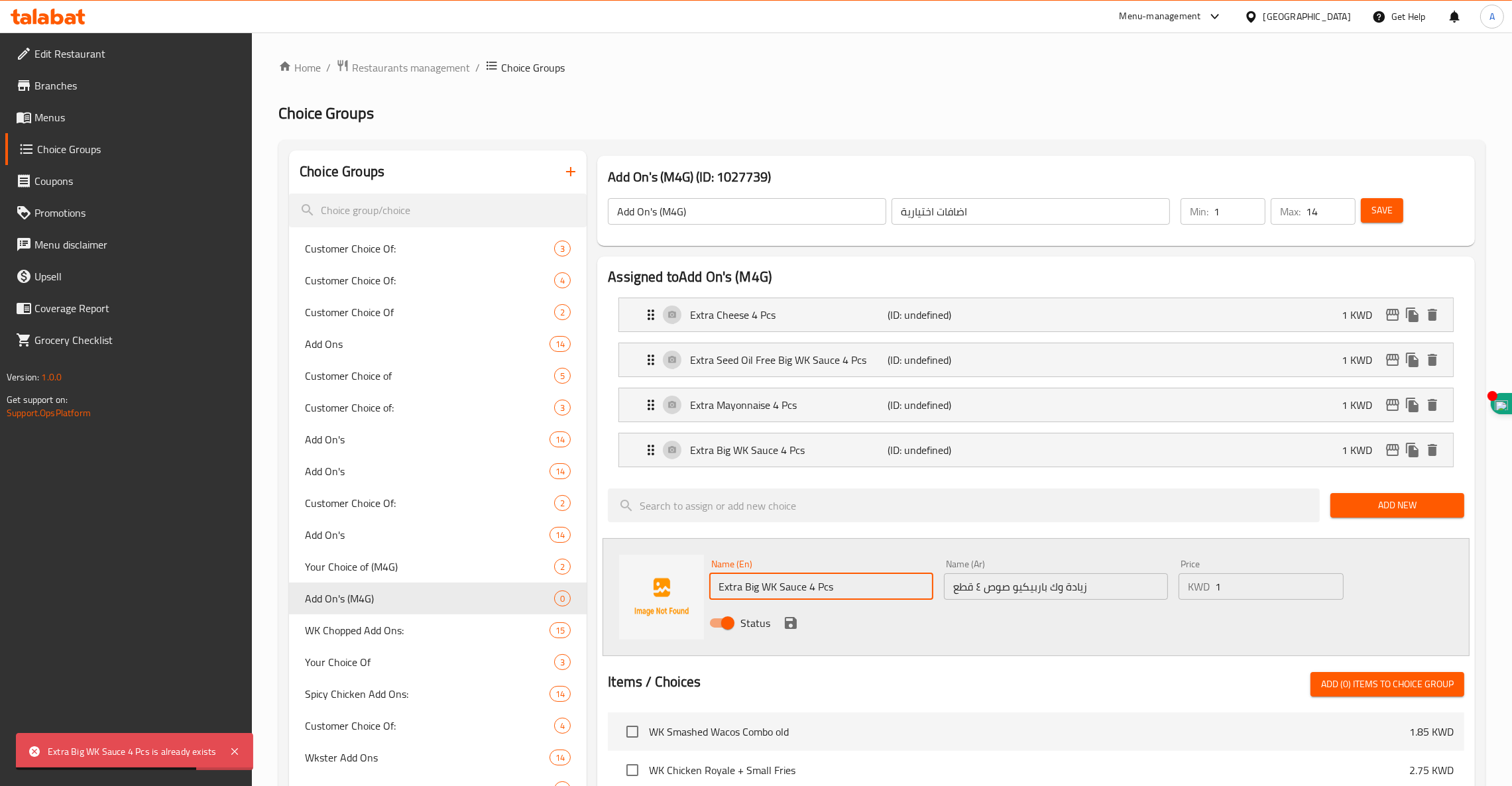
drag, startPoint x: 860, startPoint y: 584, endPoint x: 526, endPoint y: 557, distance: 335.1
paste input "WK Bbq Sauce"
type input "Extra WK Bbq Sauce 4 Pcs"
click at [790, 619] on icon "save" at bounding box center [790, 623] width 12 height 12
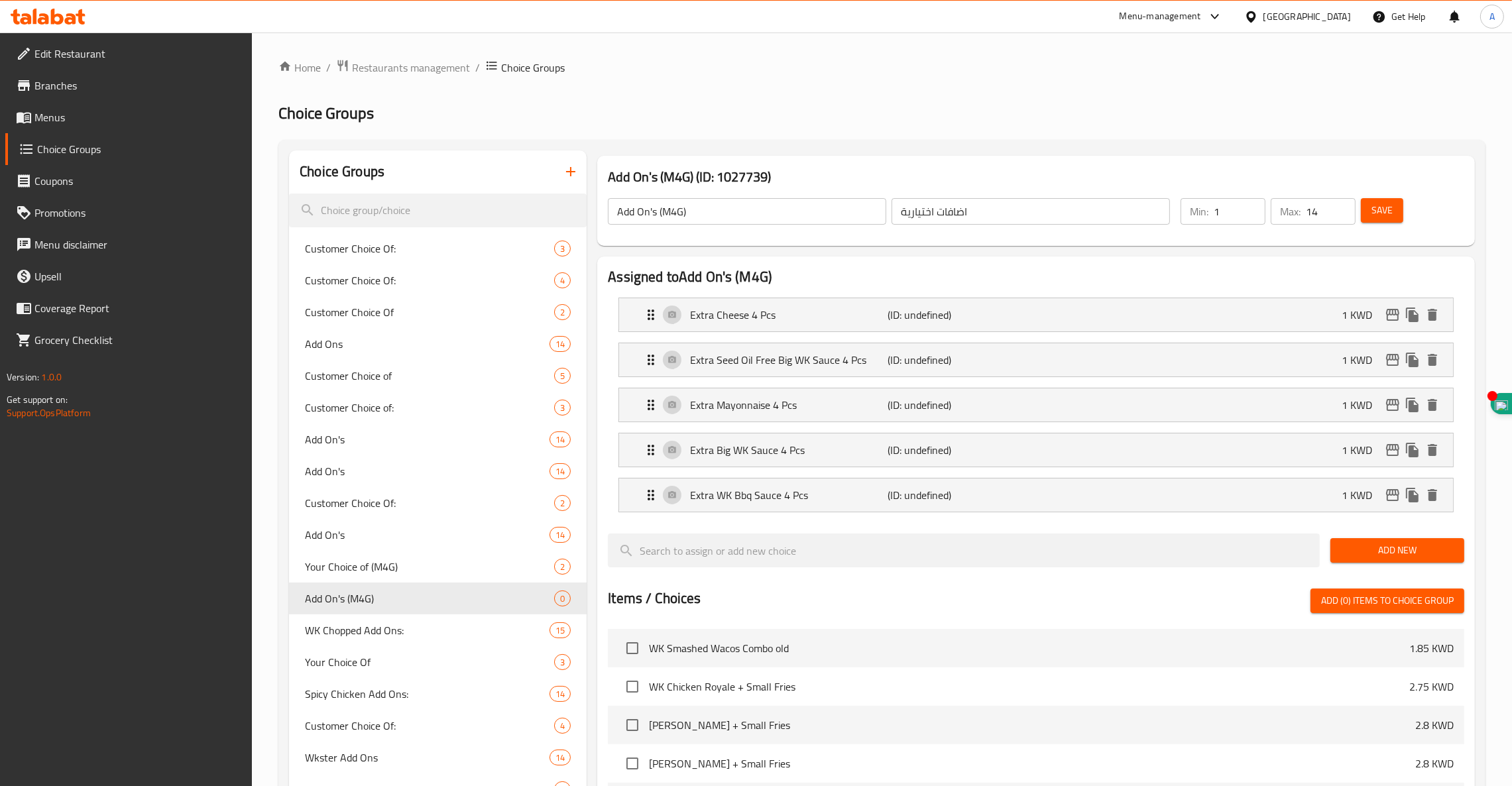
click at [1402, 550] on span "Add New" at bounding box center [1397, 551] width 112 height 17
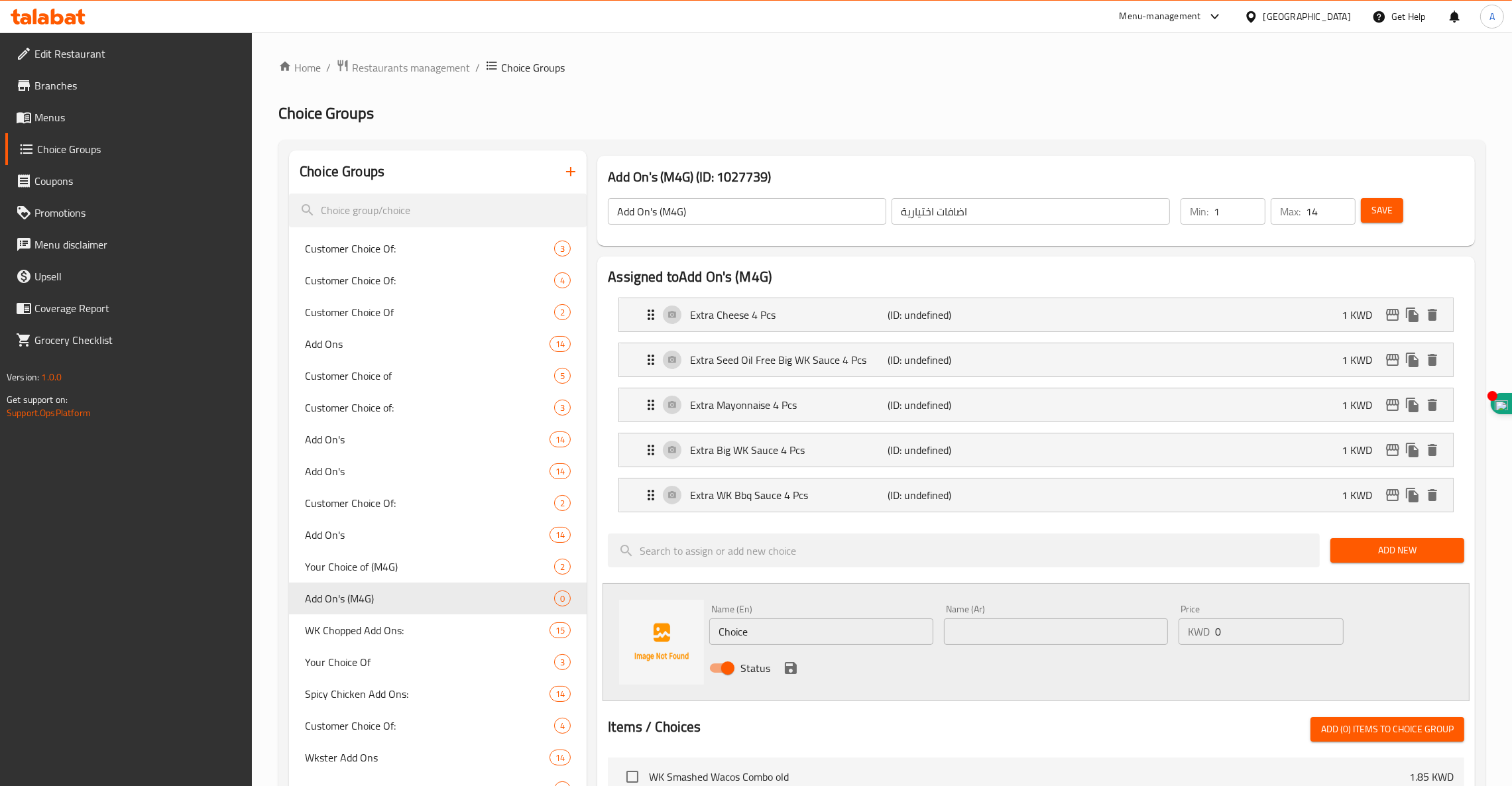
paste input "[PERSON_NAME] 4 Pcs"
type input "[PERSON_NAME] 4 Pcs"
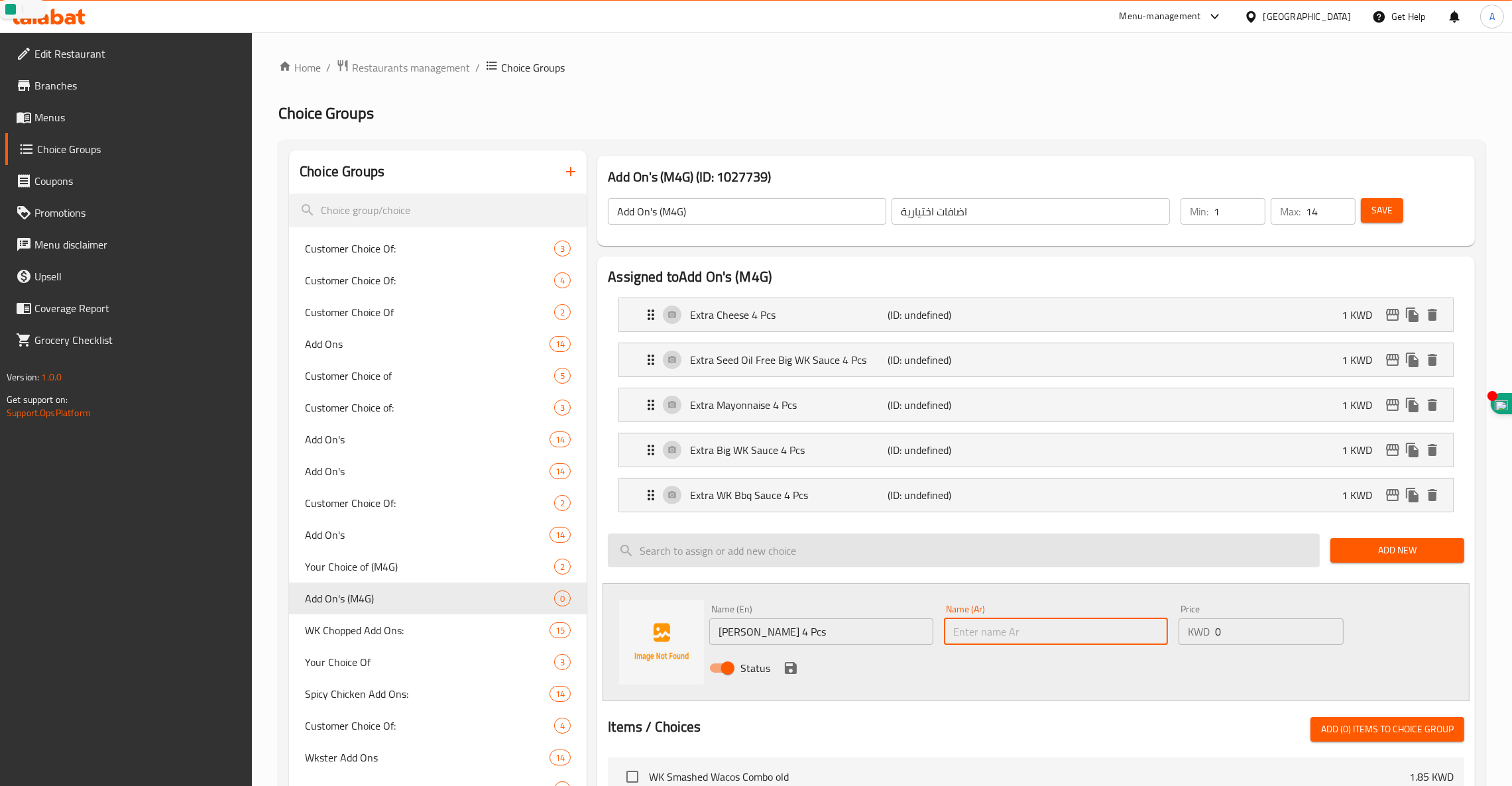
paste input "زيادة ماسترد ٤ قطع"
type input "زيادة ماسترد ٤ قطع"
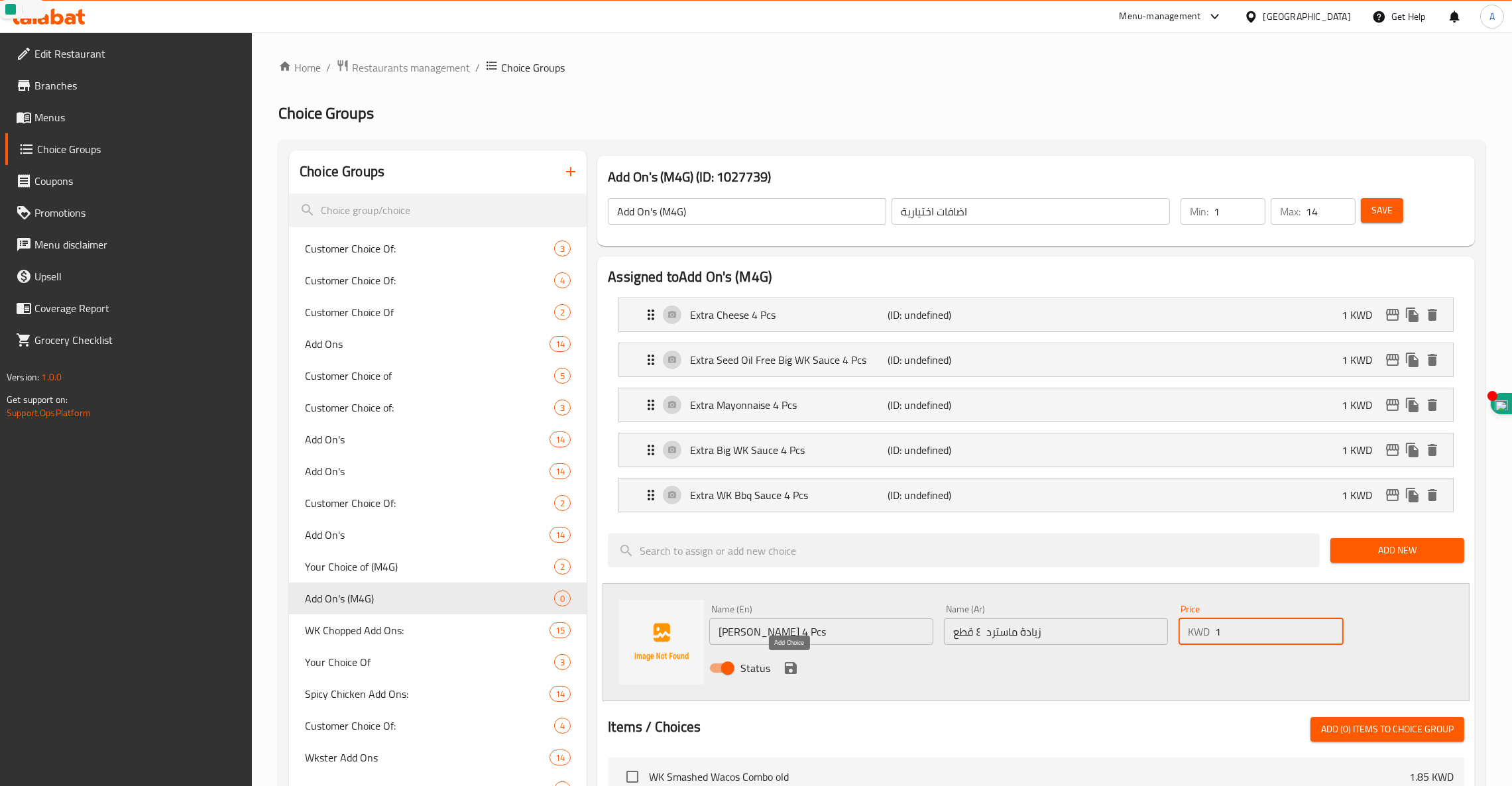
type input "1"
click at [794, 670] on icon "save" at bounding box center [790, 668] width 12 height 12
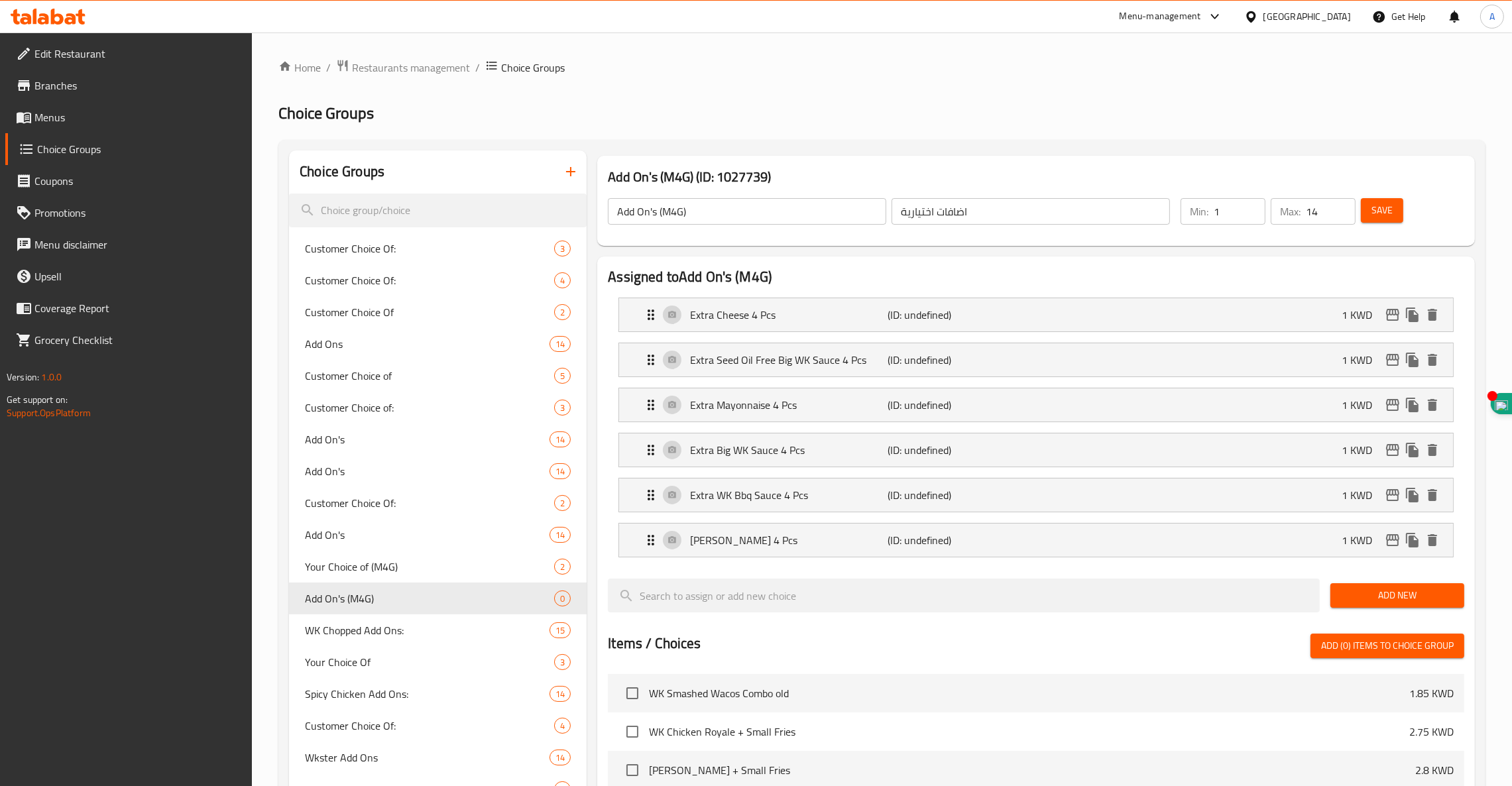
click at [1415, 596] on span "Add New" at bounding box center [1397, 595] width 112 height 17
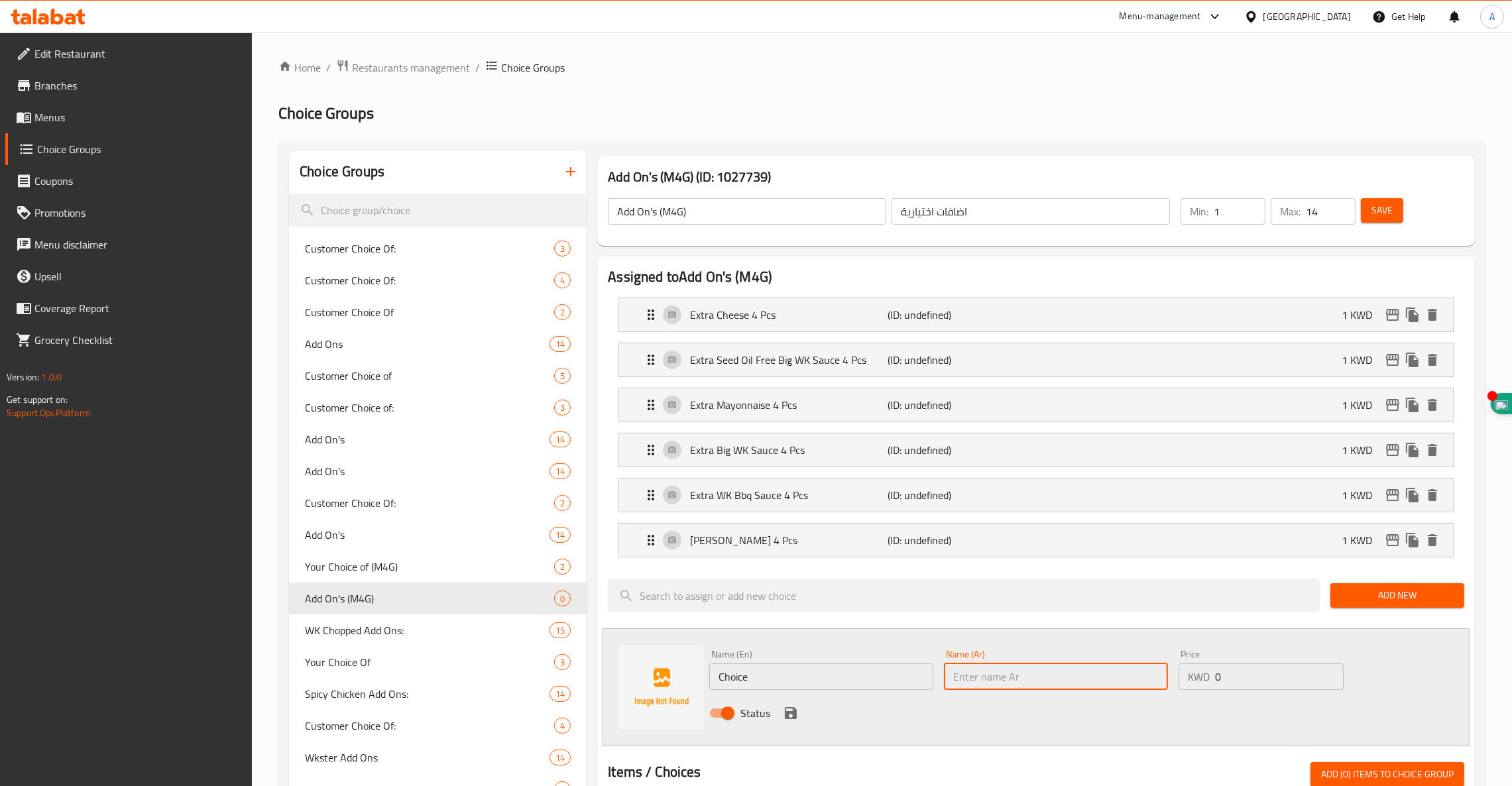
click at [1023, 674] on input "text" at bounding box center [1055, 677] width 224 height 27
paste input "زيادة إل إي صوص ٤ قطع"
type input "زيادة إل إي صوص ٤ قطع"
paste input "Extra L.A. Sauce 4 Pcs"
type input "Extra L.A. Sauce 4 Pcs"
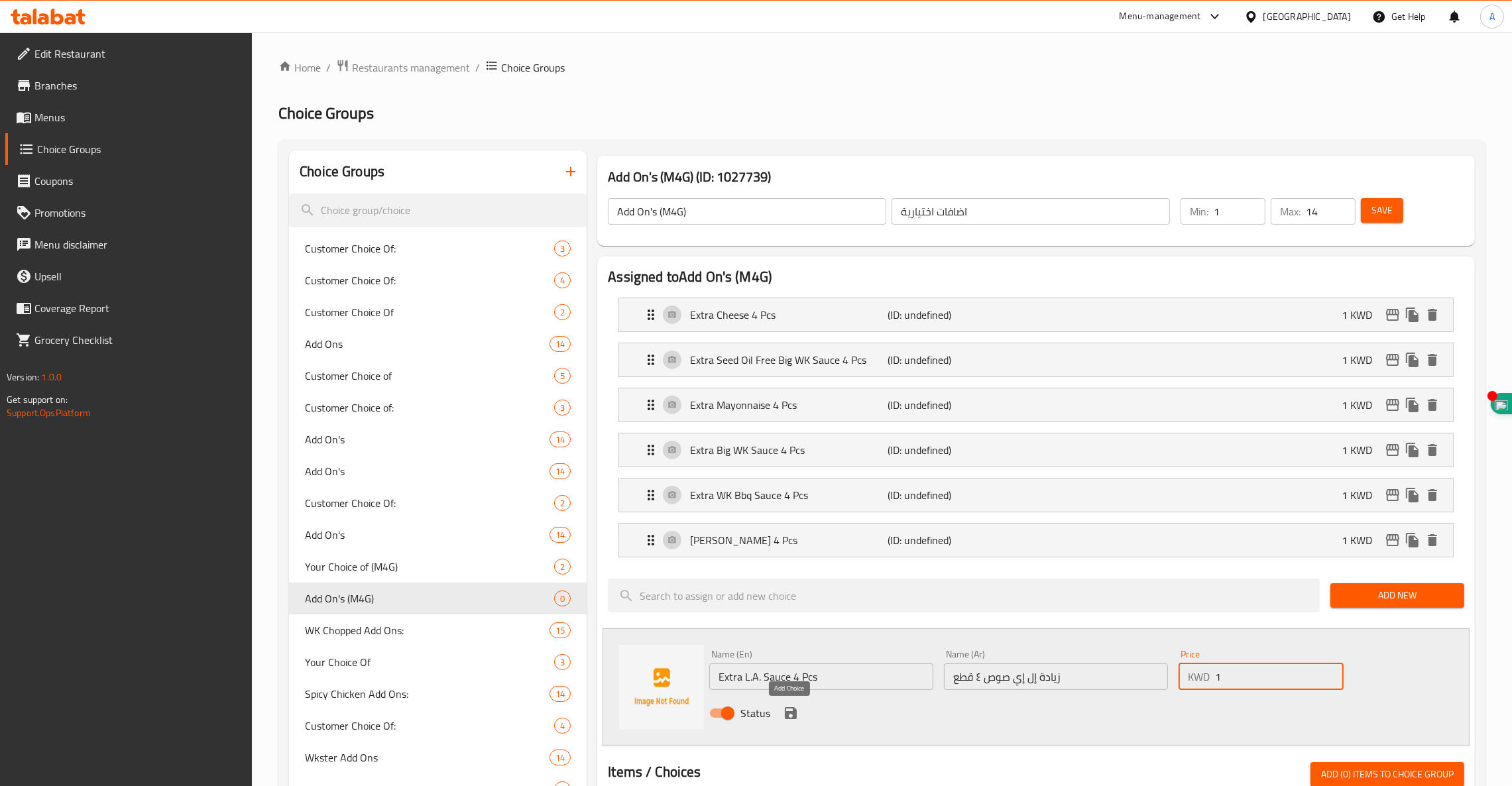
type input "1"
click at [793, 719] on icon "save" at bounding box center [790, 713] width 12 height 12
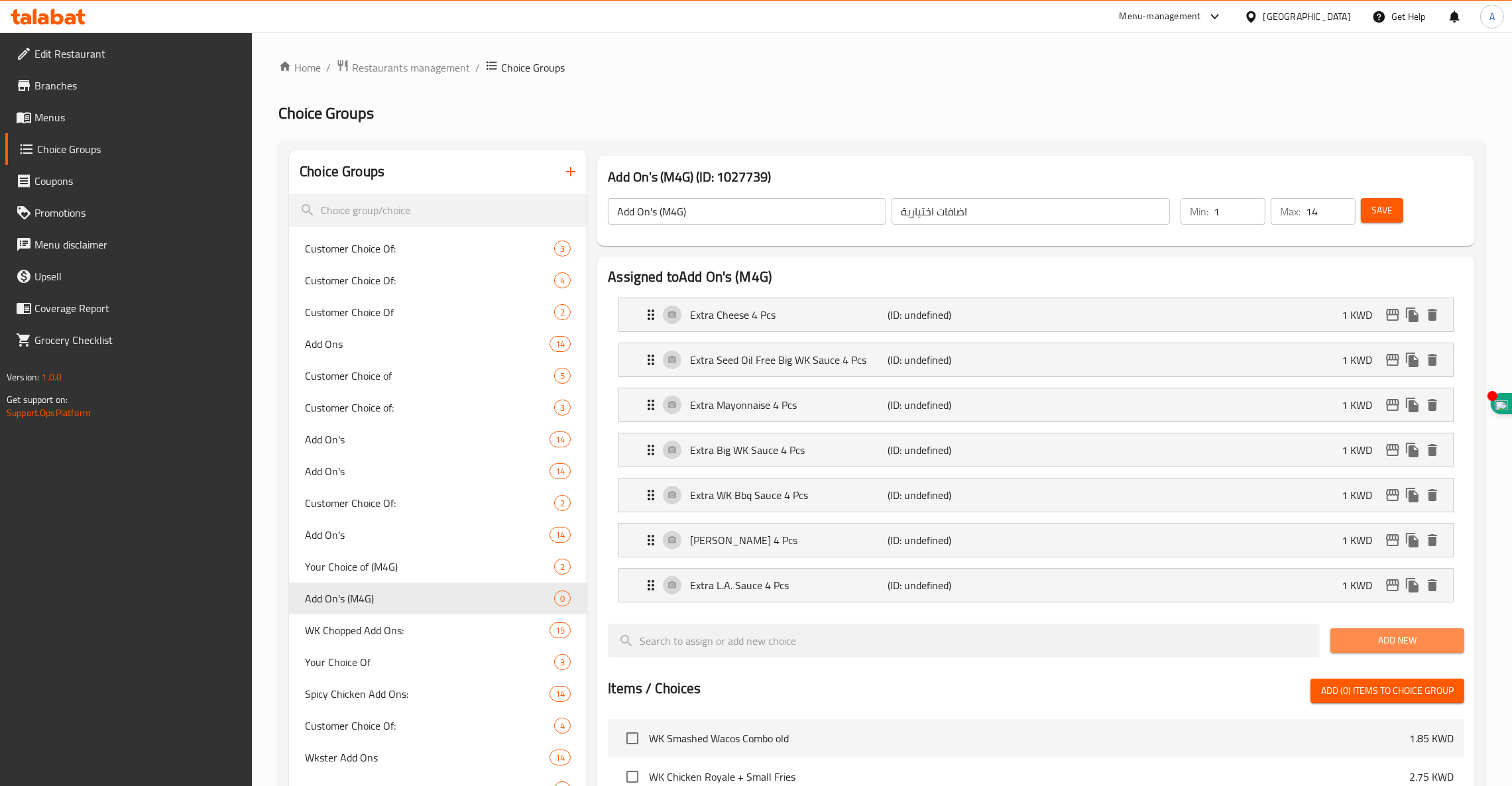
click at [1404, 640] on span "Add New" at bounding box center [1397, 641] width 112 height 17
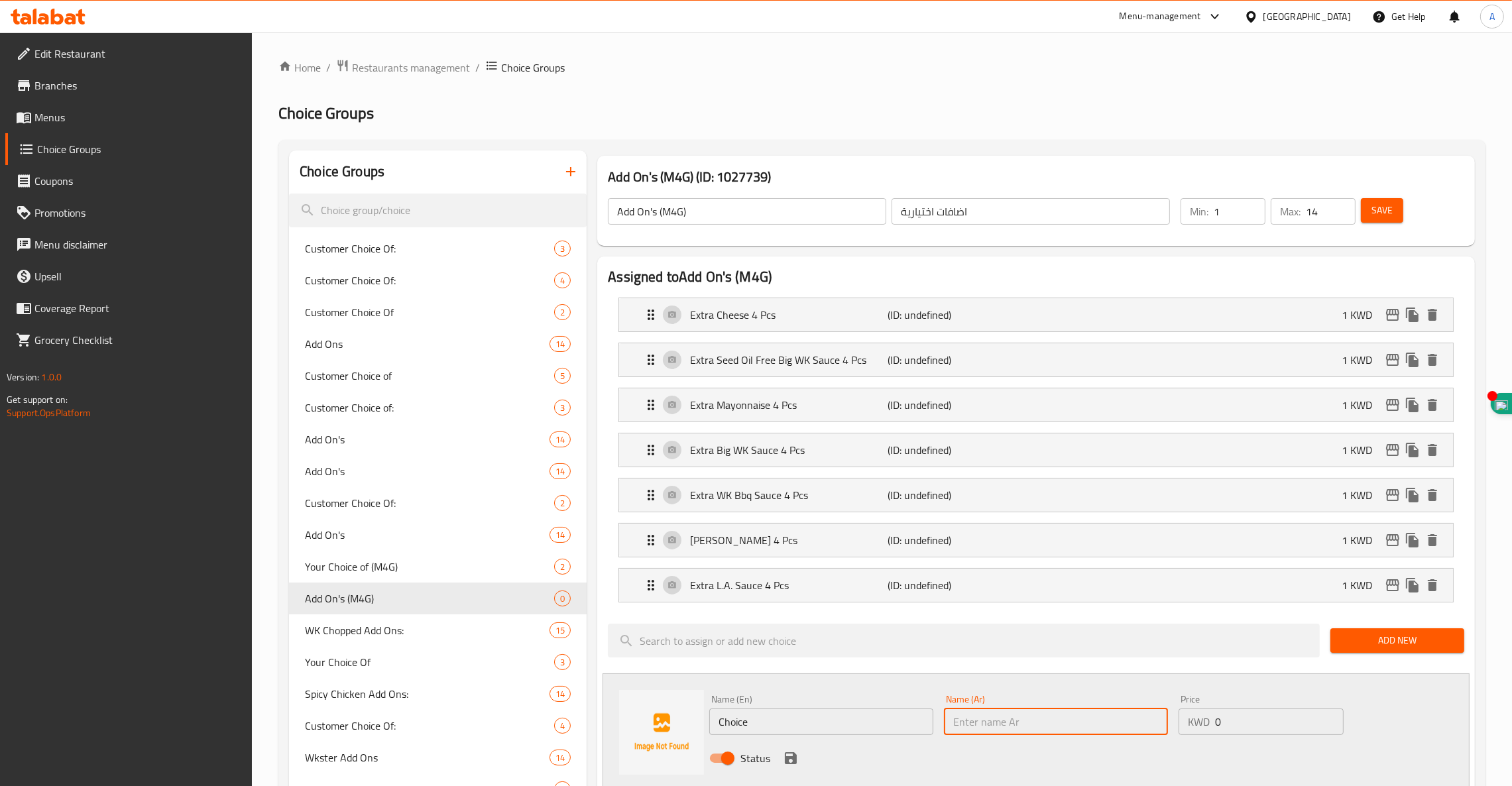
click at [1021, 731] on input "text" at bounding box center [1055, 722] width 224 height 27
paste input "زيادة كاتشاب ٤ قطع"
type input "زيادة كاتشاب ٤ قطع"
paste input "Extra Ketchup4 Pcs"
type input "Extra Ketchup4 Pcs"
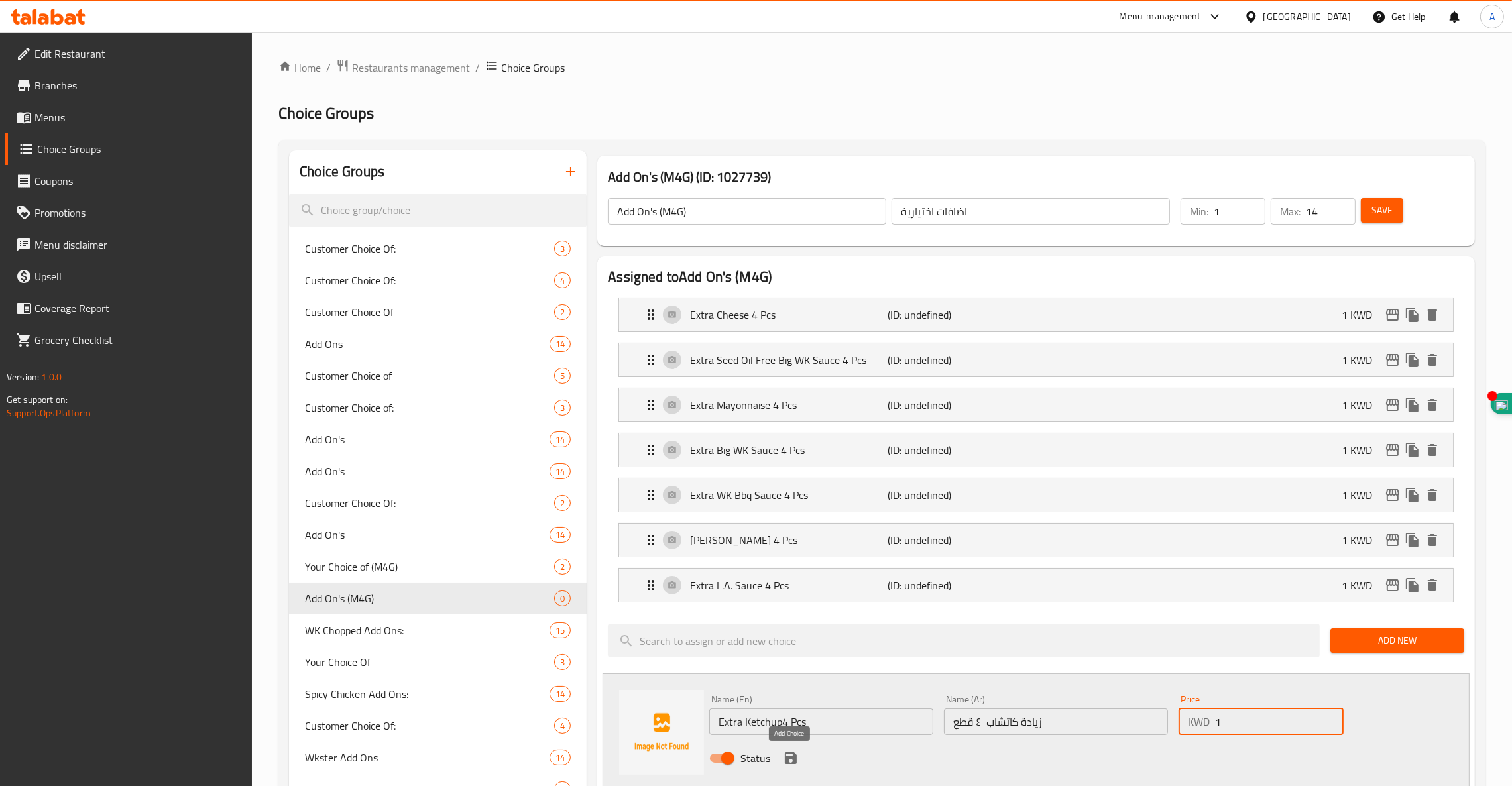
type input "1"
click at [788, 759] on icon "save" at bounding box center [790, 758] width 12 height 12
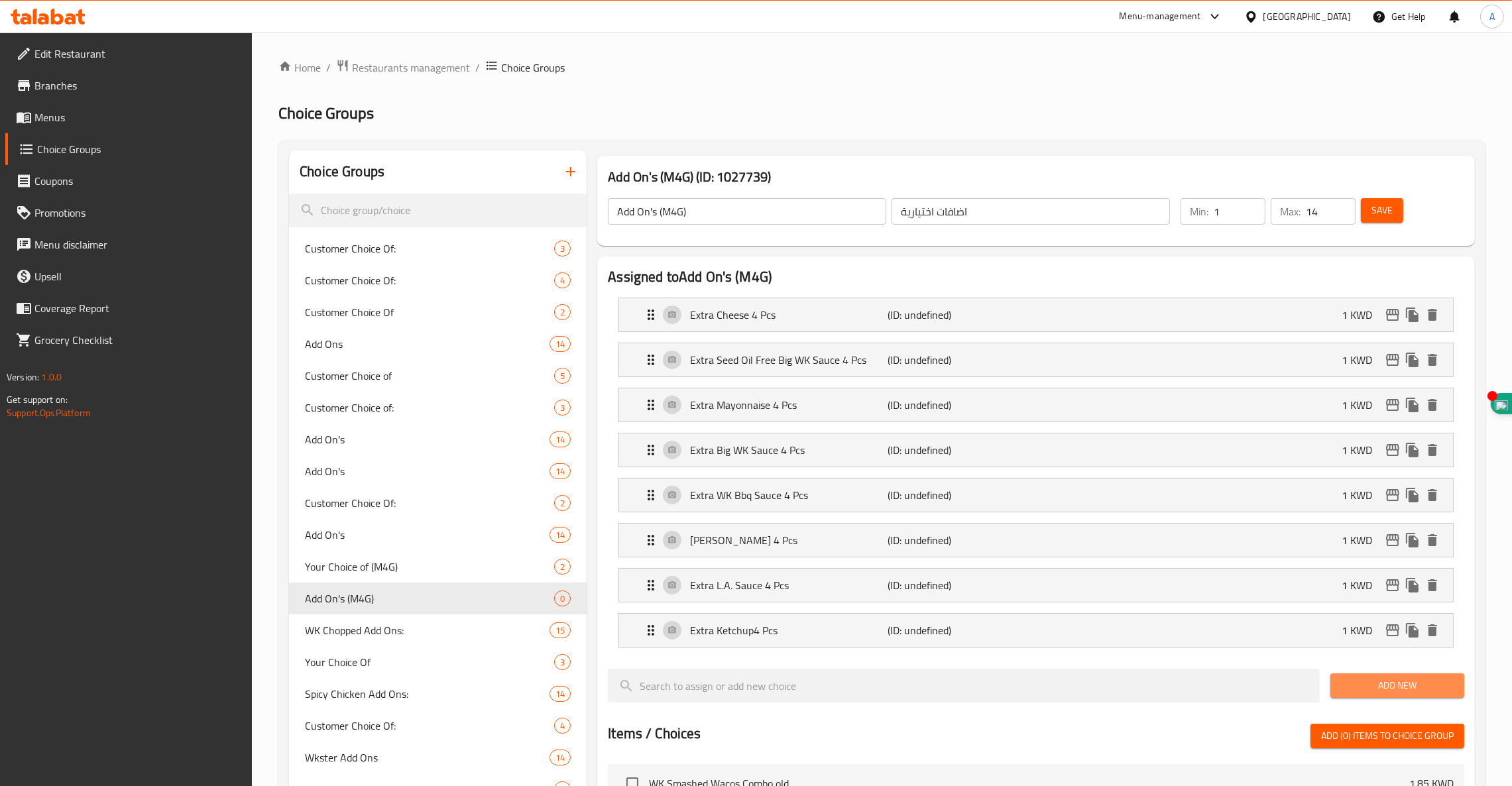
click at [1415, 683] on span "Add New" at bounding box center [1397, 686] width 112 height 17
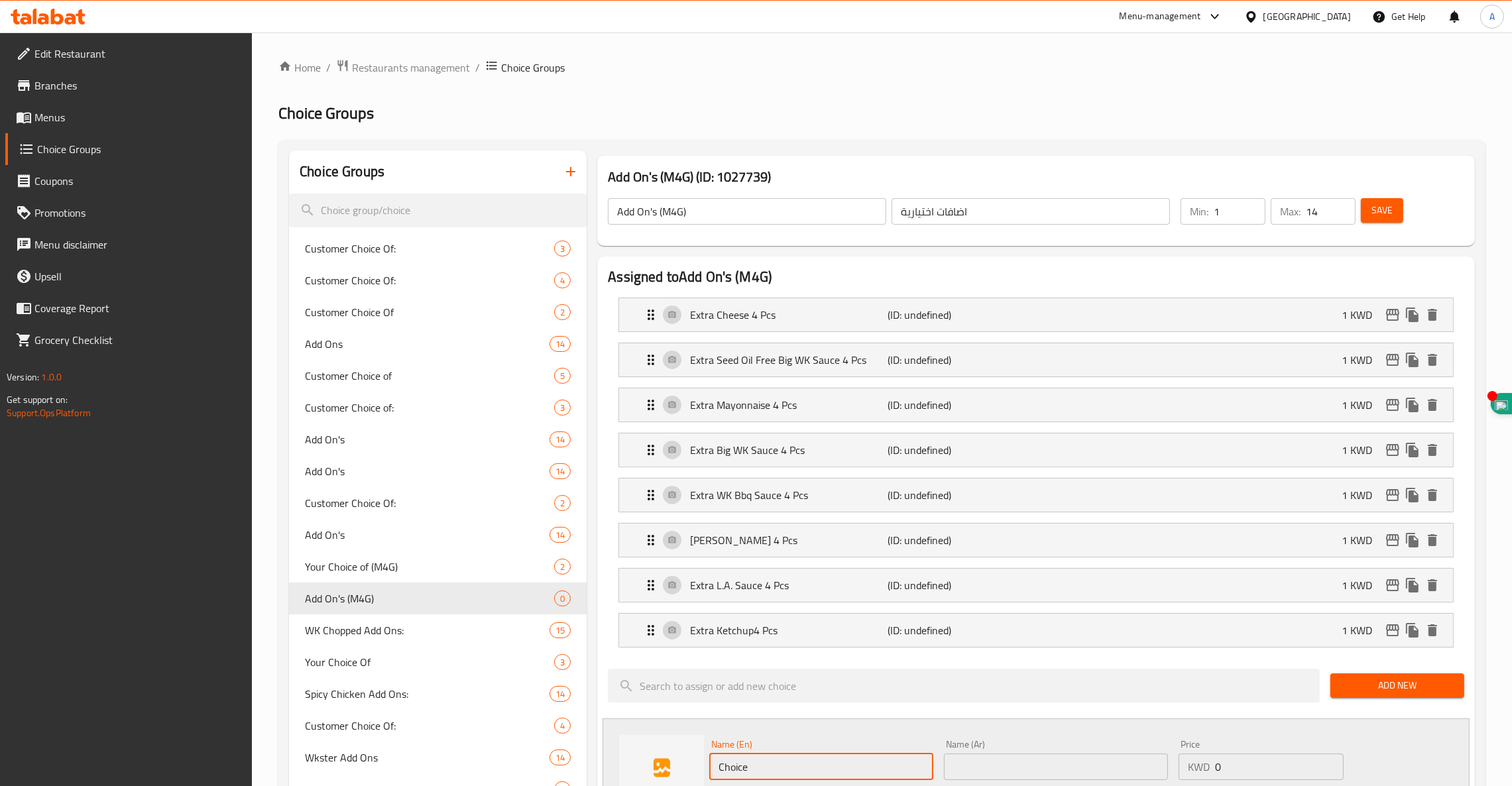
drag, startPoint x: 713, startPoint y: 769, endPoint x: 506, endPoint y: 756, distance: 207.4
paste input "Extra Bbq Ranch Sauce 4 Pcs"
type input "Extra Bbq Ranch Sauce 4 Pcs"
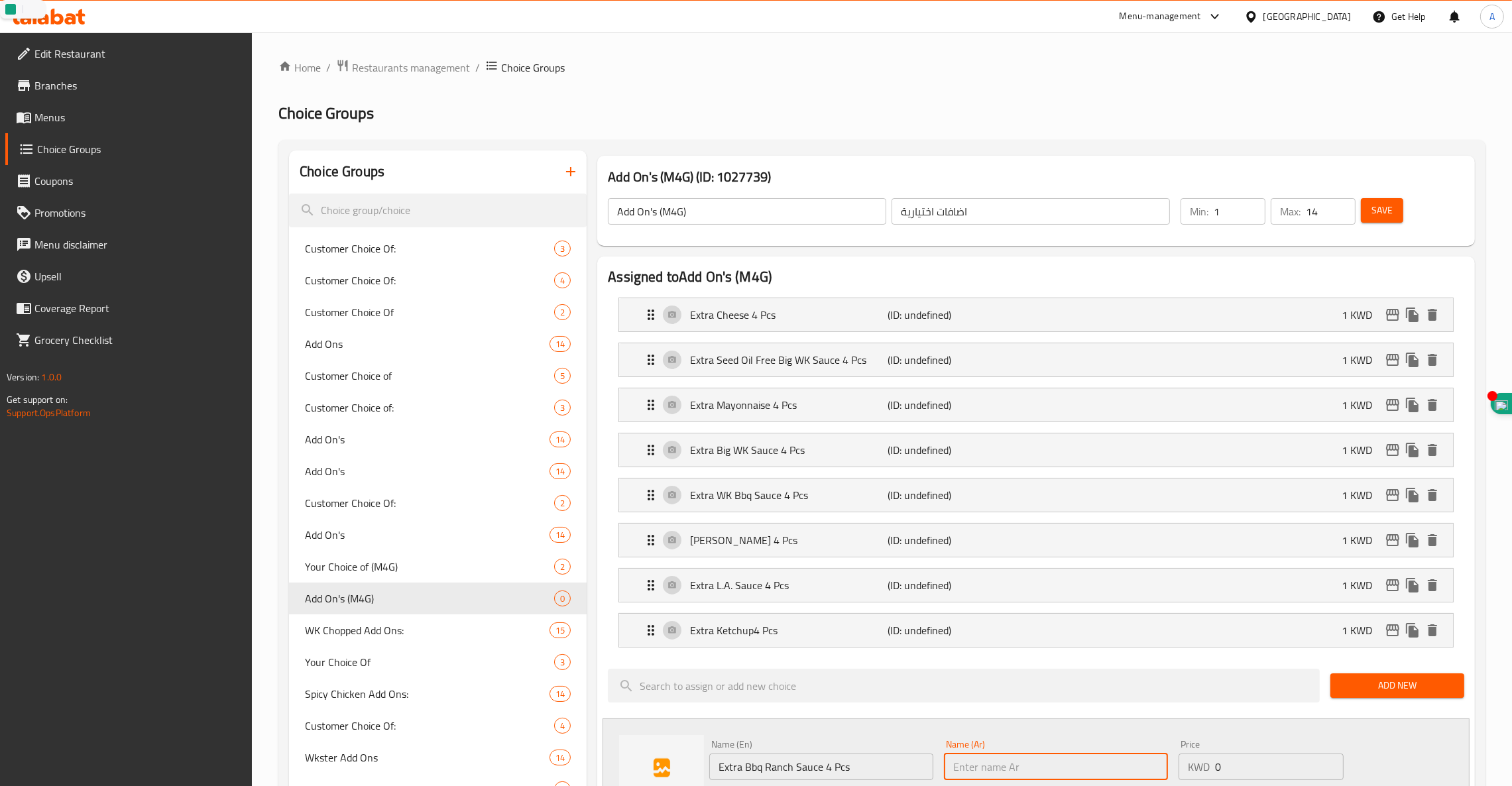
click at [1057, 764] on input "text" at bounding box center [1055, 767] width 224 height 27
paste input "زيادة باربيكيو رانش صوص ٤ قطع"
type input "زيادة باربيكيو رانش صوص ٤ قطع"
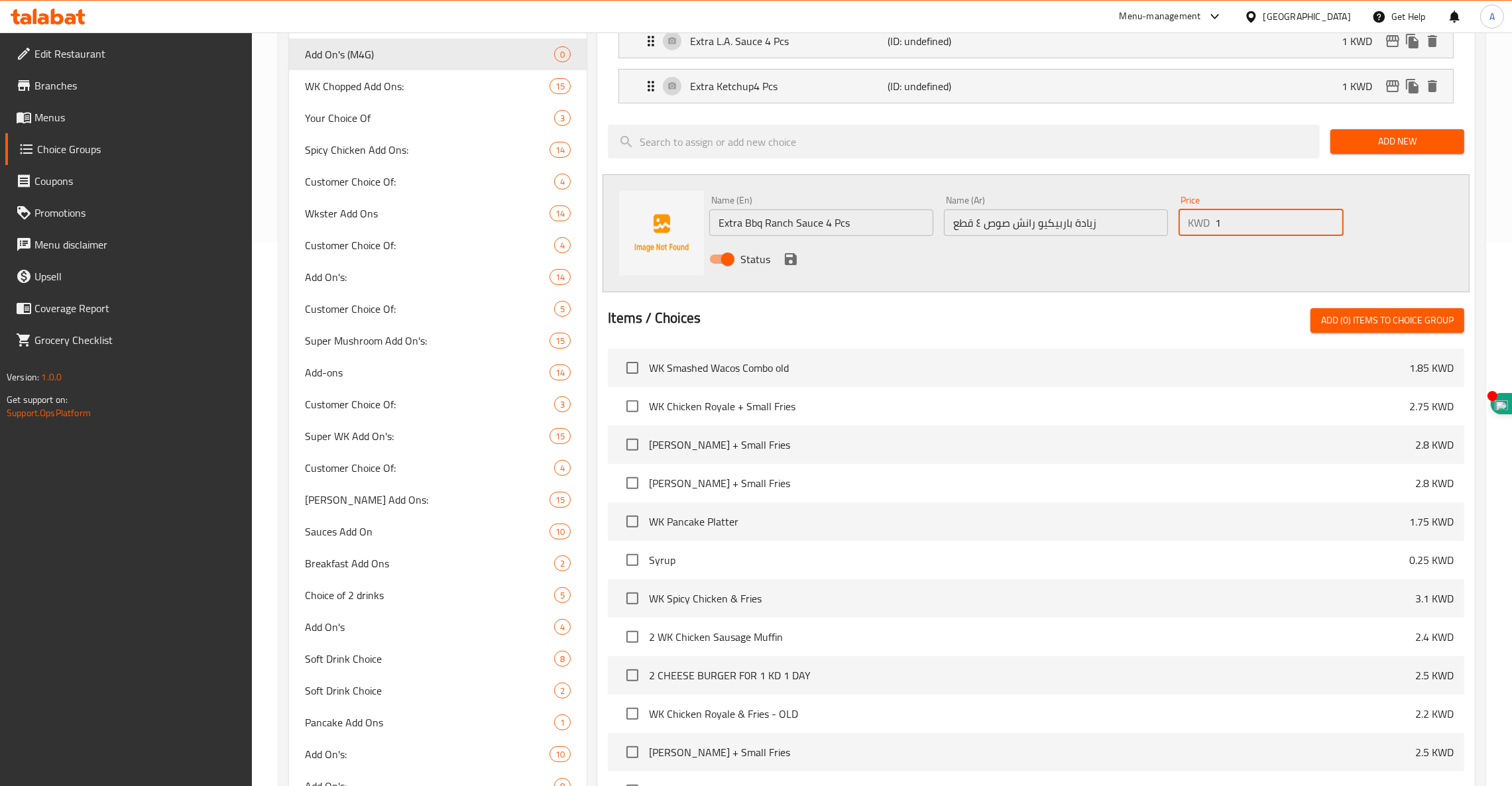
scroll to position [564, 0]
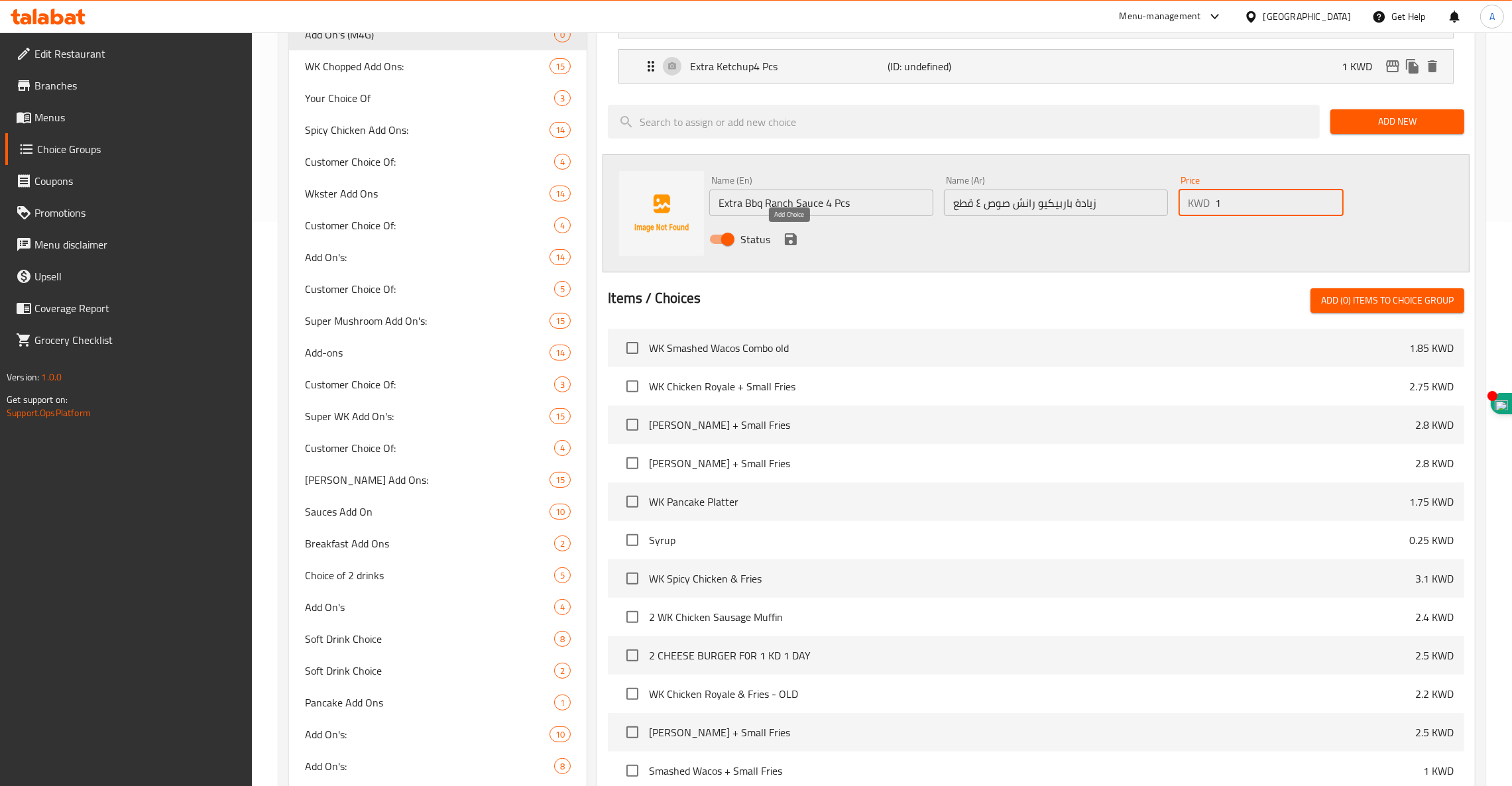
type input "1"
click at [798, 238] on icon "save" at bounding box center [791, 239] width 16 height 16
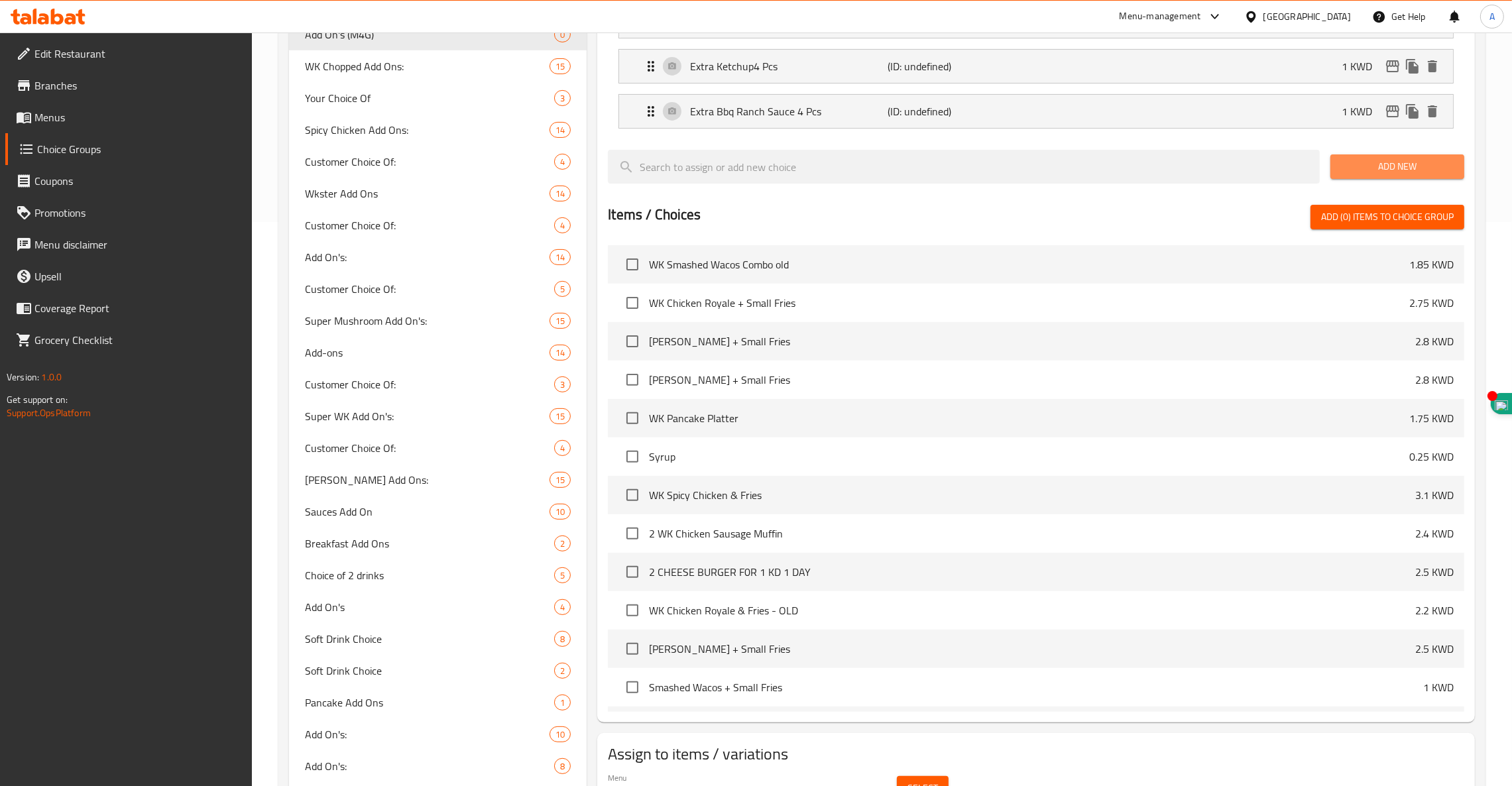
click at [1407, 165] on span "Add New" at bounding box center [1397, 167] width 112 height 17
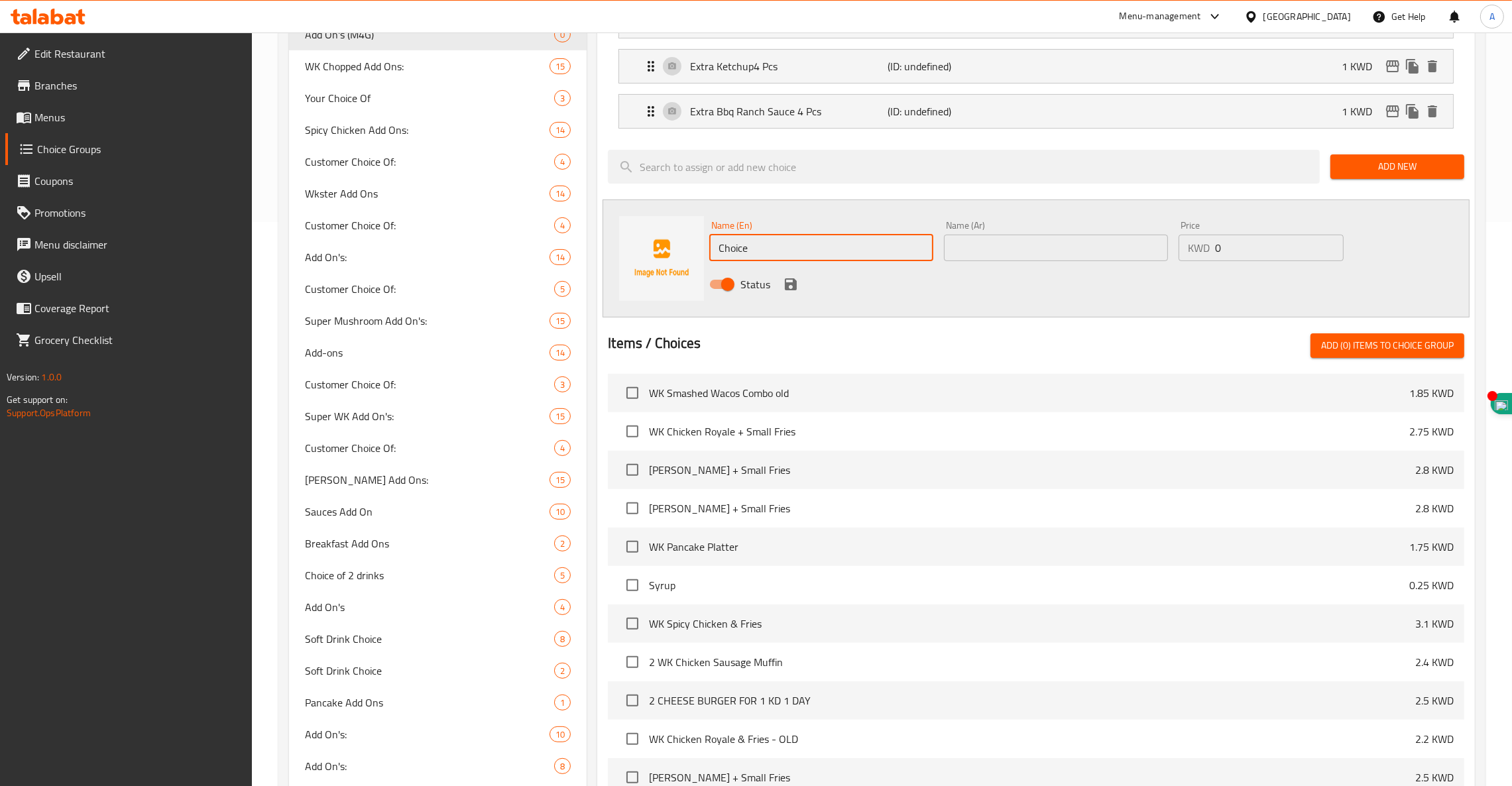
drag, startPoint x: 877, startPoint y: 246, endPoint x: 507, endPoint y: 286, distance: 372.2
click at [507, 286] on div "Choice Groups Customer Choice Of: 3 Customer Choice Of: 4 Customer Choice Of 2 …" at bounding box center [884, 314] width 1192 height 1456
paste input "Extra Dj Mayo4 Pcs"
type input "Extra Dj Mayo4 Pcs"
paste input "زيادة دي جي مايو ٤ قطع"
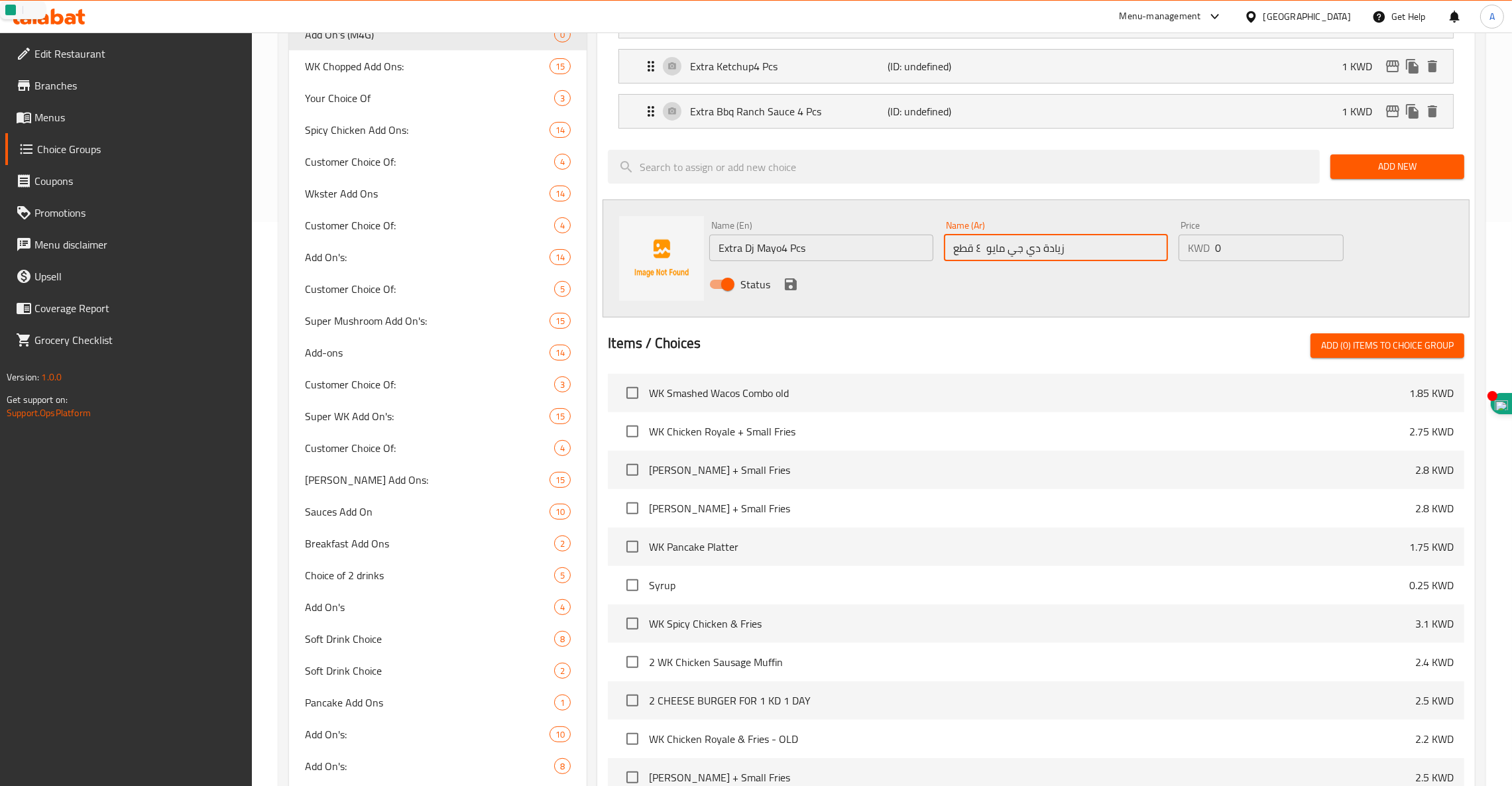
type input "زيادة دي جي مايو ٤ قطع"
drag, startPoint x: 1220, startPoint y: 251, endPoint x: 1041, endPoint y: 261, distance: 179.3
click at [1041, 261] on div "Name (En) Extra Dj Mayo4 Pcs Name (En) Name (Ar) زيادة دي جي مايو ٤ قطع Name (A…" at bounding box center [1056, 259] width 704 height 87
type input "1"
click at [798, 286] on button "save" at bounding box center [791, 284] width 20 height 20
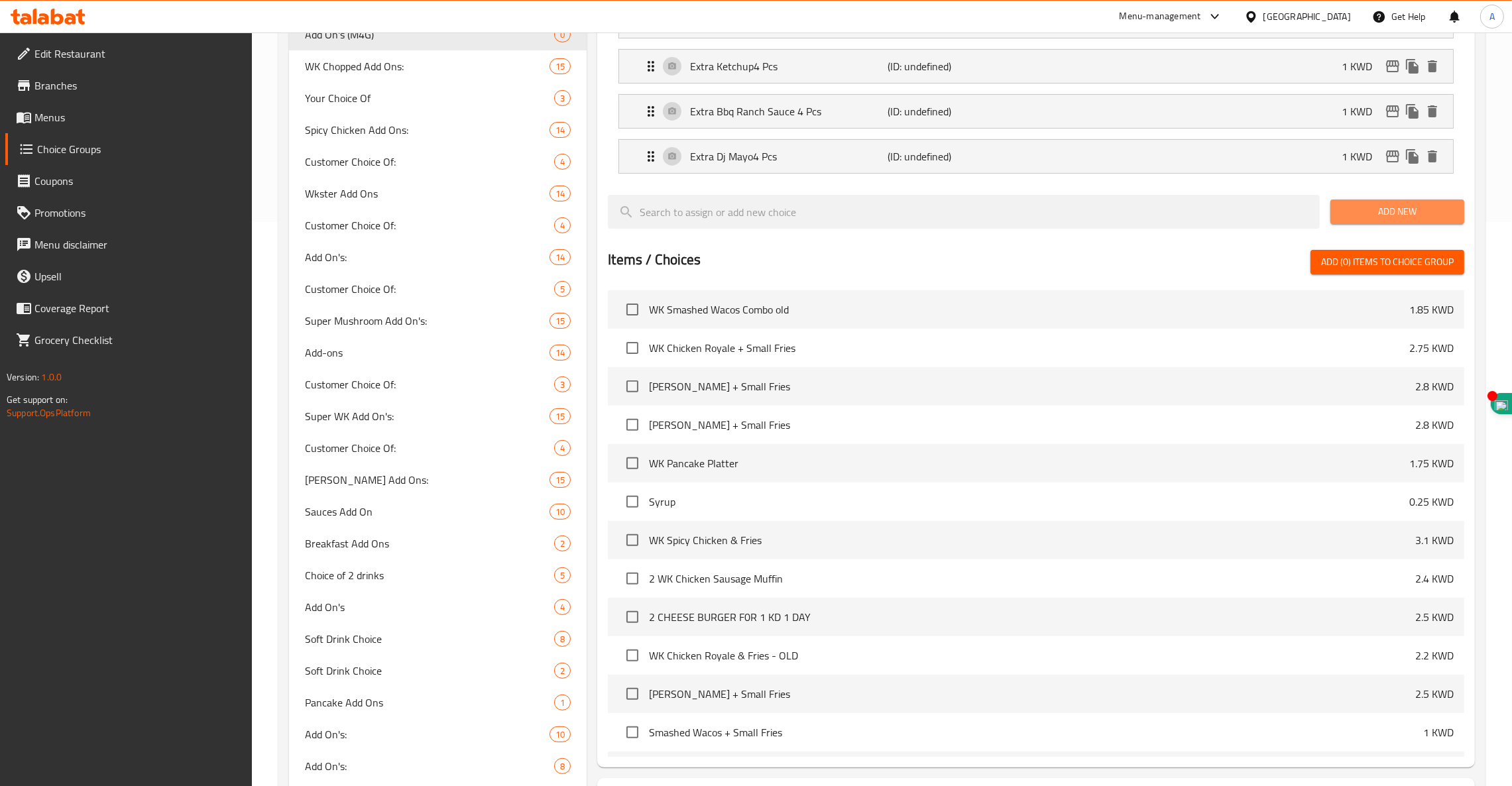
click at [1375, 212] on span "Add New" at bounding box center [1397, 212] width 112 height 17
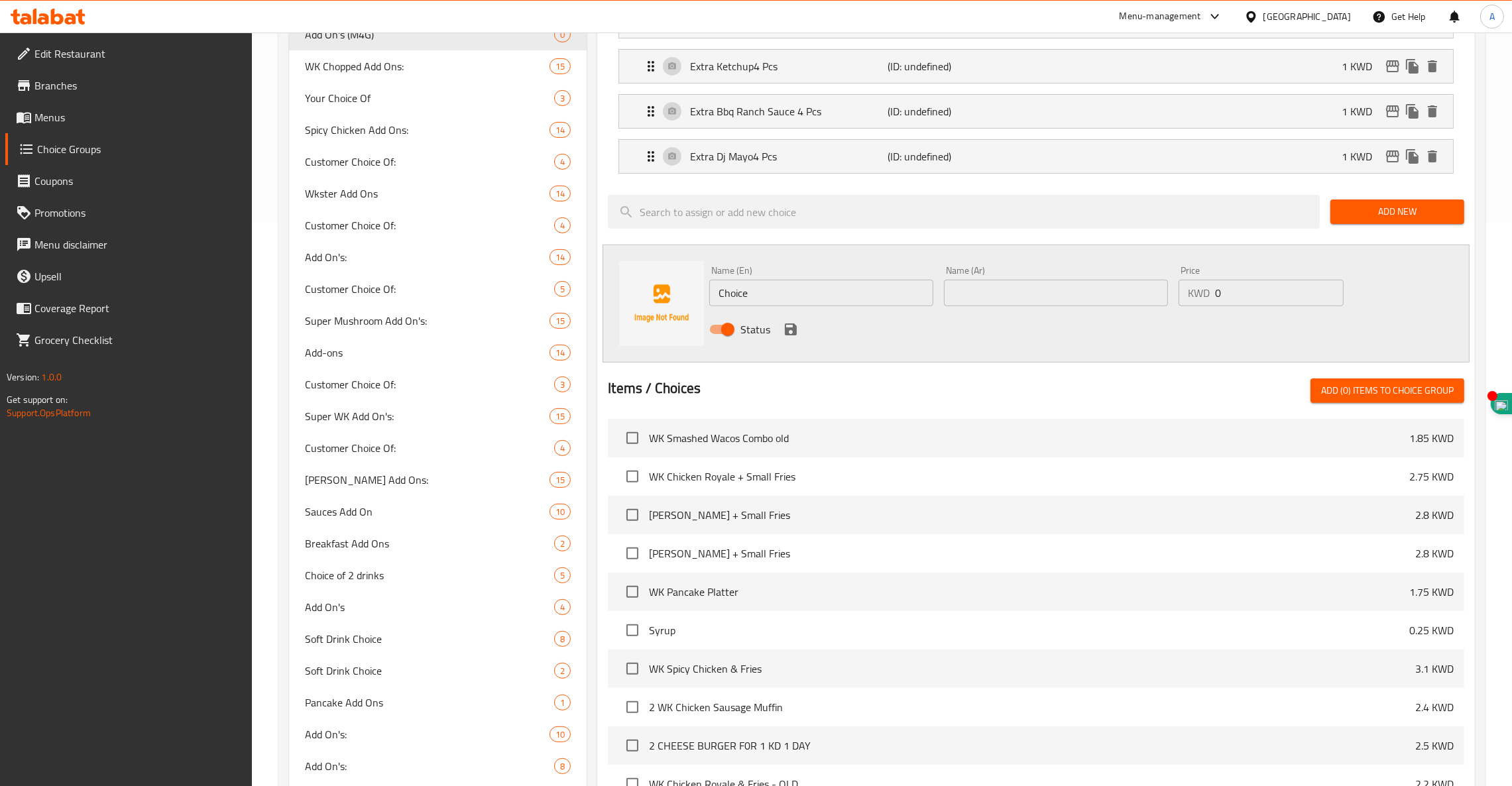
drag, startPoint x: 817, startPoint y: 289, endPoint x: 320, endPoint y: 265, distance: 497.6
click at [320, 265] on div "Choice Groups Customer Choice Of: 3 Customer Choice Of: 4 Customer Choice Of 2 …" at bounding box center [884, 314] width 1192 height 1456
paste input "Extra wk Fill-A Sauce 4 Pcs"
type input "Extra wk Fill-A Sauce 4 Pcs"
paste input "زيادة وك -يل-اي صوص ٤ قطع"
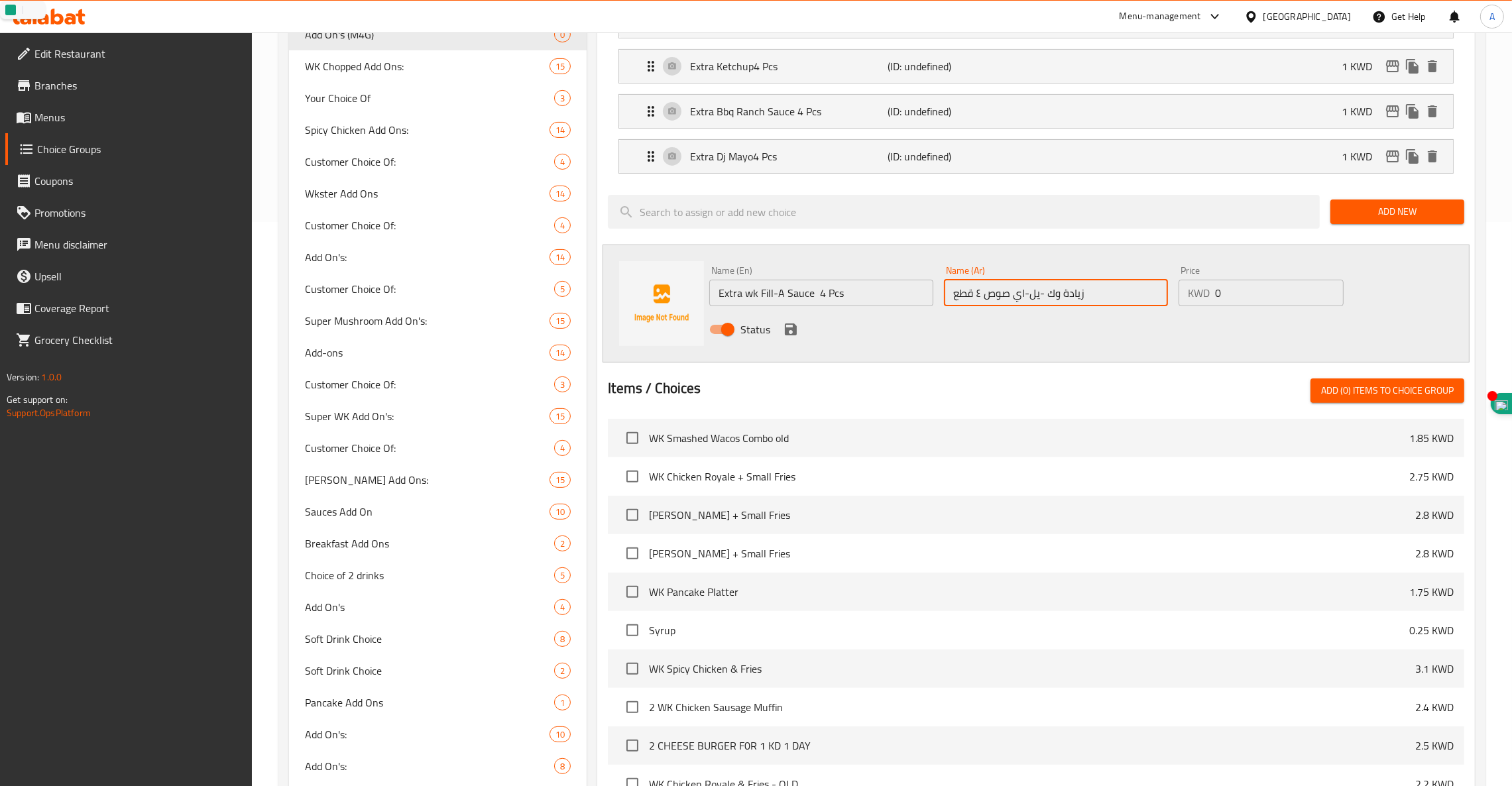
click at [1039, 293] on input "زيادة وك -يل-اي صوص ٤ قطع" at bounding box center [1055, 293] width 224 height 27
click at [1033, 297] on input "زيادة وك -يل-اي صوص ٤ قطع" at bounding box center [1055, 293] width 224 height 27
type input "زيادة وك -فيل-اي صوص ٤ قطع"
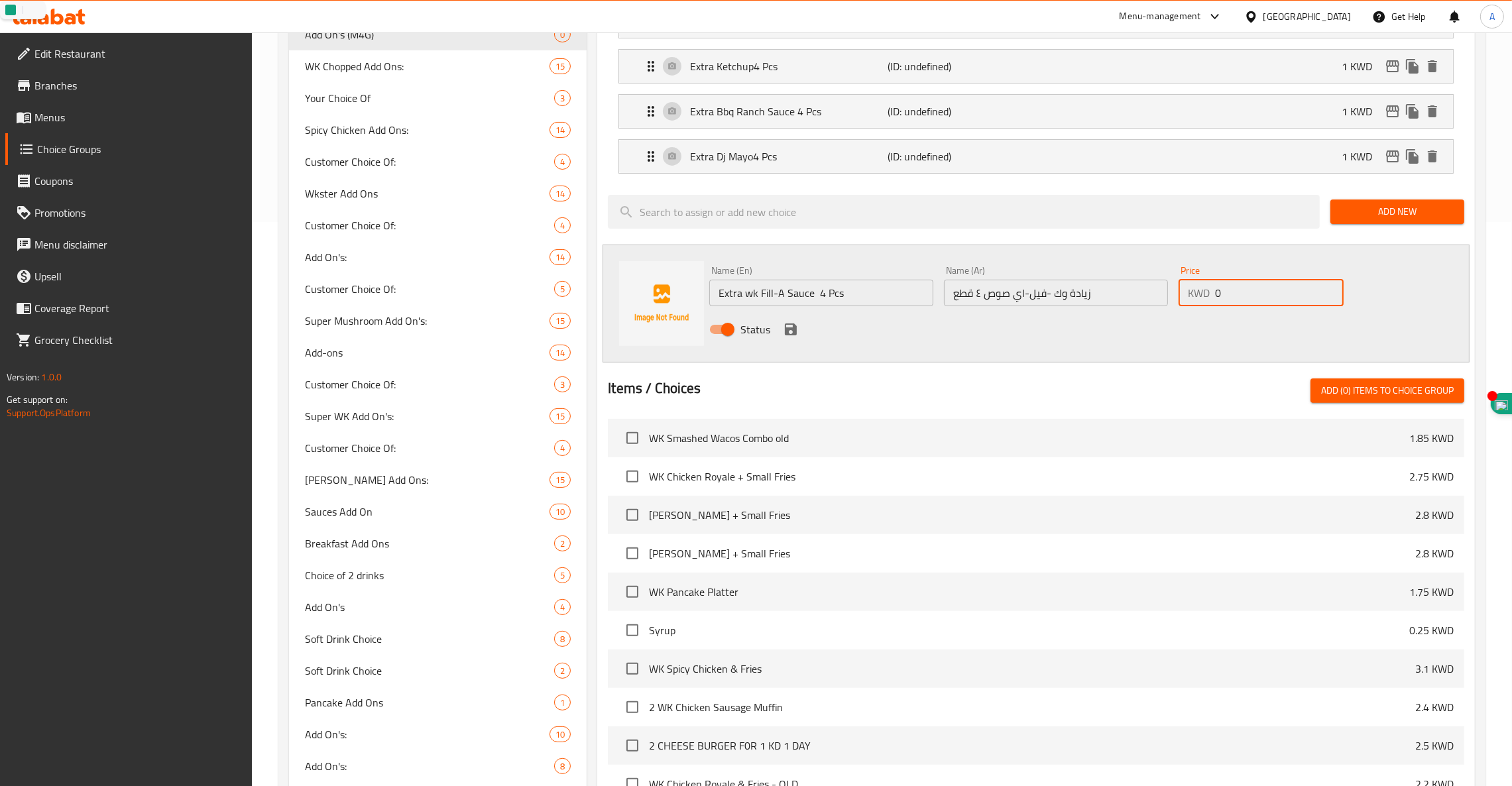
drag, startPoint x: 1272, startPoint y: 297, endPoint x: 1003, endPoint y: 298, distance: 269.0
click at [1003, 298] on div "Name (En) Extra wk Fill-A Sauce 4 Pcs Name (En) Name (Ar) زيادة وك -فيل-اي صوص …" at bounding box center [1056, 304] width 704 height 87
type input "1"
click at [788, 329] on icon "save" at bounding box center [790, 329] width 12 height 12
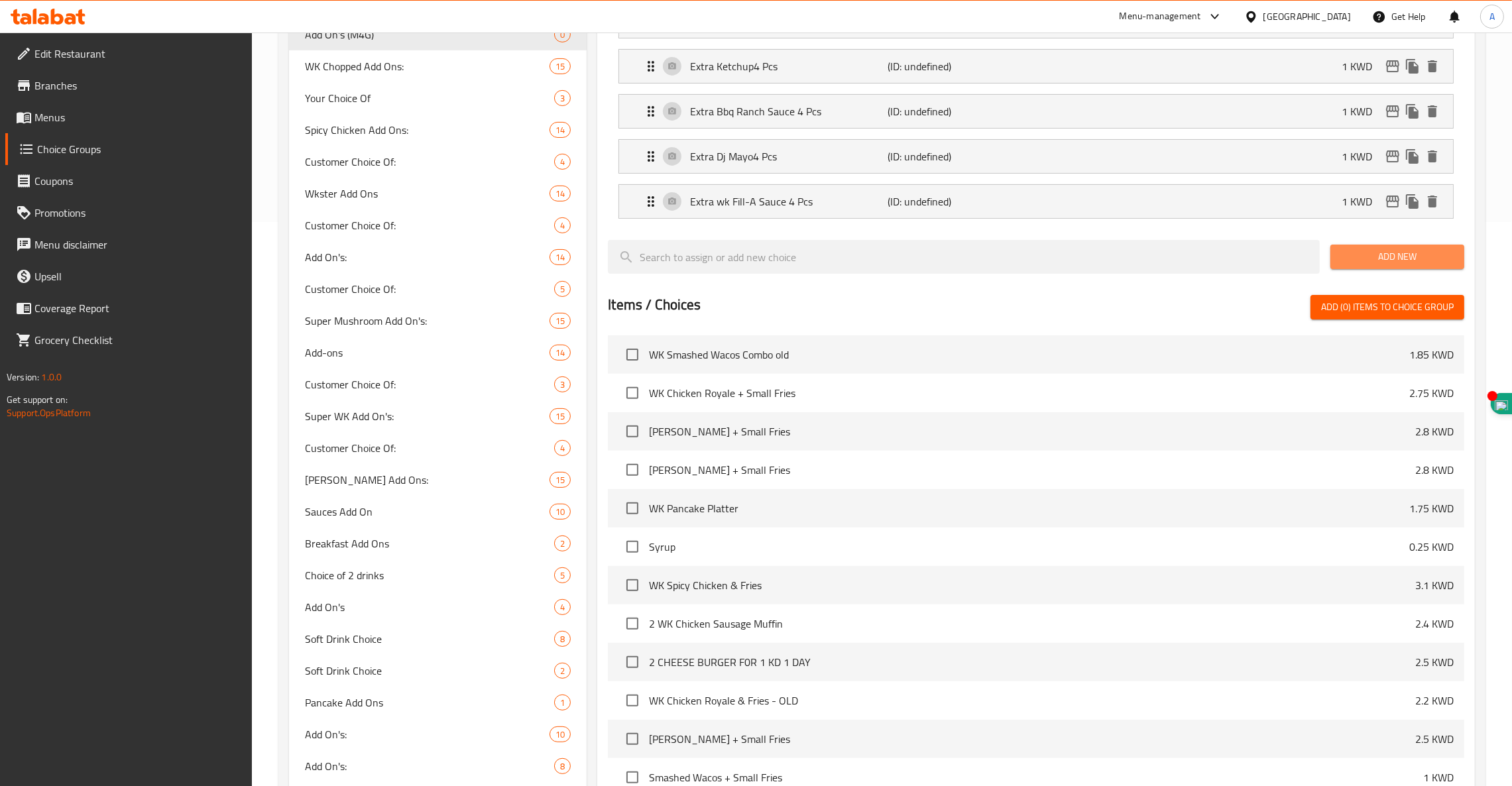
click at [1386, 260] on span "Add New" at bounding box center [1397, 257] width 112 height 17
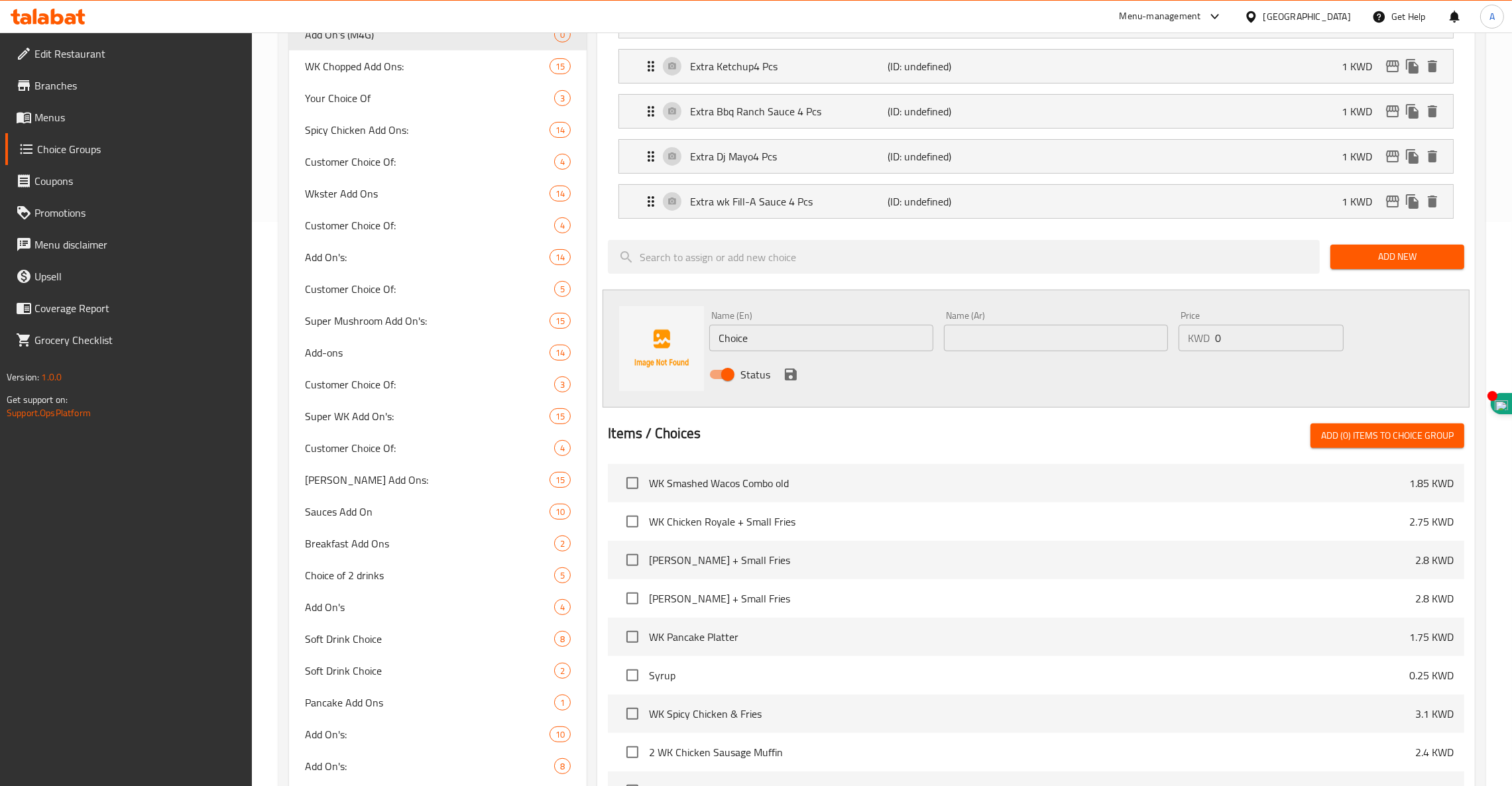
click at [1088, 338] on input "text" at bounding box center [1055, 338] width 224 height 27
paste input "زيادة هوت هني رانش صوص ٤ قطع"
type input "زيادة هوت هني رانش صوص ٤ قطع"
click at [783, 348] on input "Choice" at bounding box center [821, 338] width 224 height 27
drag, startPoint x: 764, startPoint y: 340, endPoint x: 383, endPoint y: 316, distance: 381.8
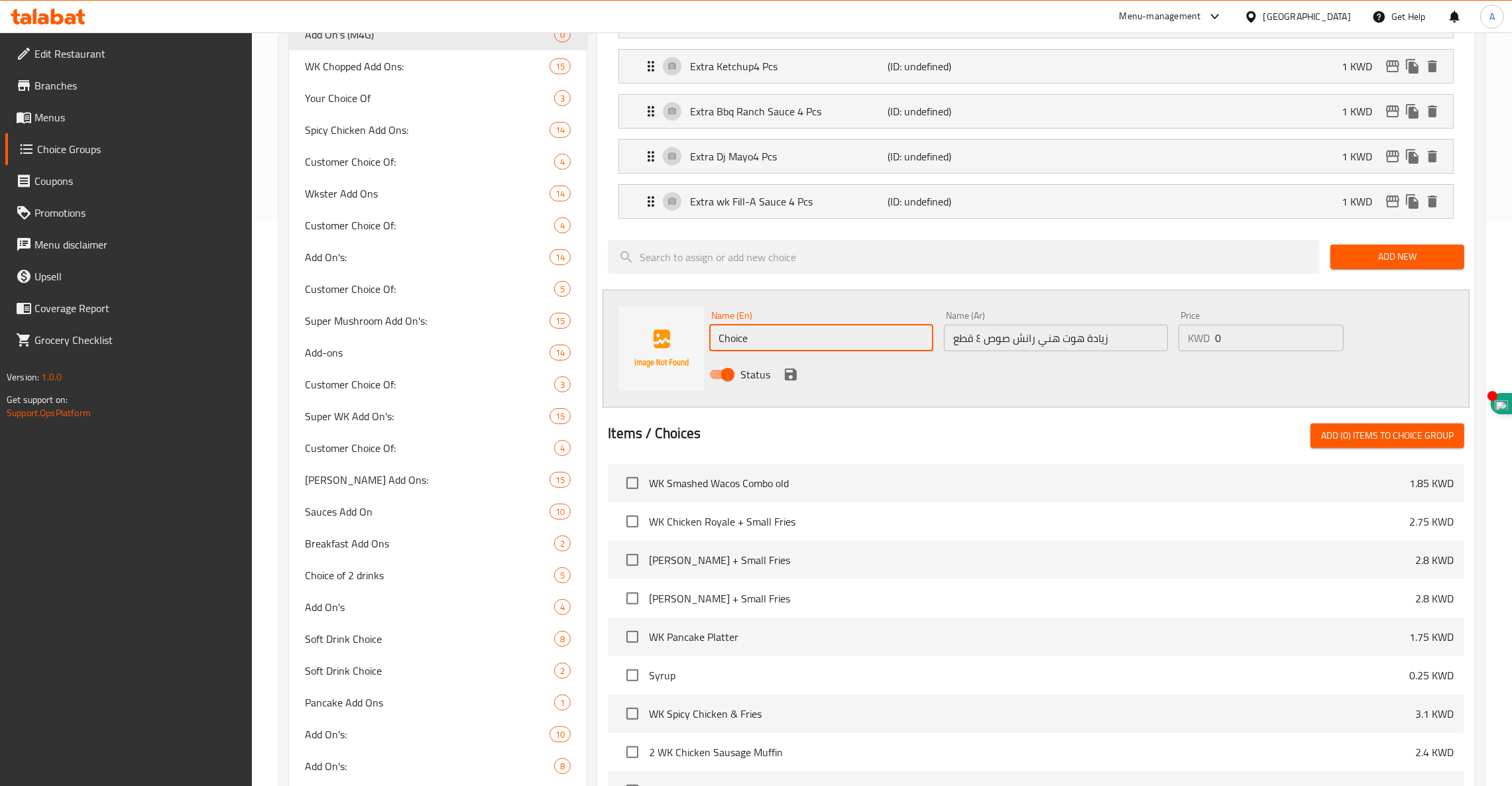
click at [383, 316] on div "Choice Groups Customer Choice Of: 3 Customer Choice Of: 4 Customer Choice Of 2 …" at bounding box center [884, 314] width 1192 height 1456
paste input "Extra Hot Honey Ranch Sauce 4 Pcs"
type input "Extra Hot Honey Ranch Sauce 4 Pcs"
drag, startPoint x: 964, startPoint y: 334, endPoint x: 905, endPoint y: 332, distance: 59.0
click at [905, 332] on div "Name (En) Extra Hot Honey Ranch Sauce 4 Pcs Name (En) Name (Ar) زيادة هوت هني ر…" at bounding box center [1056, 349] width 704 height 87
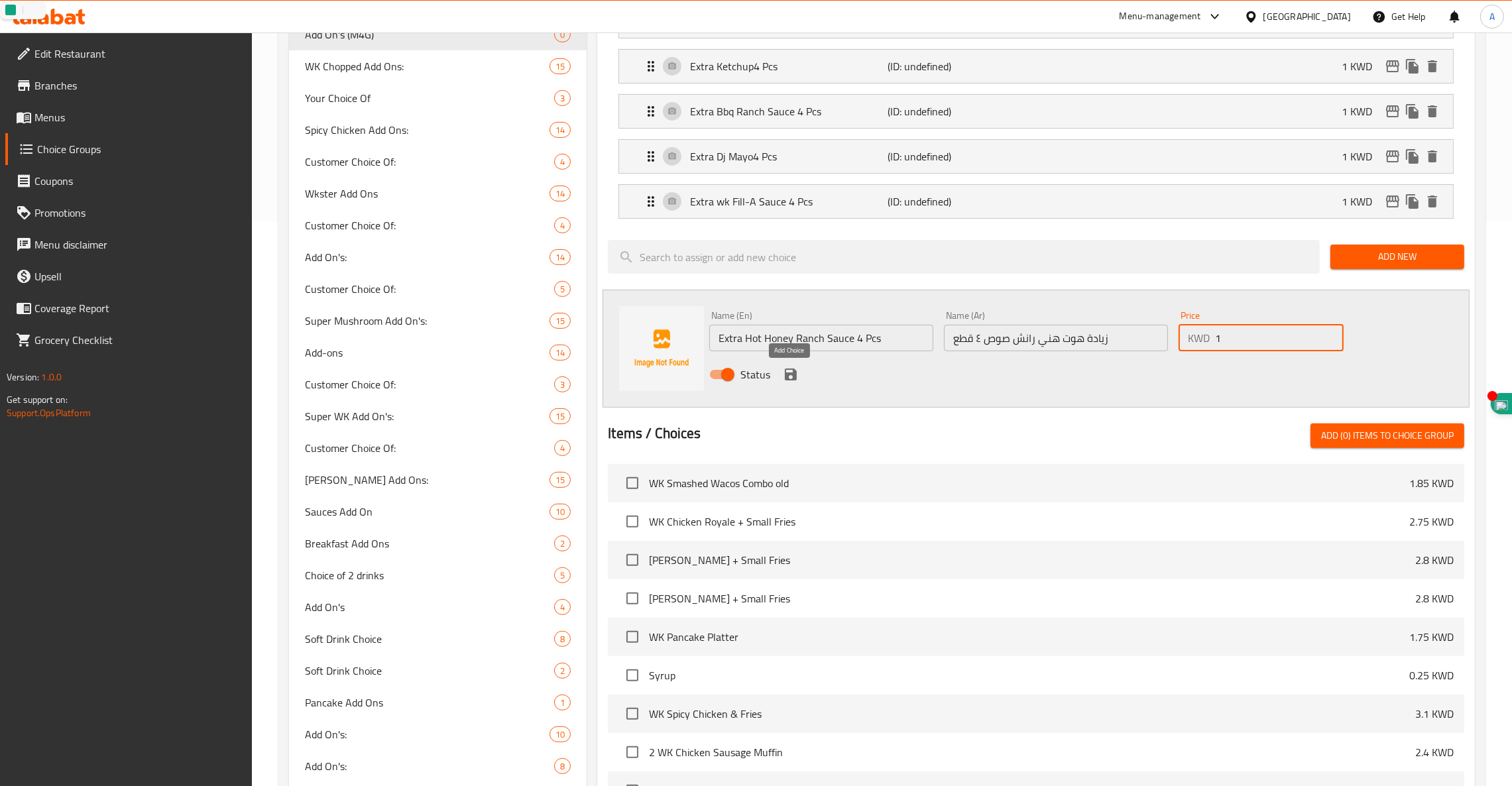
type input "1"
click at [796, 376] on icon "save" at bounding box center [790, 374] width 12 height 12
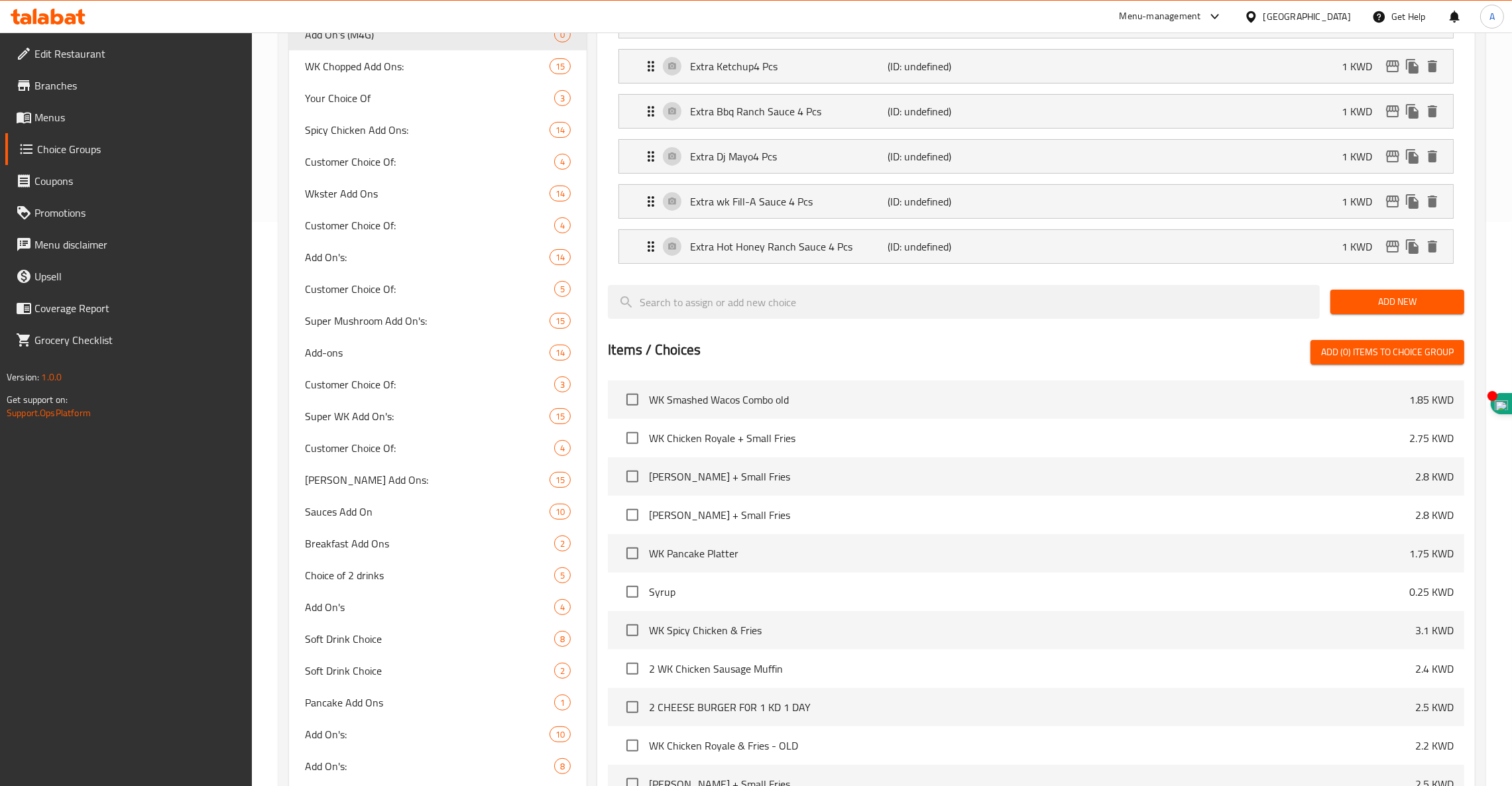
click at [1386, 306] on span "Add New" at bounding box center [1397, 302] width 112 height 17
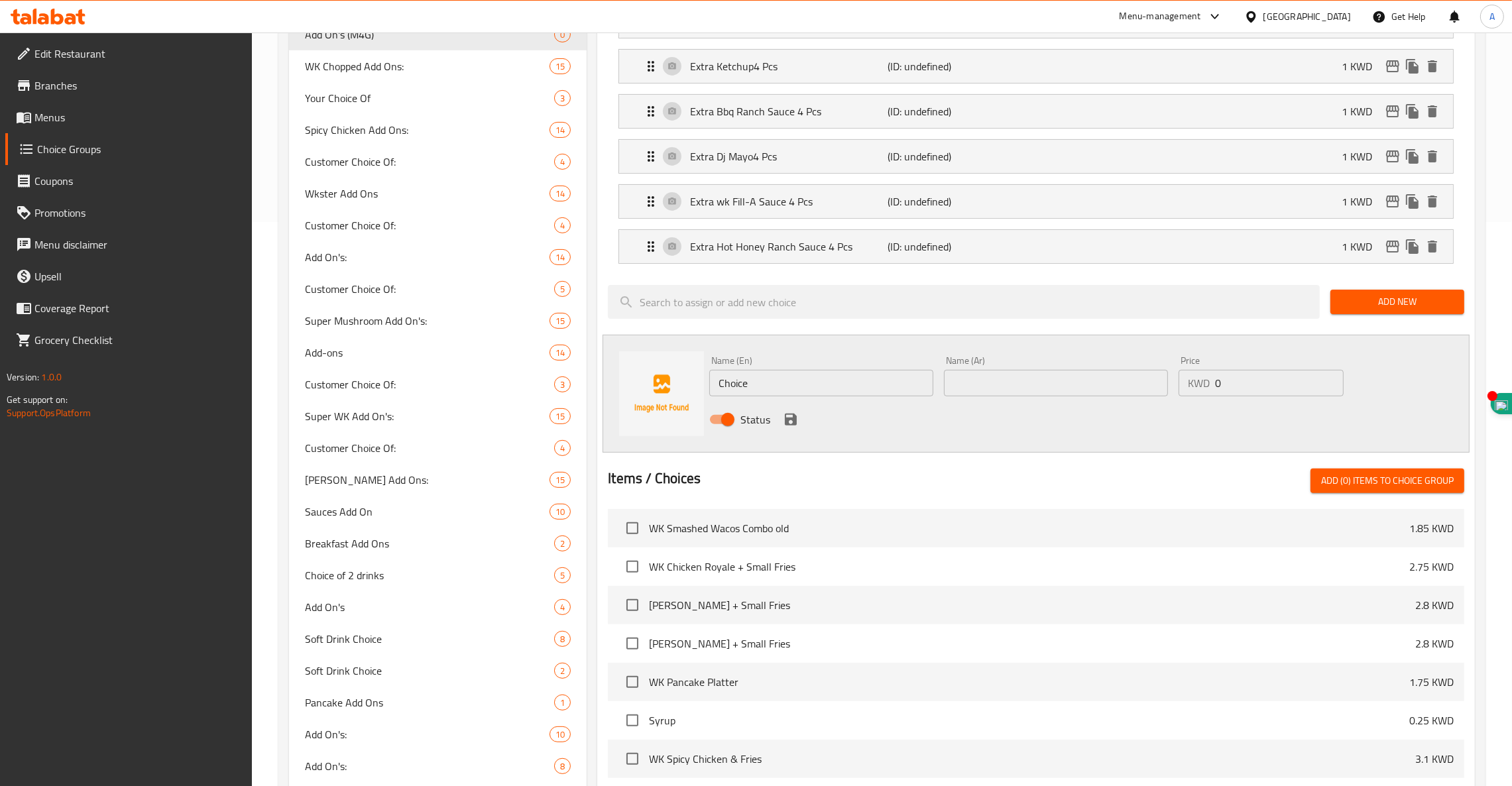
drag, startPoint x: 470, startPoint y: 415, endPoint x: 456, endPoint y: 417, distance: 14.1
click at [456, 417] on div "Choice Groups Customer Choice Of: 3 Customer Choice Of: 4 Customer Choice Of 2 …" at bounding box center [884, 335] width 1192 height 1498
paste input "Extra WK Fire Sauce 4 Pcs"
type input "Extra WK Fire Sauce 4 Pcs"
click at [1022, 389] on input "text" at bounding box center [1055, 383] width 224 height 27
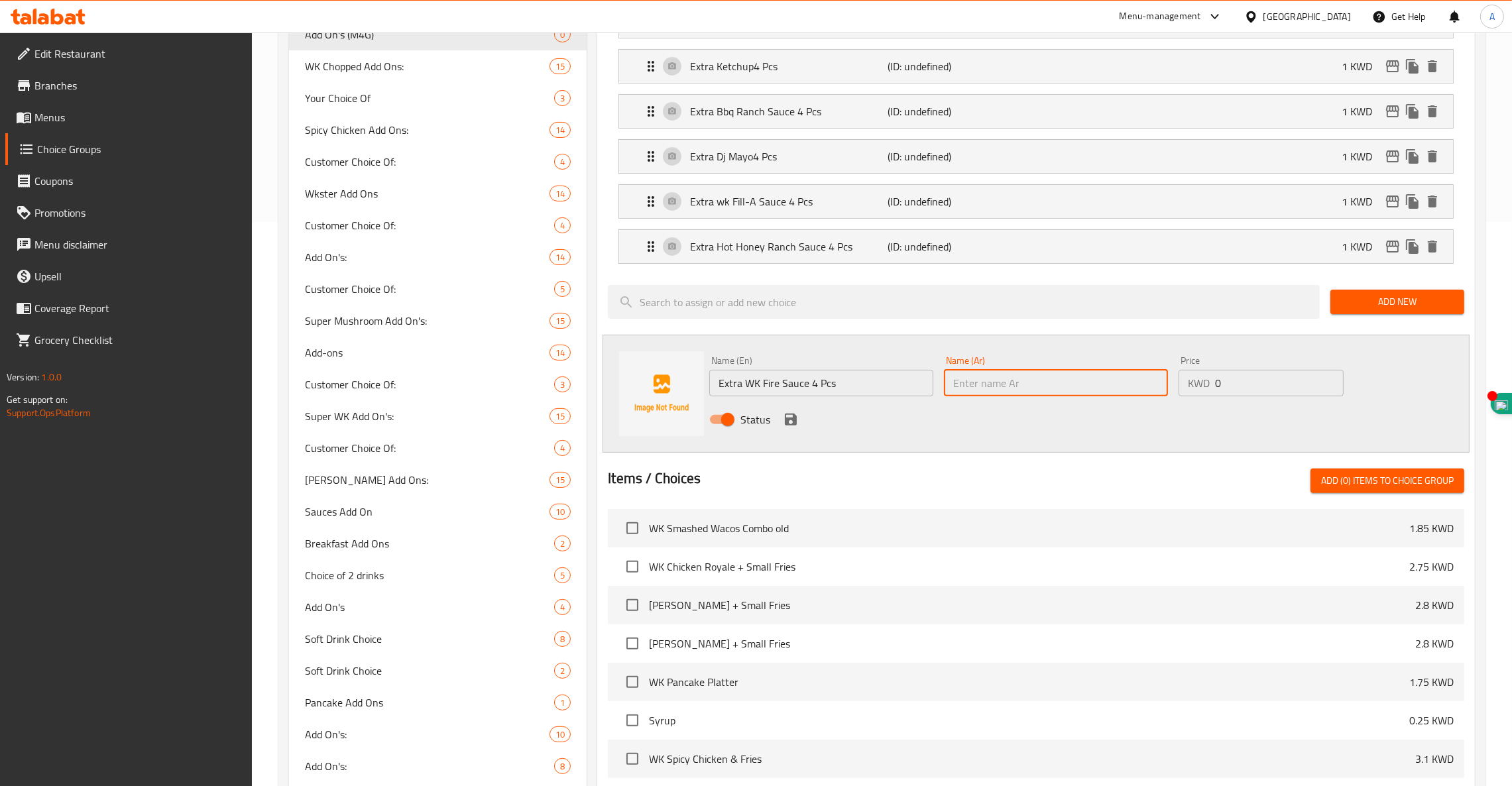
paste input "زيادة وك فاير صوص ٤ قطع"
type input "زيادة وك فاير صوص ٤ قطع"
type input "1"
click at [795, 424] on icon "save" at bounding box center [790, 420] width 12 height 12
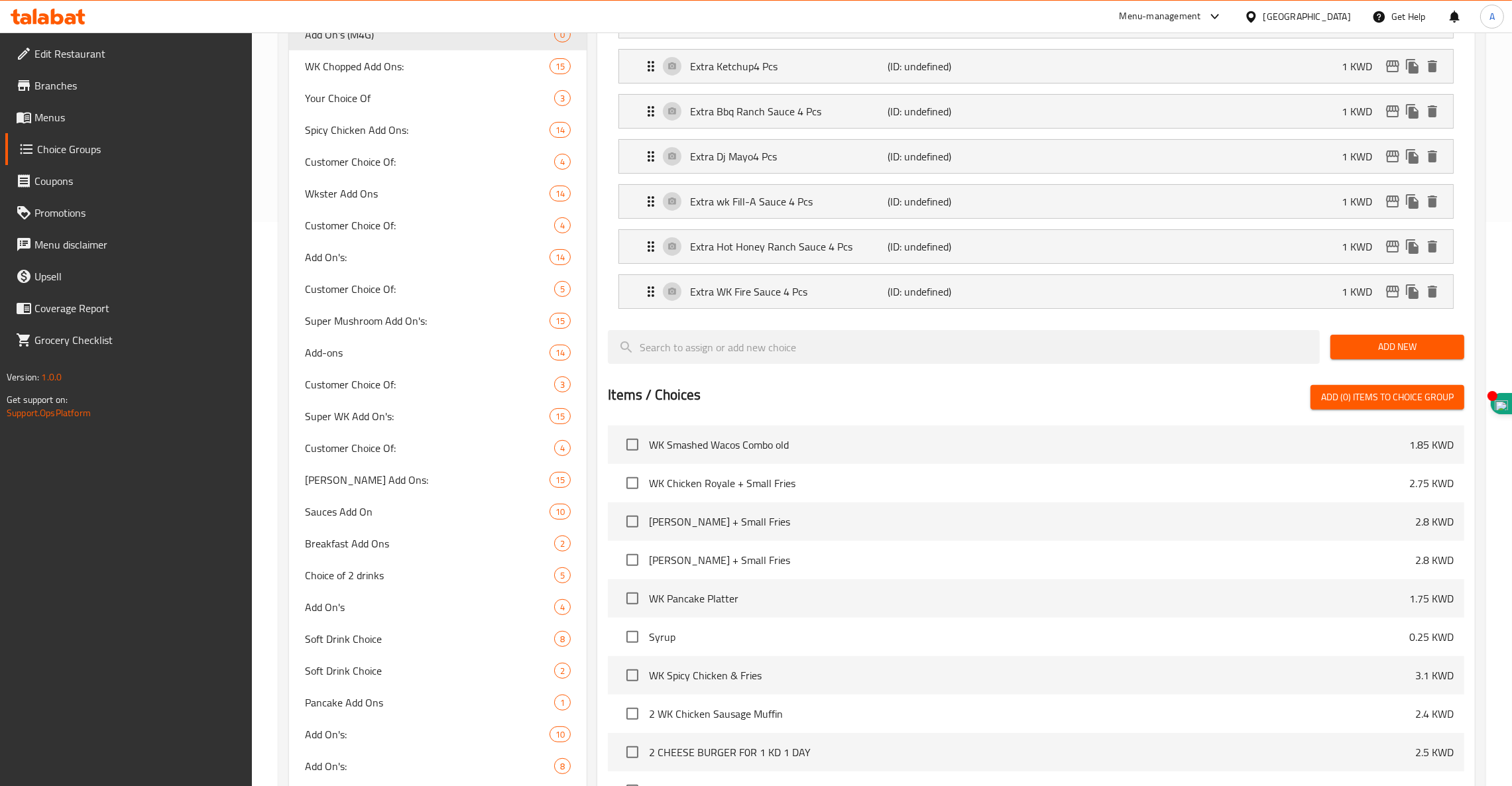
click at [1406, 348] on span "Add New" at bounding box center [1397, 347] width 112 height 17
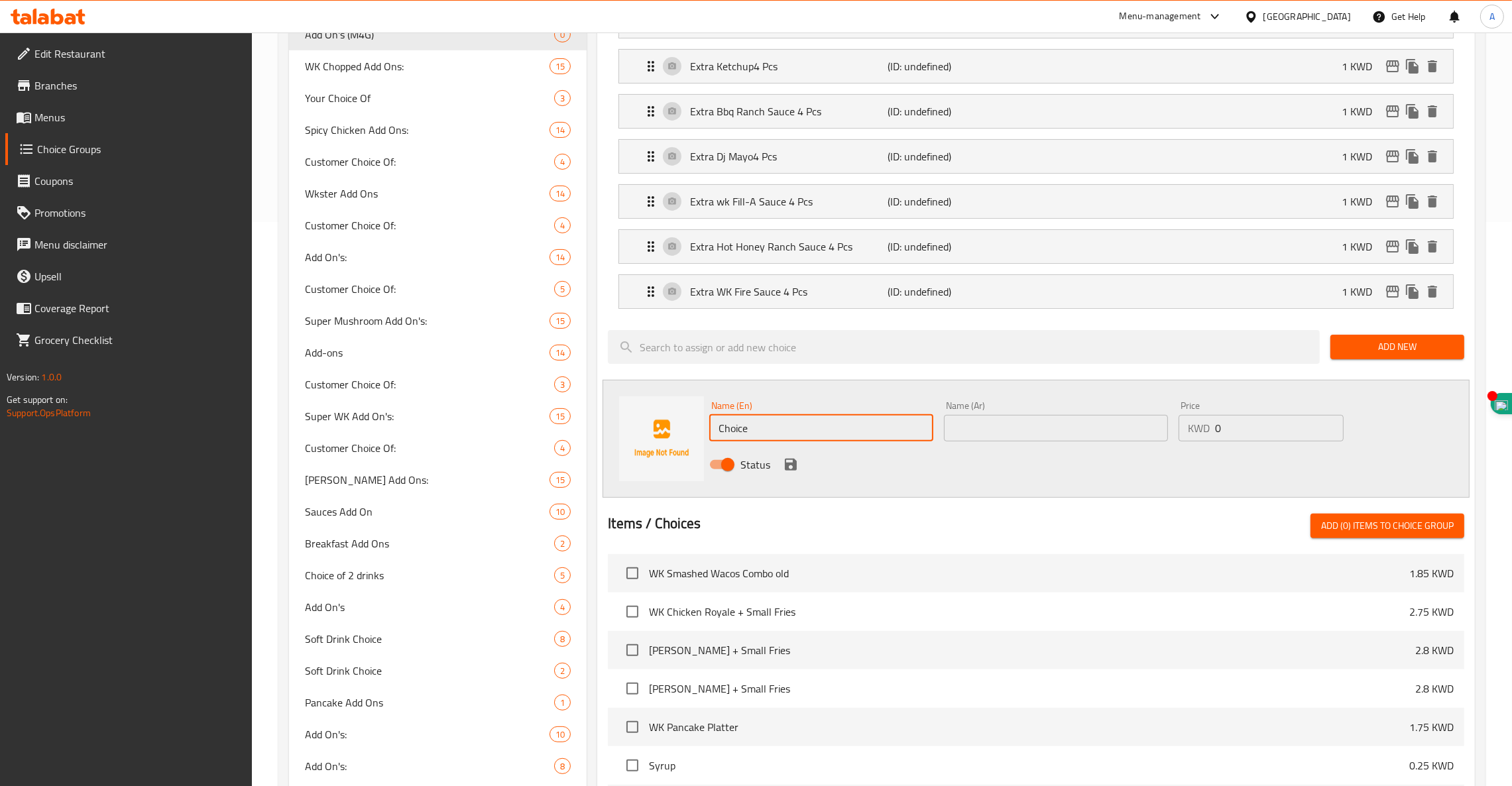
drag, startPoint x: 782, startPoint y: 420, endPoint x: 519, endPoint y: 453, distance: 265.1
click at [519, 453] on div "Choice Groups Customer Choice Of: 3 Customer Choice Of: 4 Customer Choice Of 2 …" at bounding box center [884, 357] width 1192 height 1543
paste input "Extra Pepper Mayo Sauce 4 Pcs"
type input "Extra Pepper Mayo Sauce 4 Pcs"
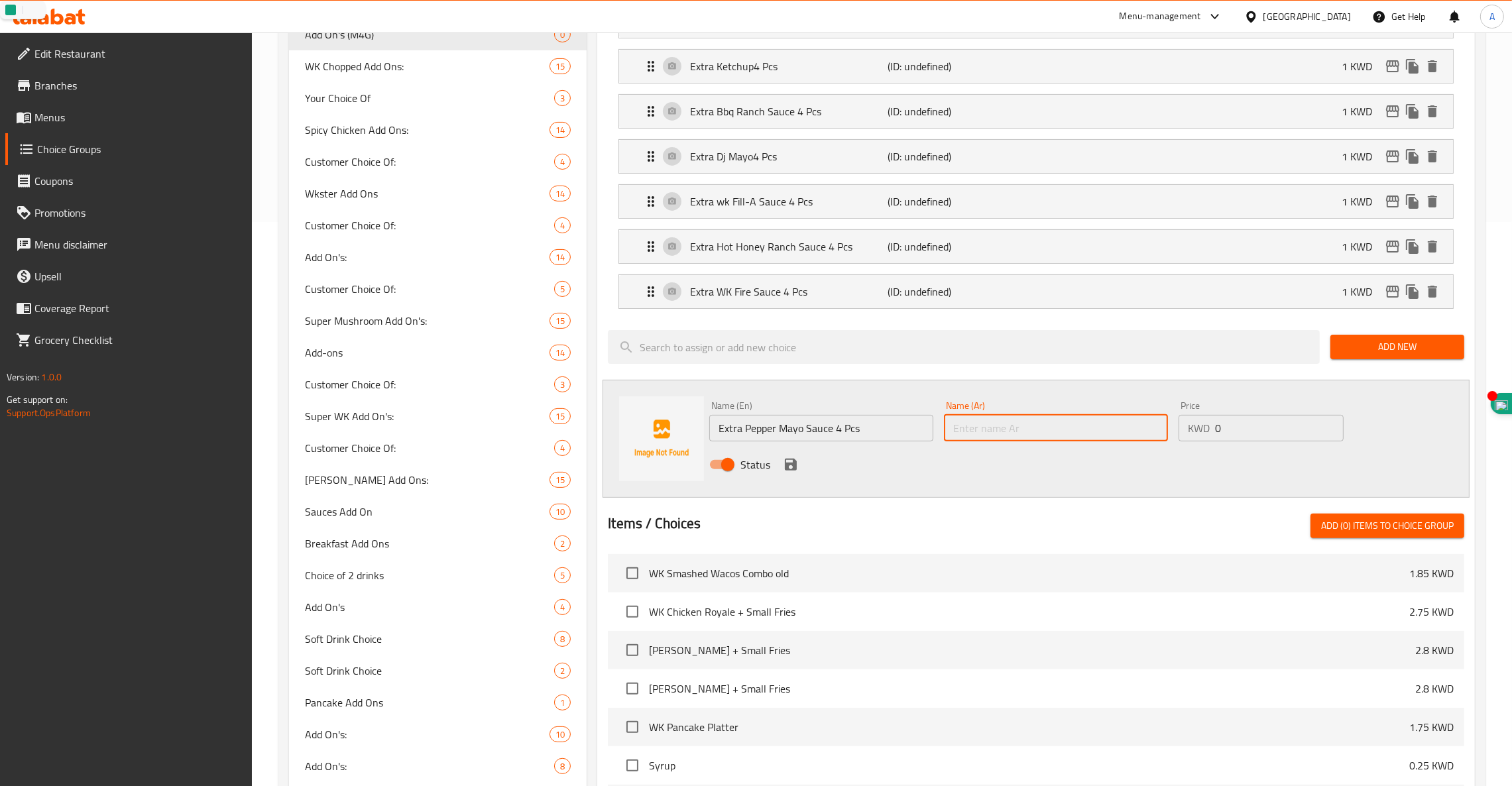
paste input "زيادة ببر مايو صوص ٤ قطع"
type input "زيادة ببر مايو صوص ٤ قطع"
type input "1"
click at [790, 471] on icon "save" at bounding box center [791, 464] width 16 height 16
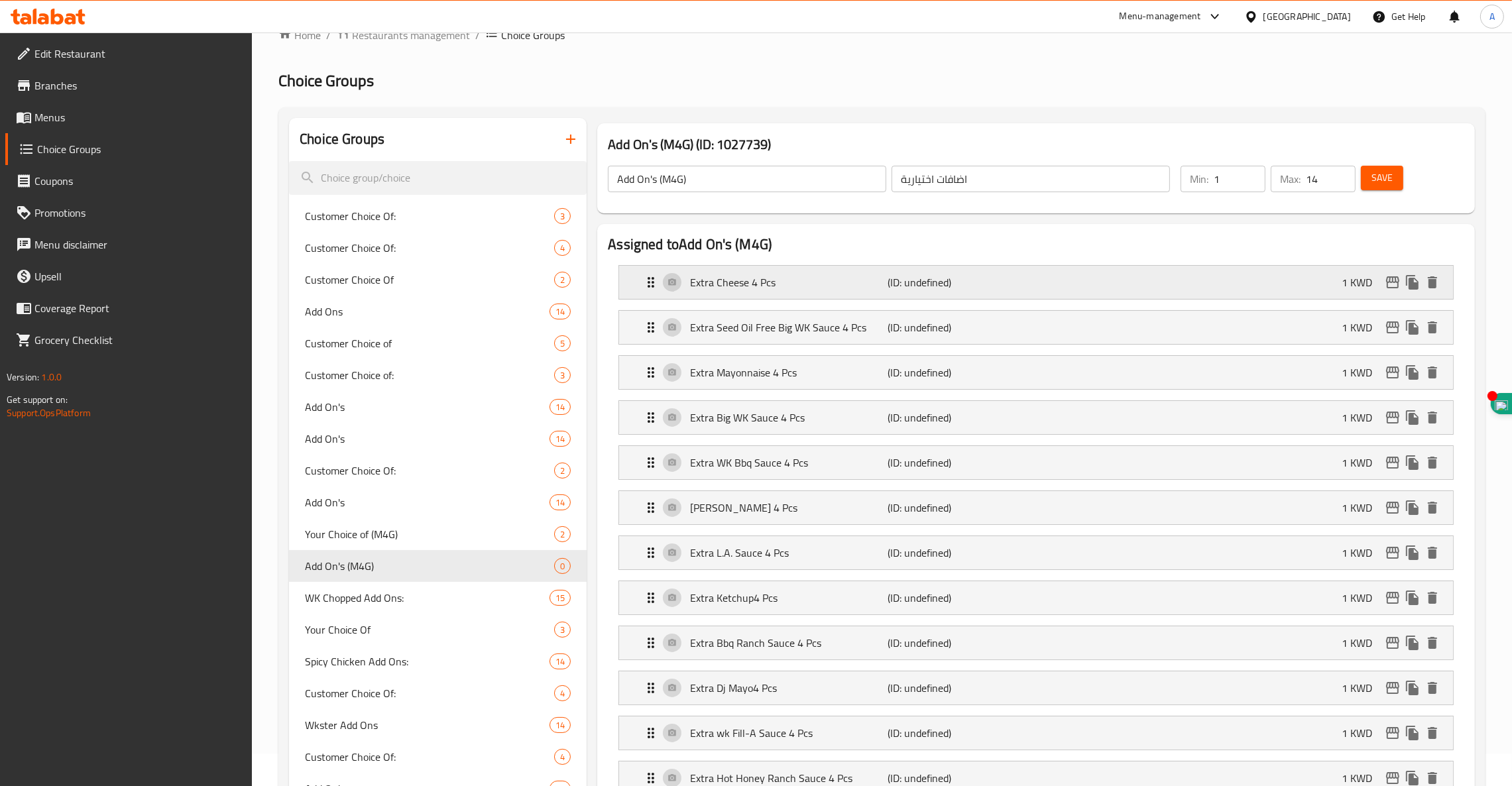
scroll to position [31, 0]
click at [1382, 177] on span "Save" at bounding box center [1382, 179] width 21 height 17
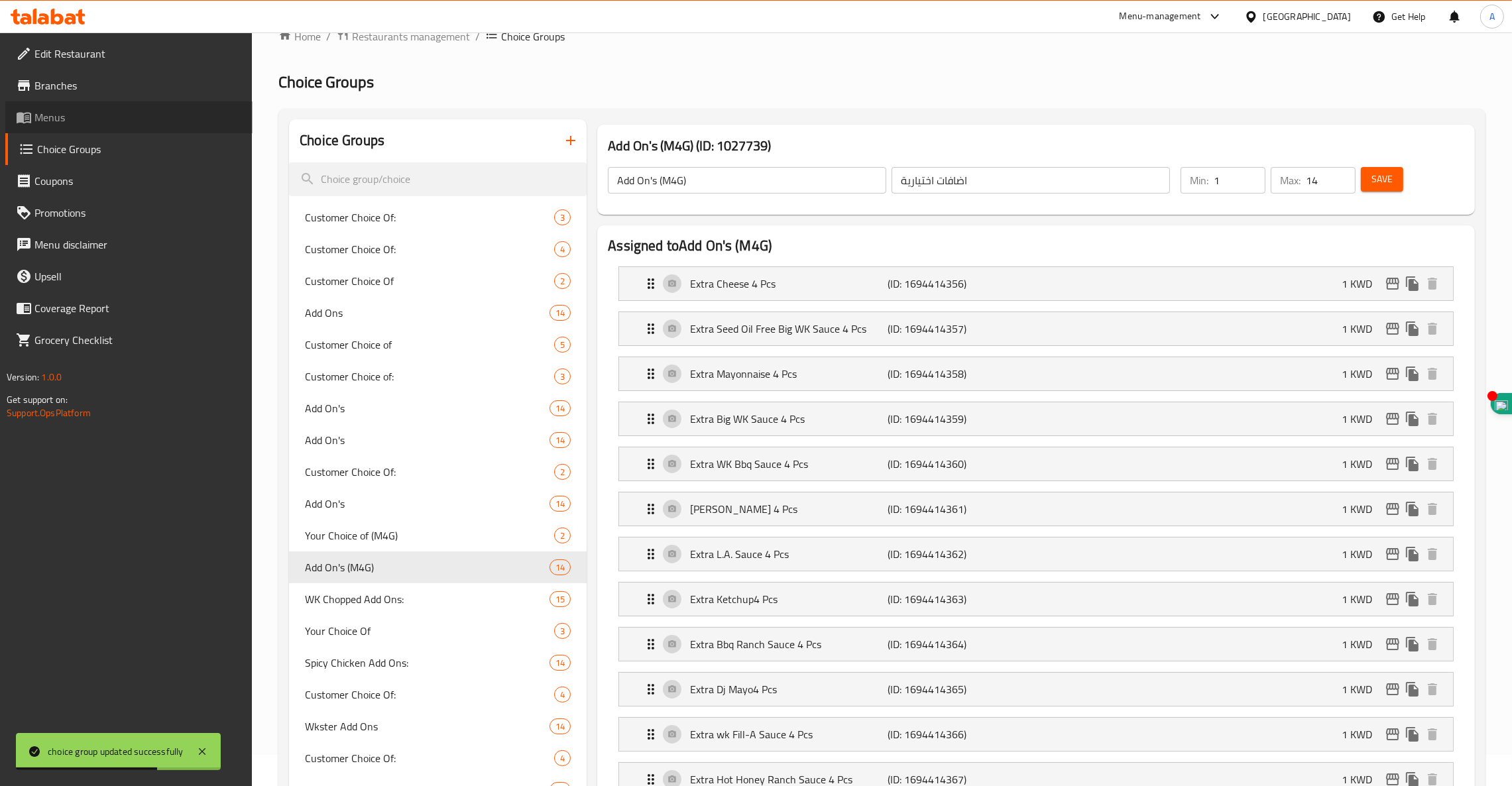
click at [58, 115] on span "Menus" at bounding box center [138, 117] width 207 height 16
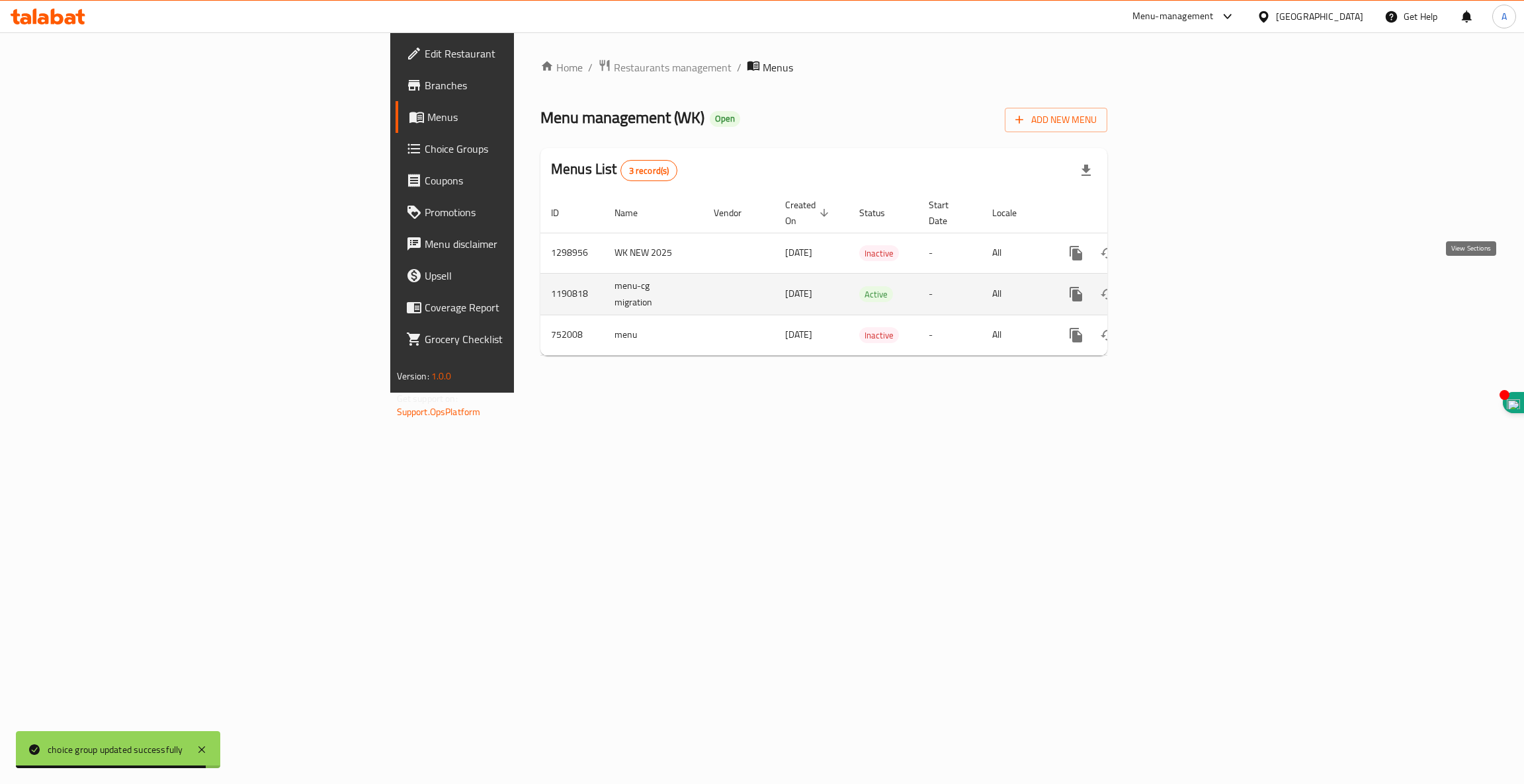
click at [1178, 288] on icon "enhanced table" at bounding box center [1171, 294] width 12 height 12
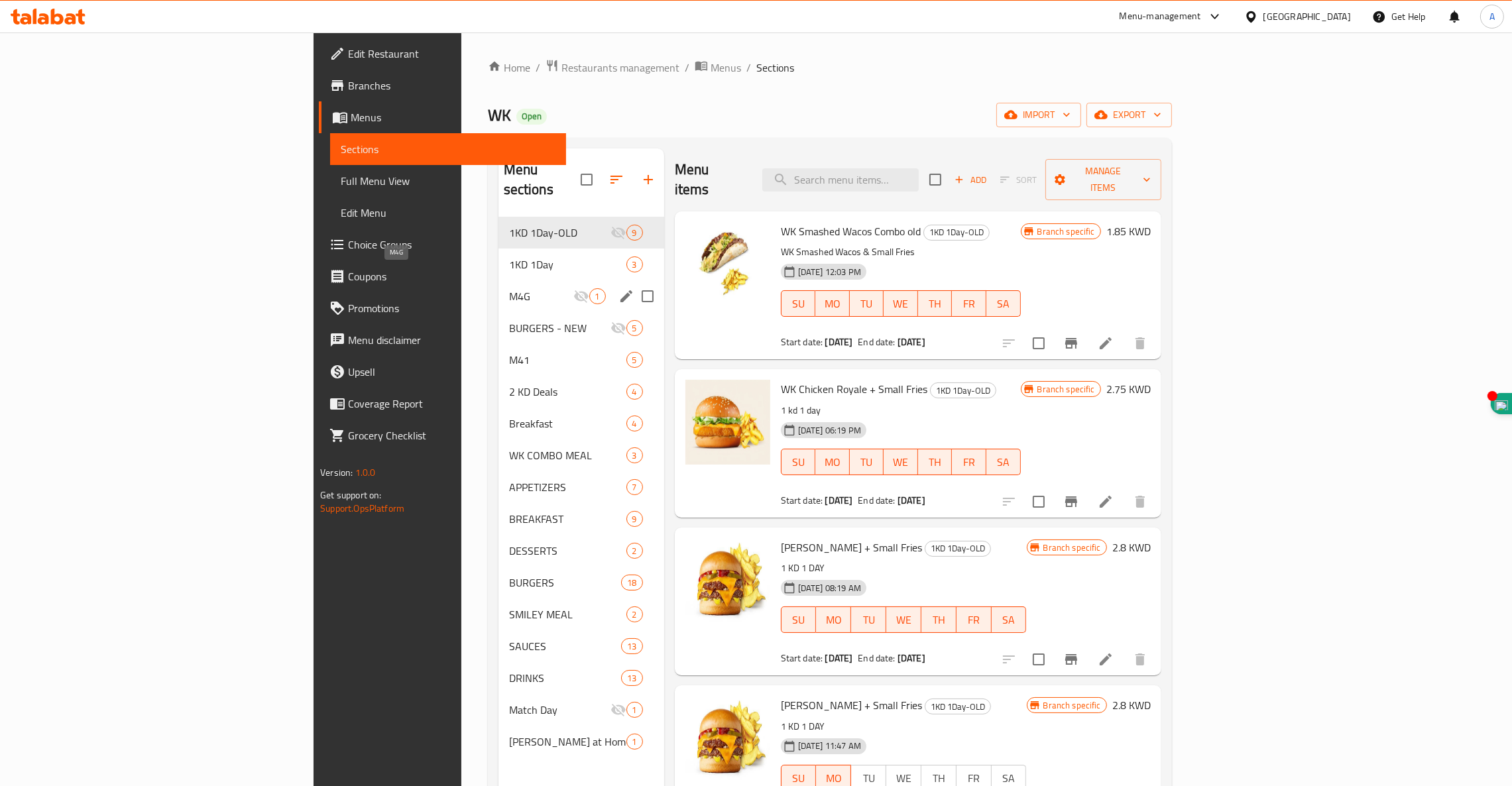
click at [509, 288] on span "M4G" at bounding box center [541, 296] width 64 height 16
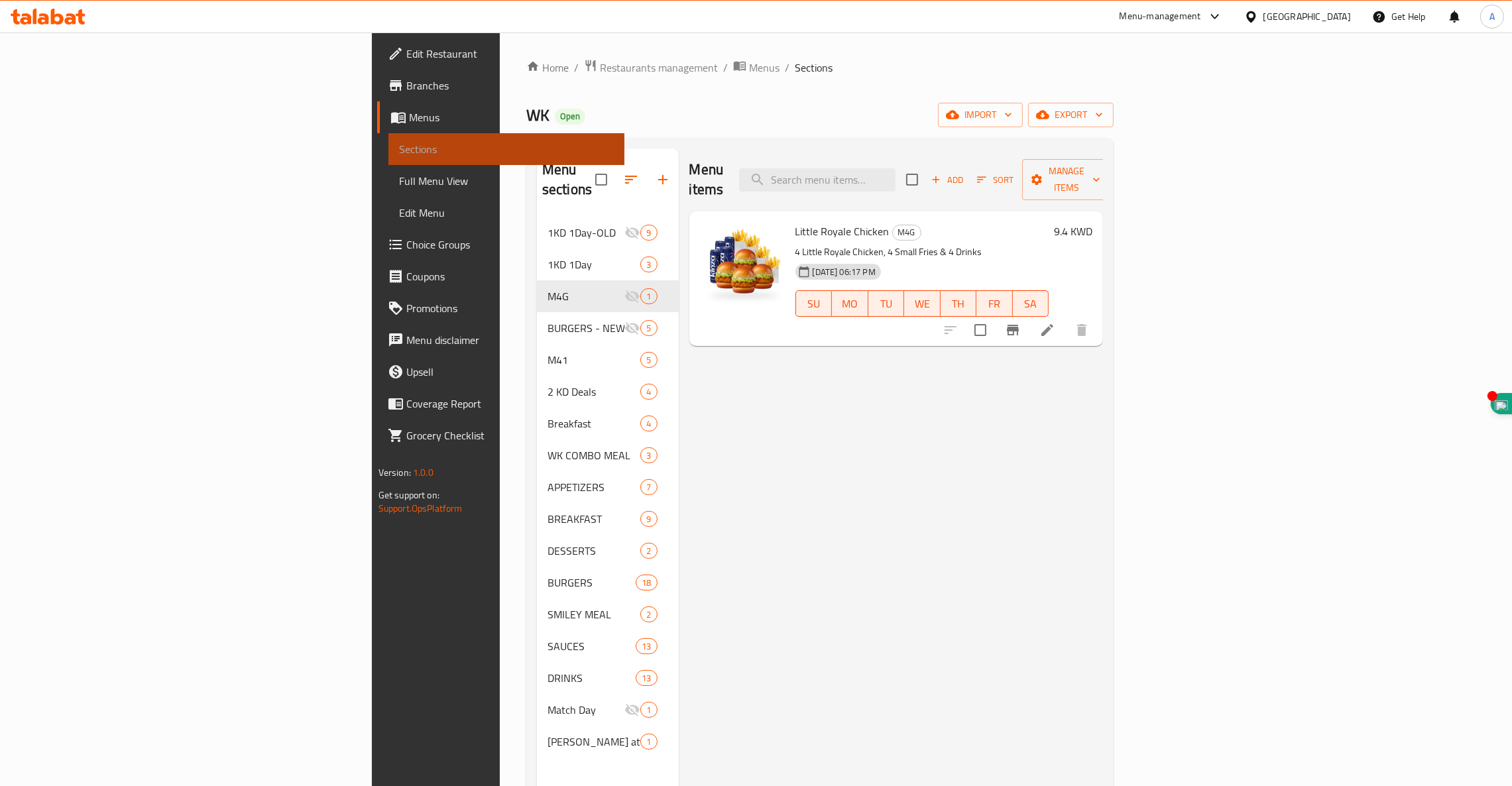
click at [399, 143] on span "Sections" at bounding box center [507, 149] width 215 height 16
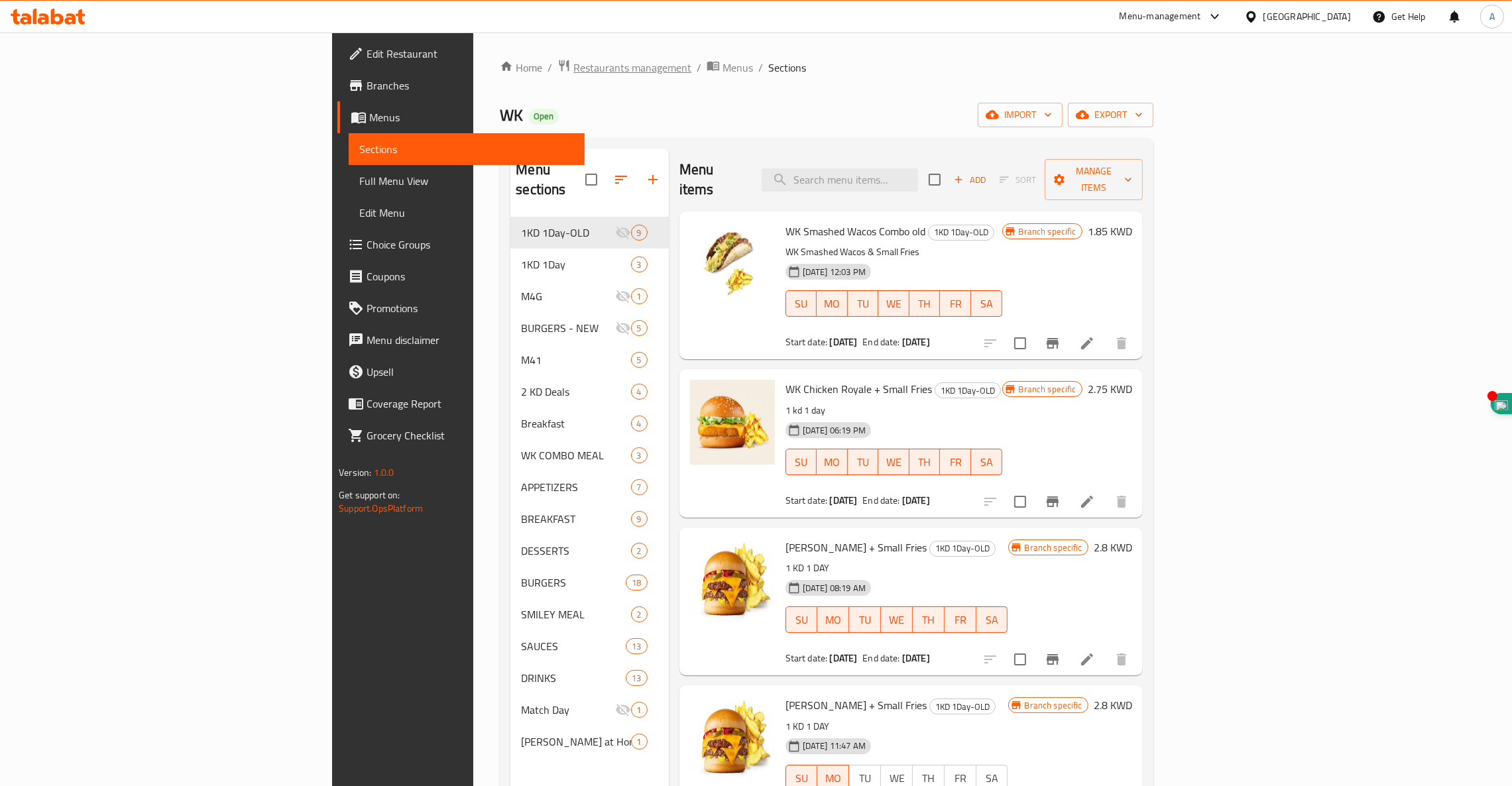
click at [574, 69] on span "Restaurants management" at bounding box center [632, 67] width 118 height 16
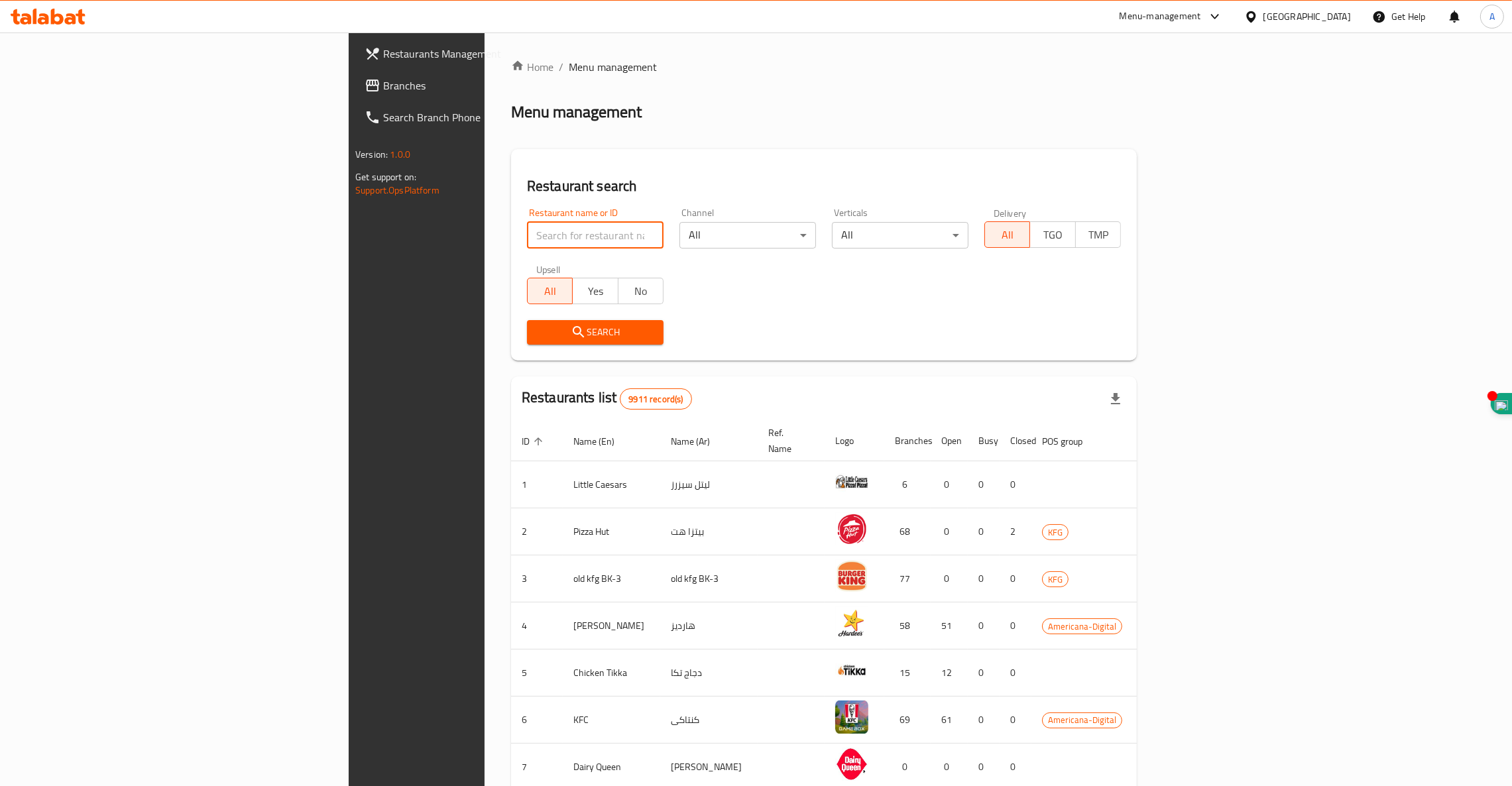
click at [527, 241] on input "search" at bounding box center [595, 235] width 137 height 27
type input "biryani pot"
click button "Search" at bounding box center [595, 332] width 137 height 24
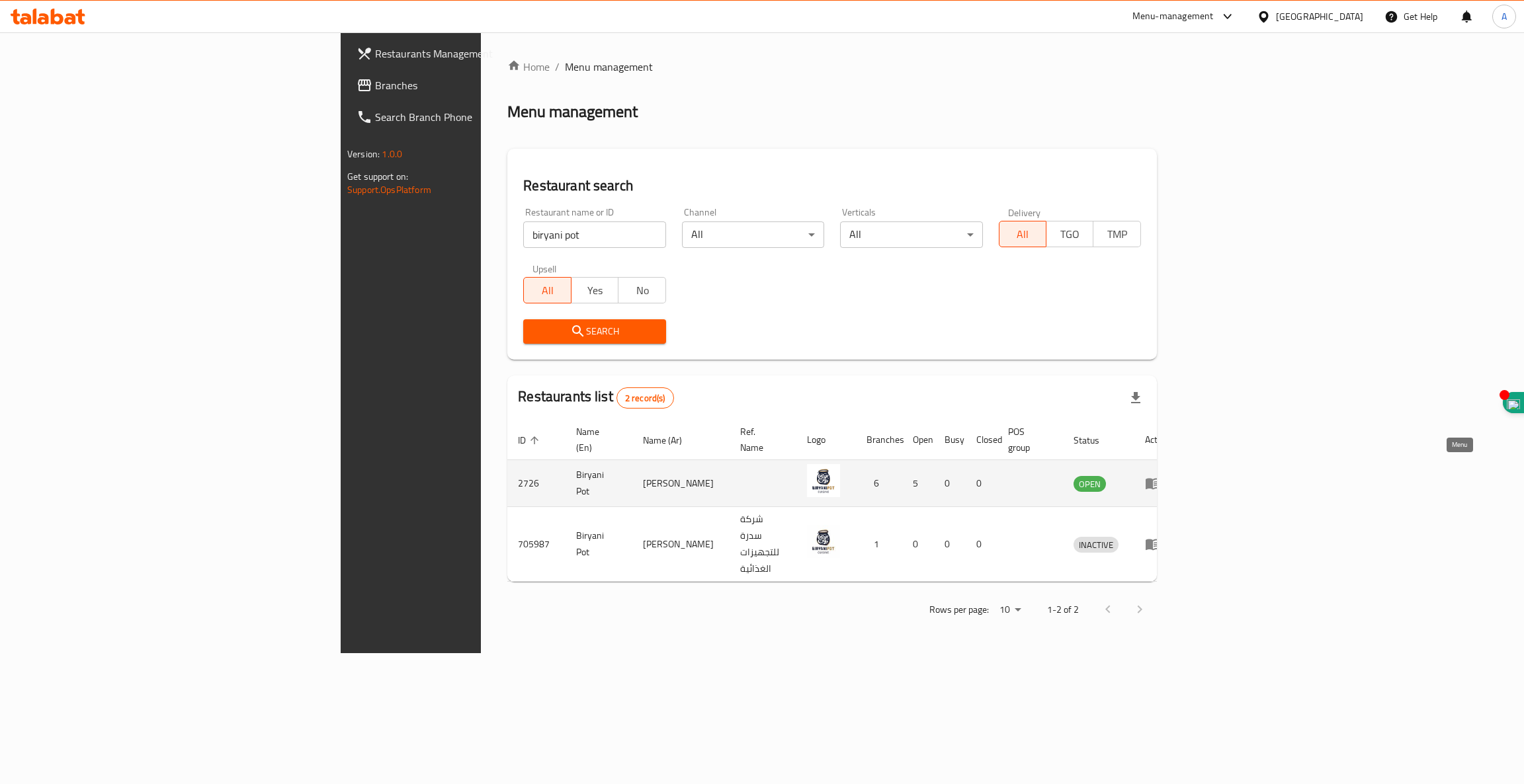
click at [1160, 479] on icon "enhanced table" at bounding box center [1153, 485] width 15 height 11
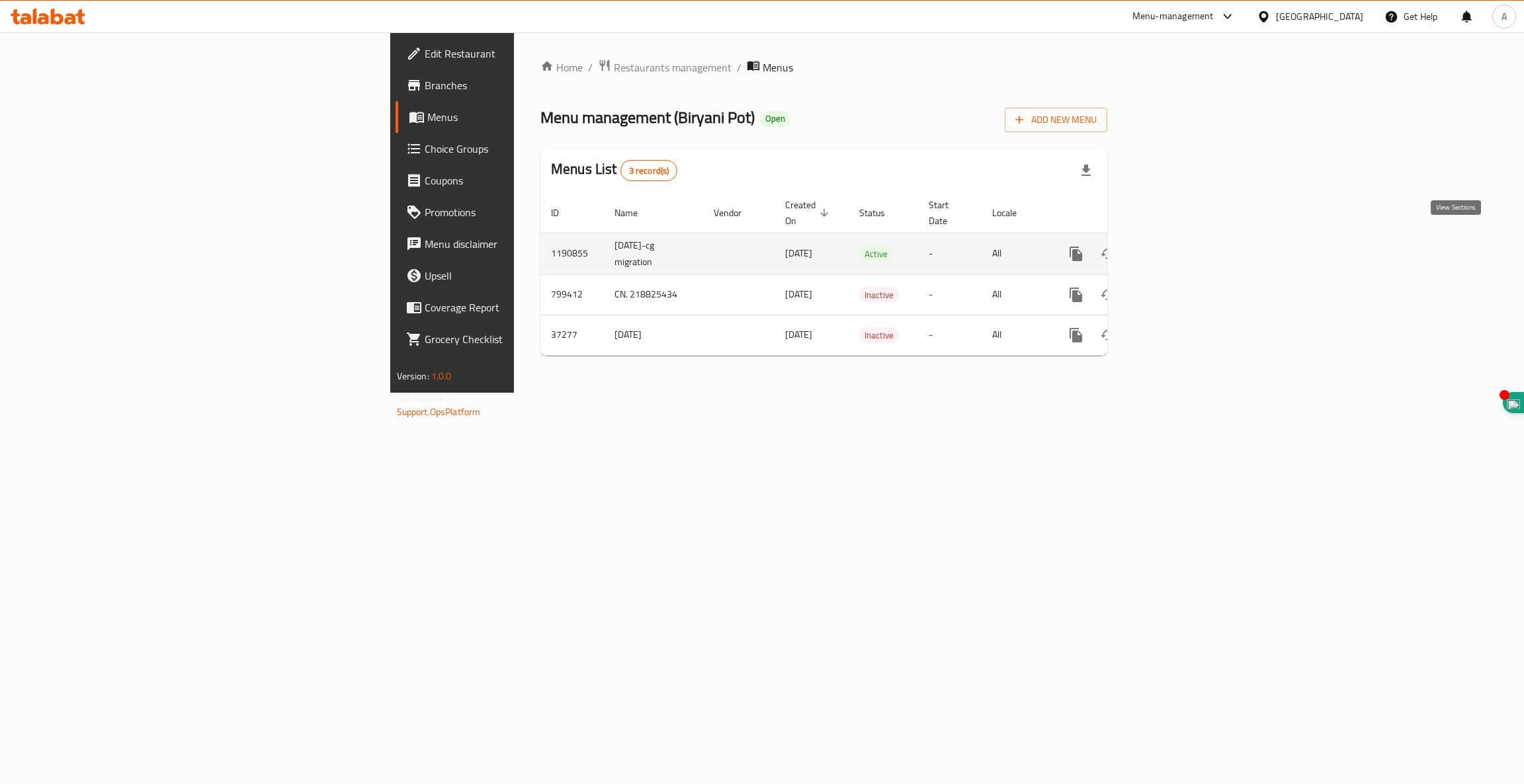
click at [1179, 246] on icon "enhanced table" at bounding box center [1172, 253] width 16 height 16
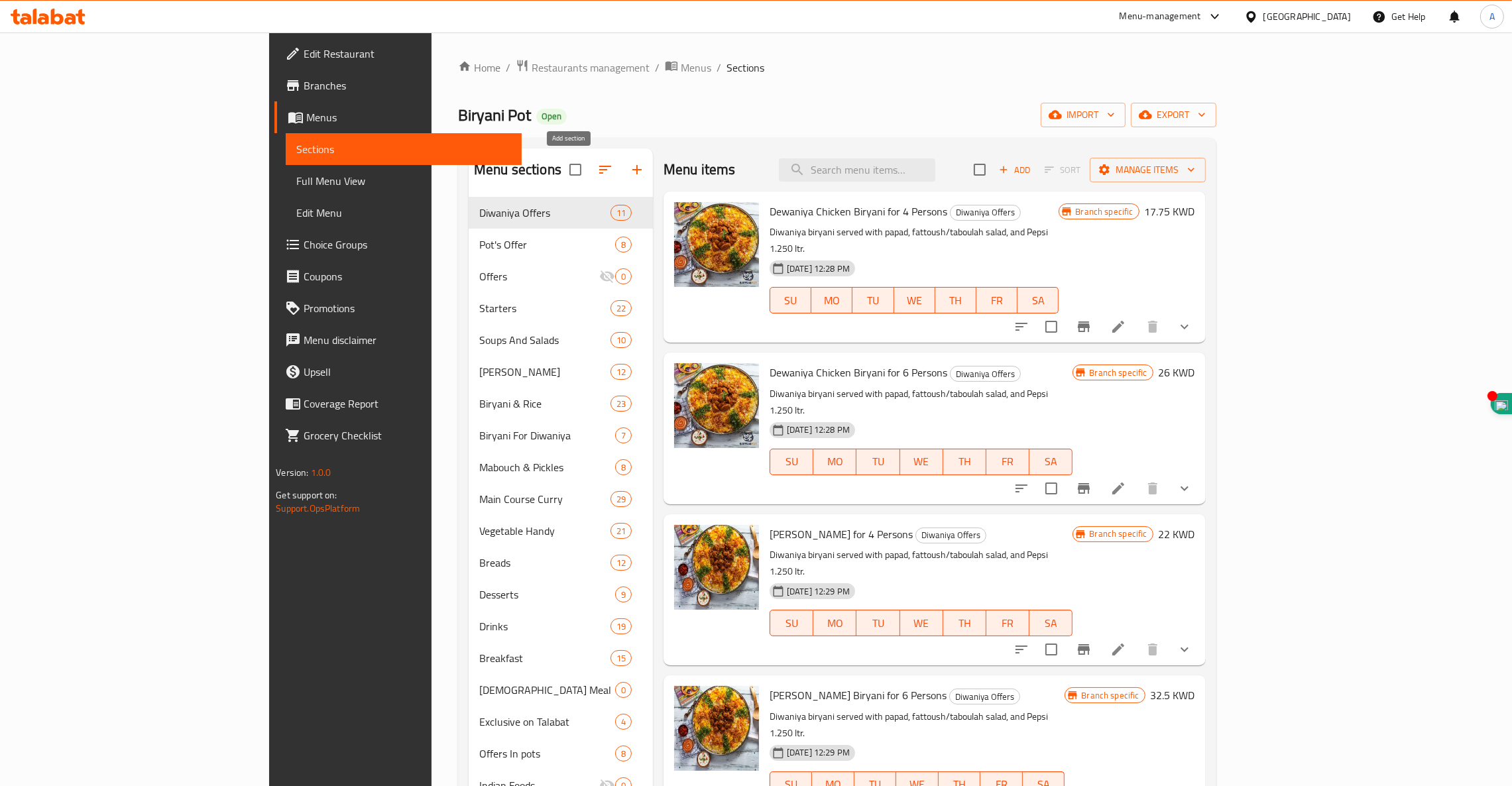
click at [629, 166] on icon "button" at bounding box center [637, 170] width 16 height 16
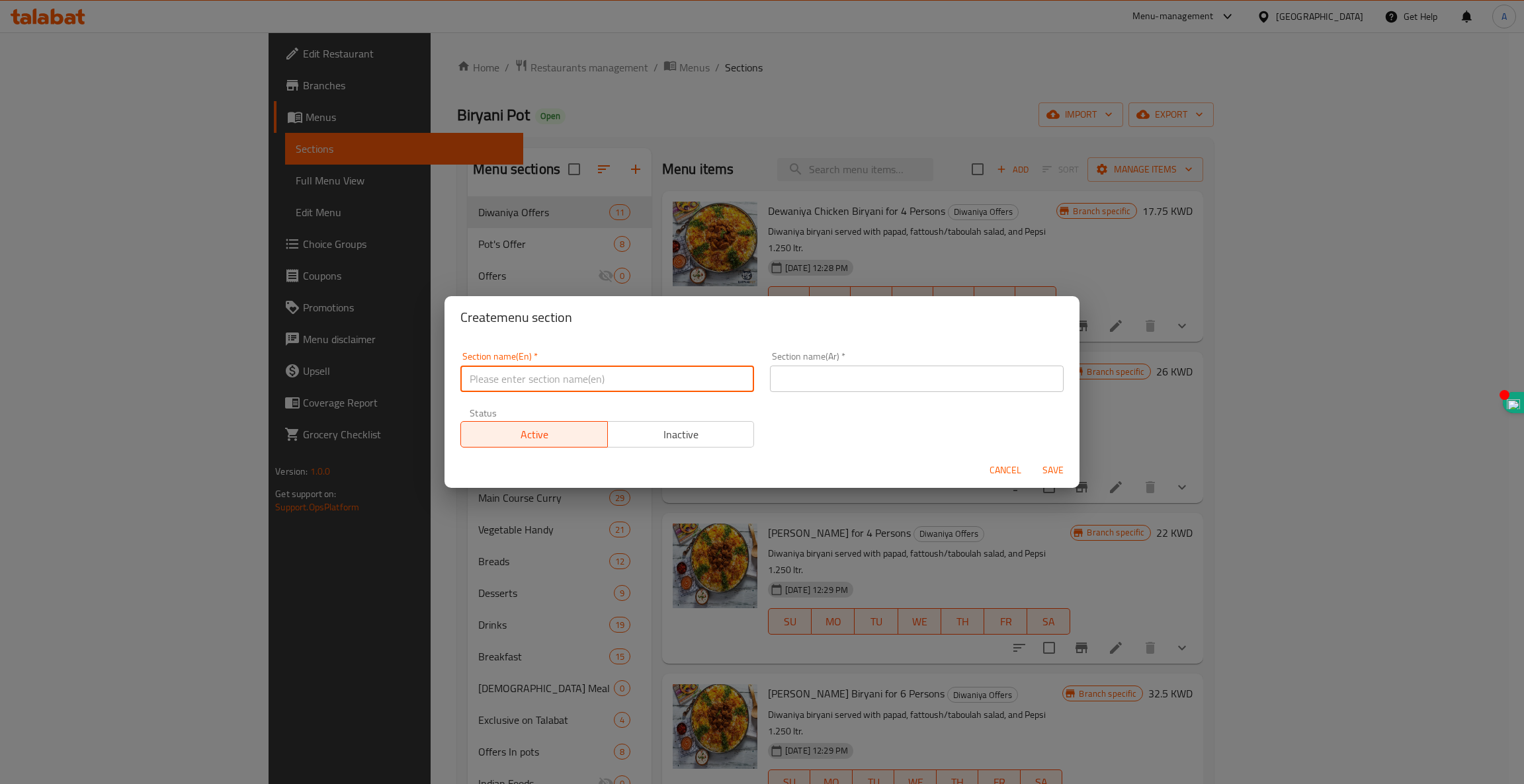
click at [492, 372] on input "text" at bounding box center [607, 379] width 294 height 26
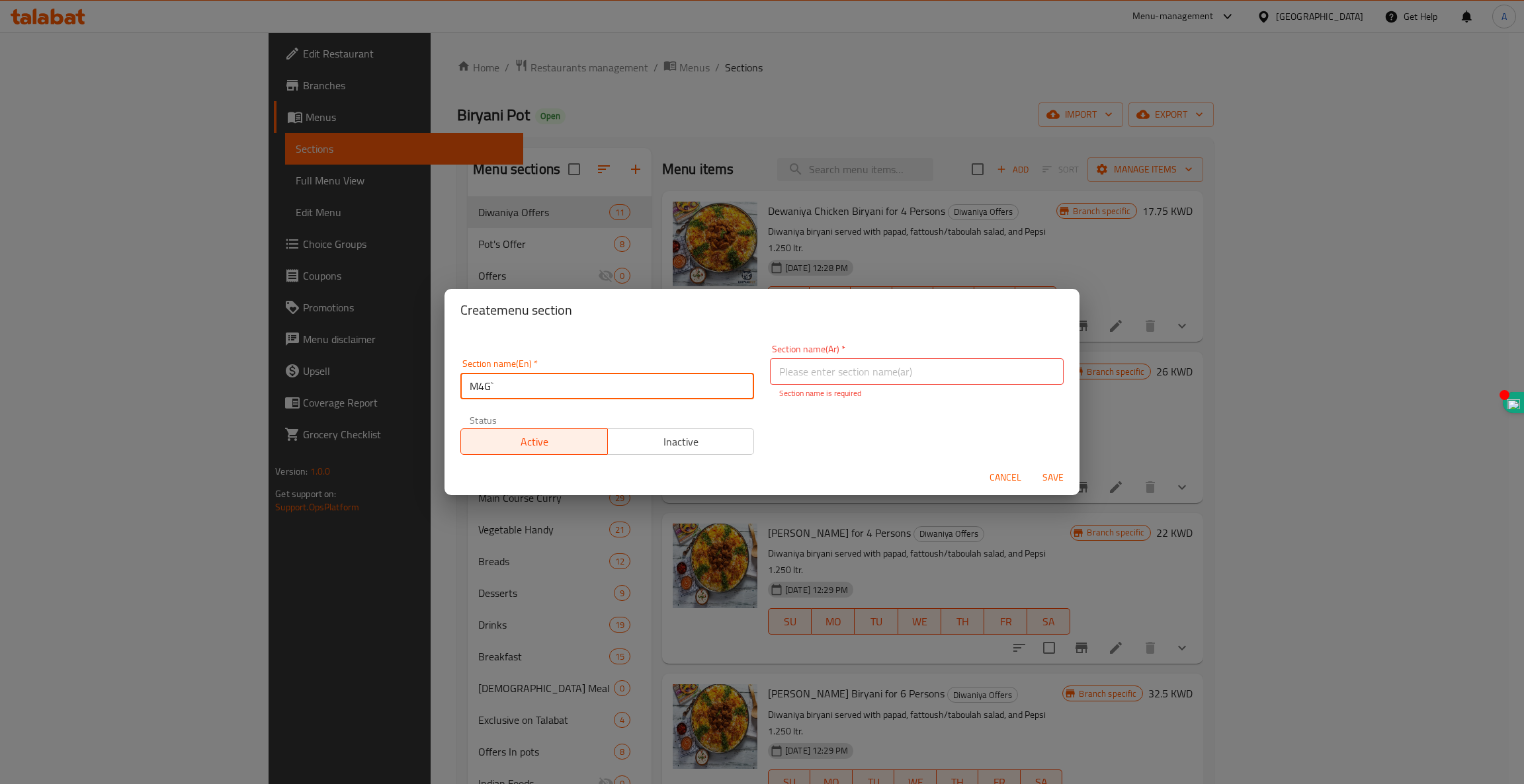
type input "M4G`"
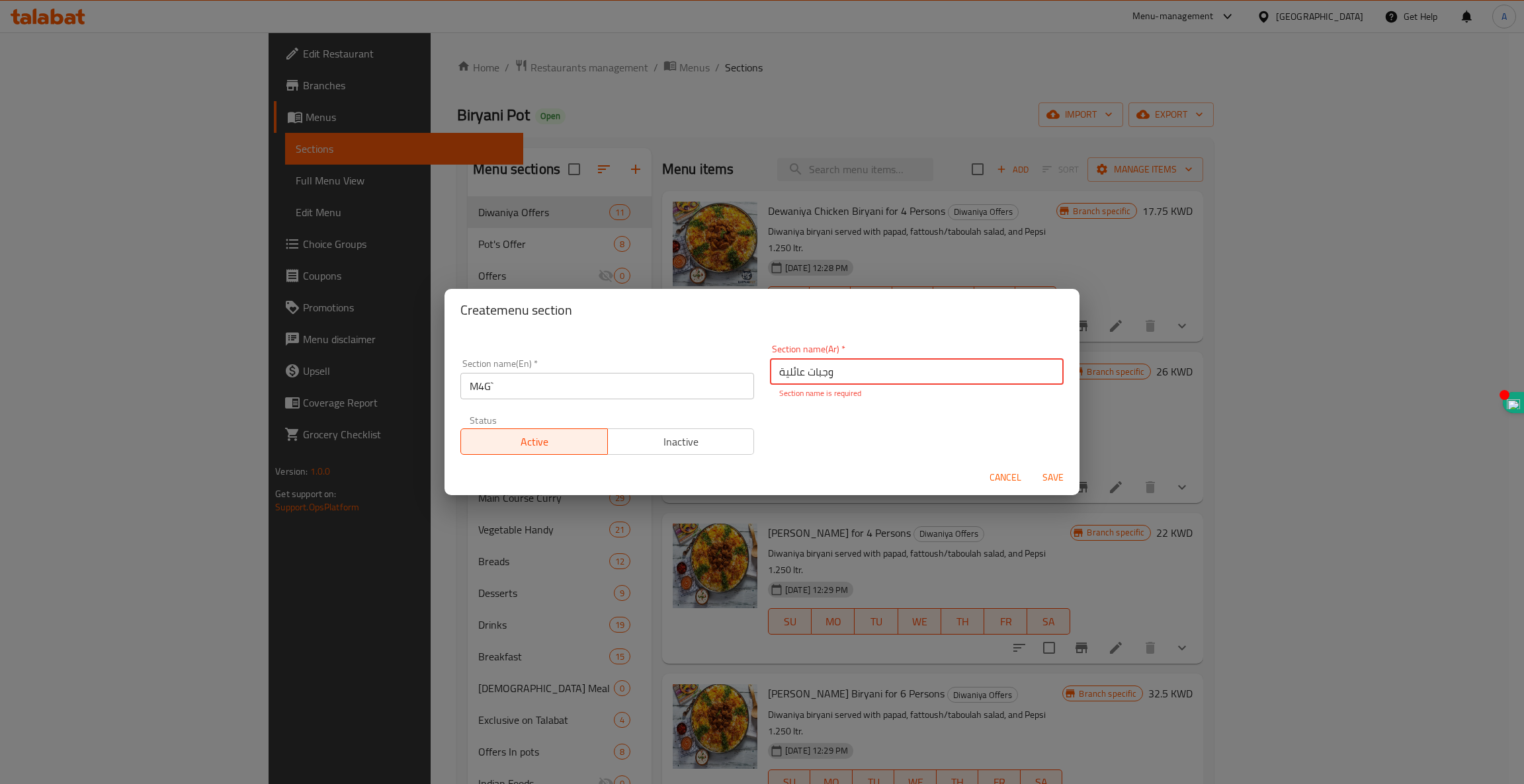
type input "وجبات عائلية"
click at [529, 386] on input "M4G`" at bounding box center [607, 386] width 294 height 26
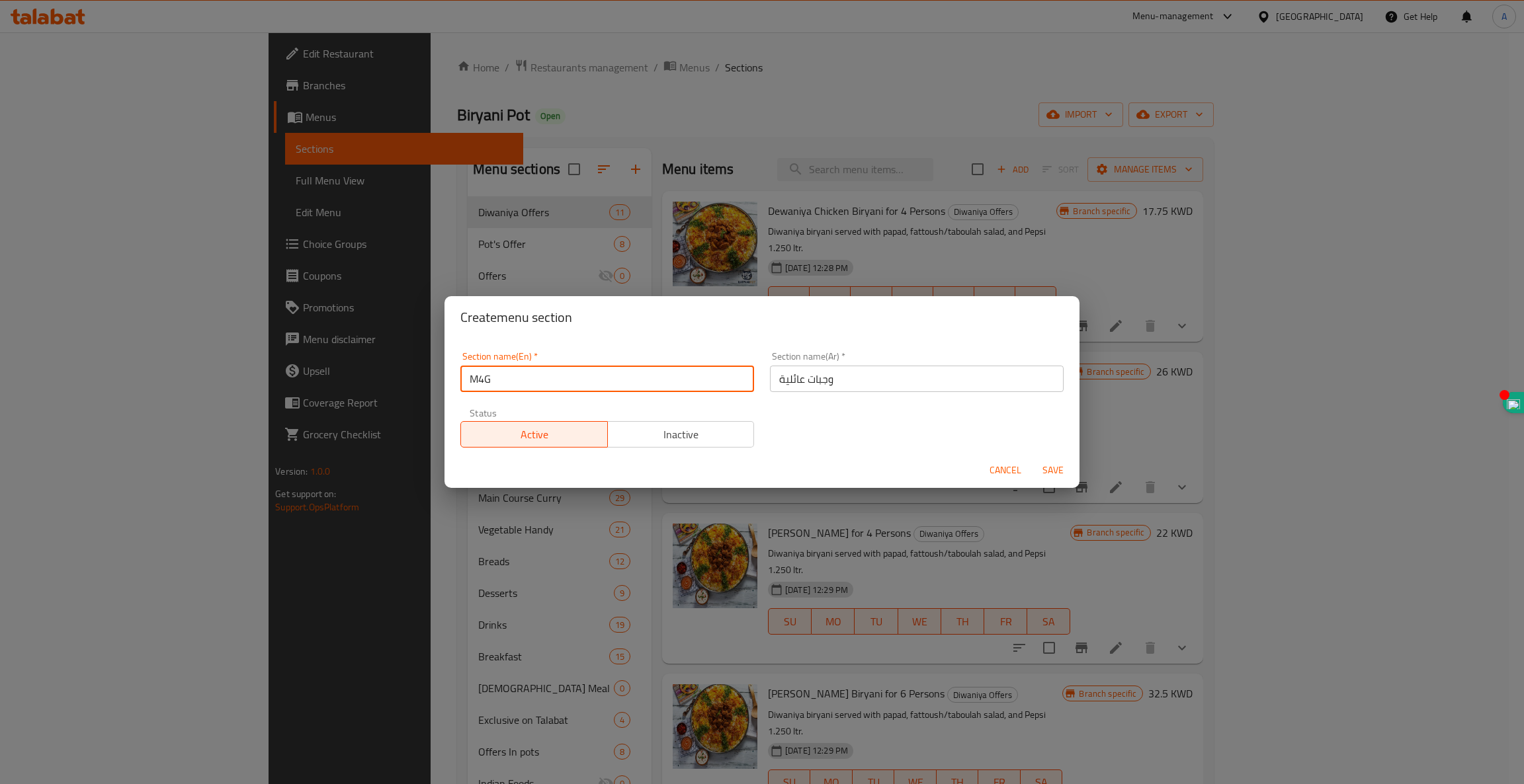
type input "M4G"
click at [1050, 469] on span "Save" at bounding box center [1053, 471] width 32 height 17
